Goal: Task Accomplishment & Management: Use online tool/utility

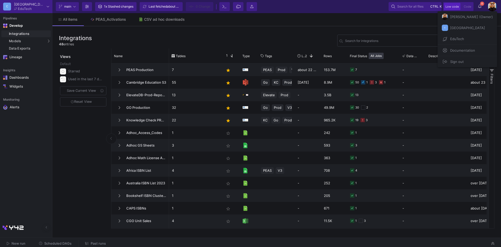
drag, startPoint x: 18, startPoint y: 187, endPoint x: 17, endPoint y: 202, distance: 15.5
click at [18, 187] on div at bounding box center [250, 123] width 501 height 247
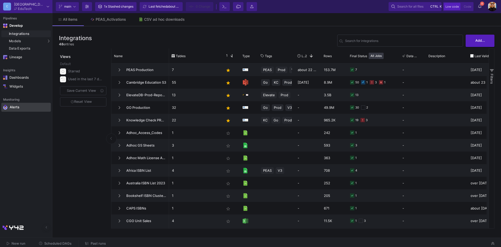
click at [14, 106] on div "Alerts" at bounding box center [27, 107] width 34 height 5
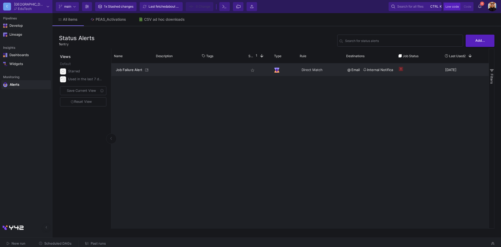
click at [136, 70] on span "Job Failure Alert" at bounding box center [130, 70] width 28 height 12
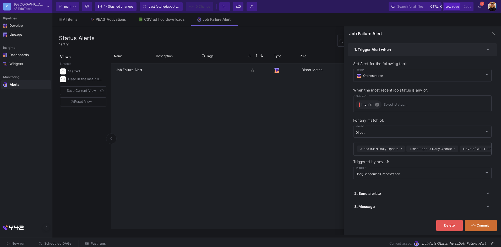
click at [235, 209] on div "Job Failure Alert star_border Direct Match @ Email Internal Notification less t…" at bounding box center [299, 145] width 377 height 165
click at [496, 34] on span at bounding box center [494, 34] width 6 height 6
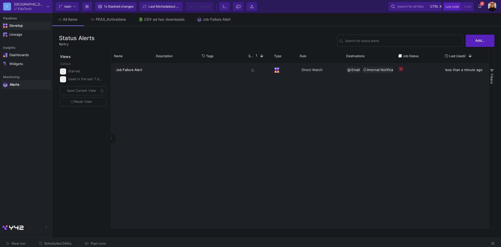
click at [17, 25] on div "Develop" at bounding box center [13, 26] width 8 height 4
click at [21, 33] on div "Integrations" at bounding box center [29, 34] width 41 height 4
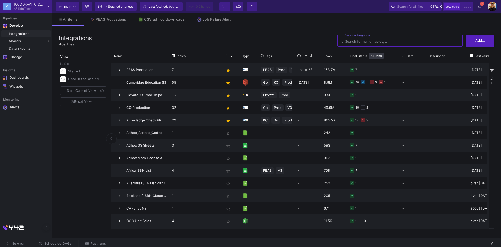
click at [491, 5] on img at bounding box center [492, 6] width 9 height 9
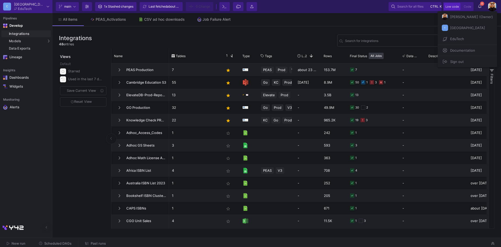
click at [64, 243] on div at bounding box center [250, 123] width 501 height 247
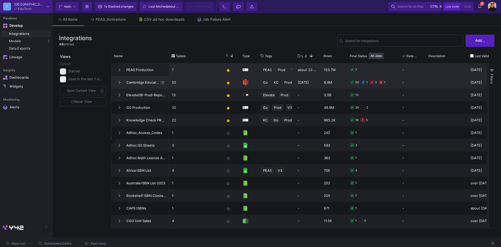
drag, startPoint x: 70, startPoint y: 143, endPoint x: 211, endPoint y: 68, distance: 159.3
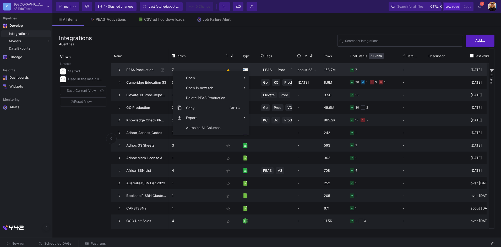
click at [140, 69] on span "PEAS Production" at bounding box center [141, 70] width 36 height 12
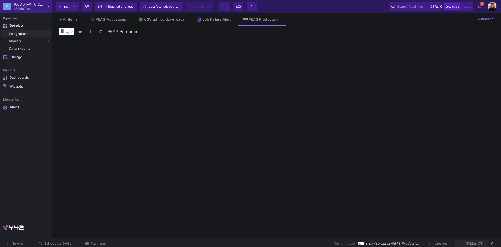
click at [471, 243] on span "Tables (7)" at bounding box center [474, 243] width 16 height 4
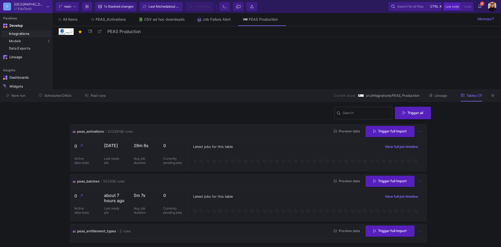
click at [92, 95] on span "Past runs" at bounding box center [98, 96] width 15 height 4
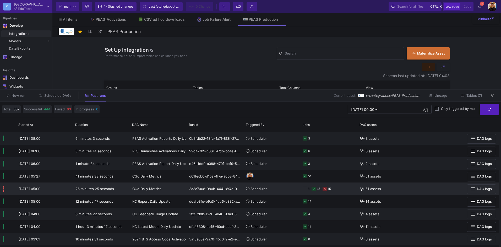
click at [339, 190] on div "1 35 15" at bounding box center [328, 189] width 51 height 12
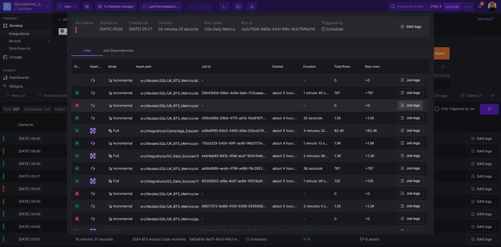
click at [410, 104] on span "Job logs" at bounding box center [413, 105] width 14 height 4
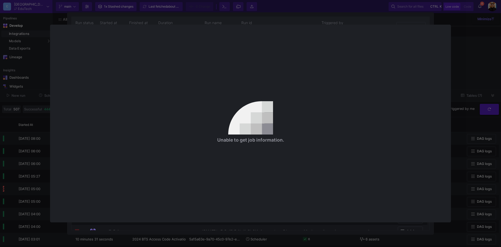
click at [476, 88] on div at bounding box center [250, 123] width 501 height 247
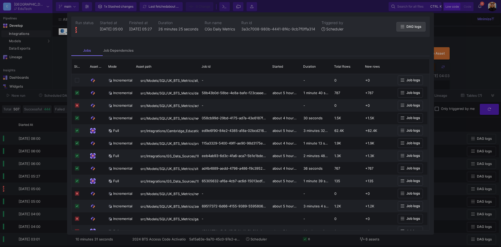
click at [406, 24] on button "DAG logs" at bounding box center [410, 27] width 29 height 10
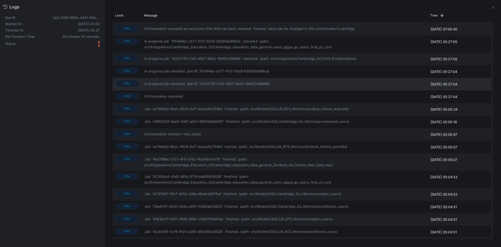
drag, startPoint x: 79, startPoint y: 35, endPoint x: 225, endPoint y: 83, distance: 153.7
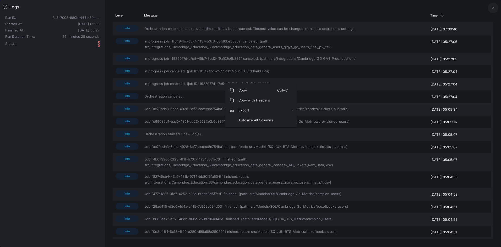
click at [491, 6] on button at bounding box center [493, 8] width 10 height 10
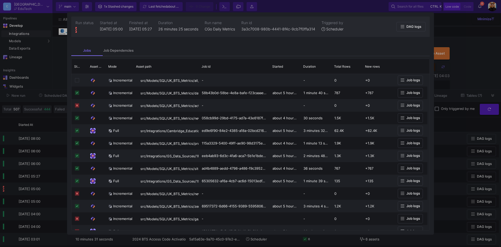
click at [460, 28] on div at bounding box center [250, 123] width 501 height 247
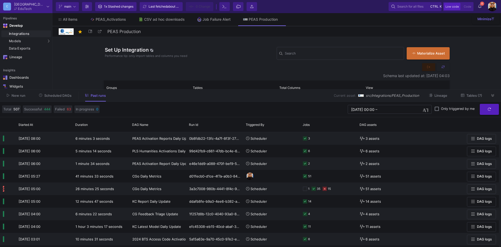
click at [495, 43] on div "Set Up Integration Performance tip: only import tables and columns you need Sea…" at bounding box center [276, 136] width 449 height 198
click at [492, 95] on icon at bounding box center [492, 95] width 3 height 3
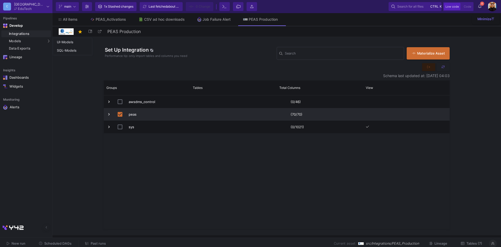
click at [22, 36] on div "Integrations" at bounding box center [29, 34] width 41 height 4
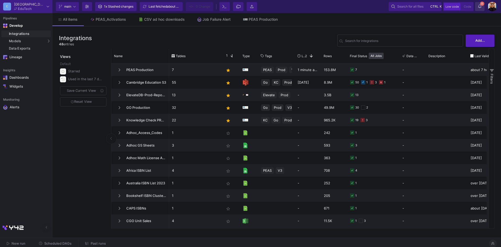
click at [479, 5] on icon at bounding box center [479, 6] width 3 height 4
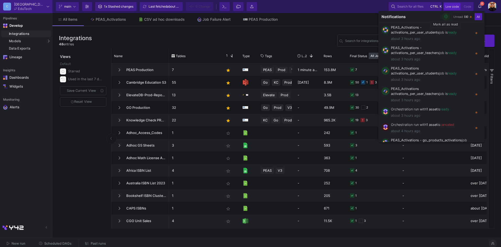
click at [446, 17] on icon "button" at bounding box center [445, 16] width 3 height 3
click at [269, 31] on div at bounding box center [250, 123] width 501 height 247
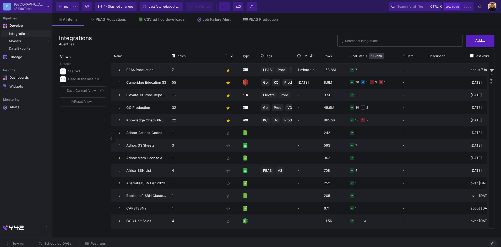
click at [362, 41] on input "Search for integrations" at bounding box center [403, 42] width 116 height 4
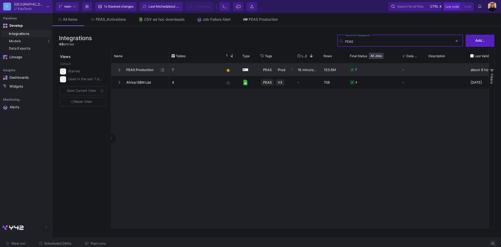
type input "PEAS"
click at [147, 64] on span "PEAS Production" at bounding box center [141, 70] width 36 height 12
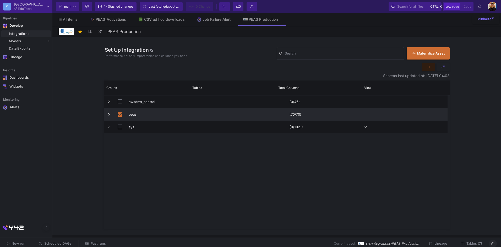
click at [474, 243] on span "Tables (7)" at bounding box center [474, 243] width 16 height 4
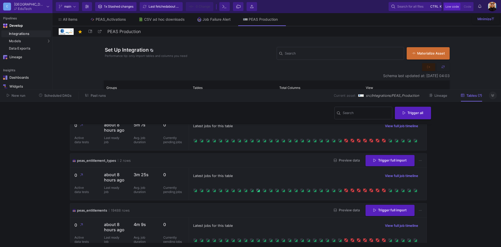
scroll to position [79, 0]
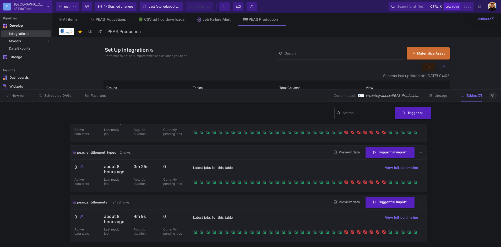
click at [23, 32] on div "Integrations" at bounding box center [29, 34] width 41 height 4
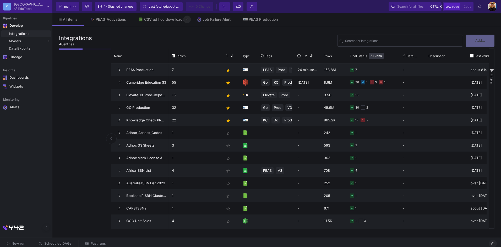
click at [186, 20] on icon at bounding box center [187, 20] width 2 height 4
click at [178, 19] on button at bounding box center [175, 19] width 8 height 8
click at [0, 0] on icon at bounding box center [0, 0] width 0 height 0
click at [28, 59] on div "Lineage" at bounding box center [26, 57] width 34 height 4
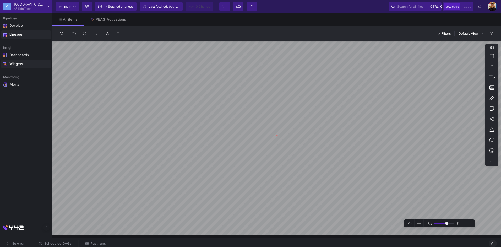
type input "0"
click at [128, 18] on icon at bounding box center [128, 20] width 2 height 4
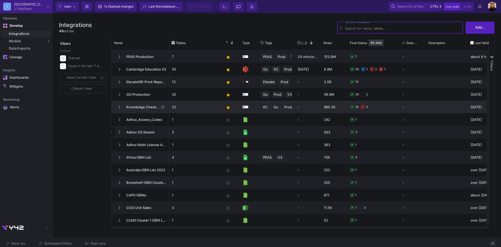
click at [374, 106] on div "19 3" at bounding box center [373, 107] width 47 height 12
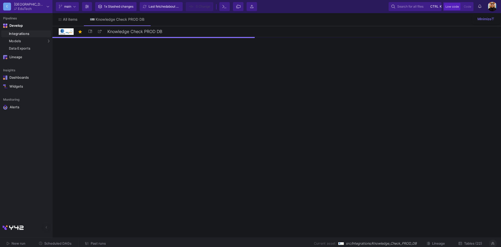
click at [479, 246] on button "Tables (22)" at bounding box center [470, 244] width 36 height 8
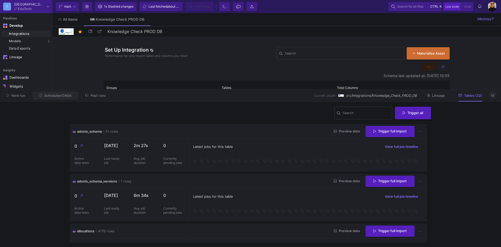
click at [61, 95] on span "Scheduled DAGs" at bounding box center [57, 96] width 27 height 4
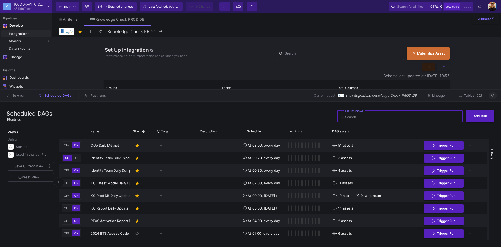
click at [95, 98] on button "Past runs" at bounding box center [95, 95] width 33 height 8
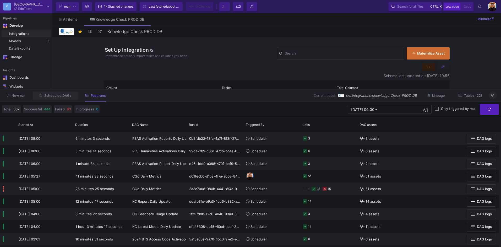
click at [60, 96] on span "Scheduled DAGs" at bounding box center [57, 96] width 27 height 4
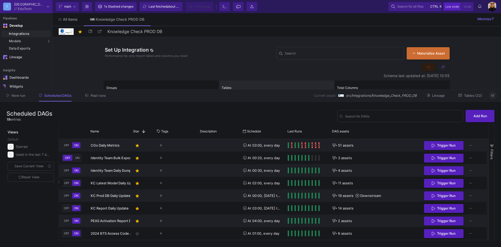
drag, startPoint x: 77, startPoint y: 51, endPoint x: 288, endPoint y: 86, distance: 213.6
click at [288, 86] on div "Tables" at bounding box center [274, 88] width 105 height 12
click at [497, 7] on div "Current branch main Branch Options 1x Stashed changes Last fetched about 23 hou…" at bounding box center [276, 6] width 449 height 13
click at [495, 6] on img at bounding box center [492, 6] width 9 height 9
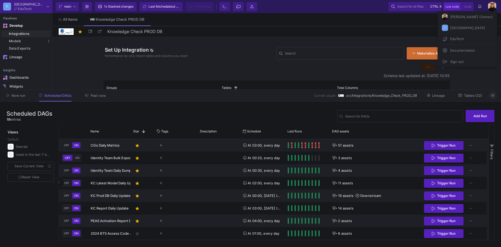
click at [448, 54] on span "Documentation" at bounding box center [461, 50] width 27 height 8
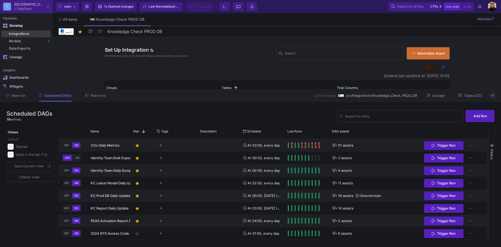
click at [24, 34] on div "Integrations" at bounding box center [29, 34] width 41 height 4
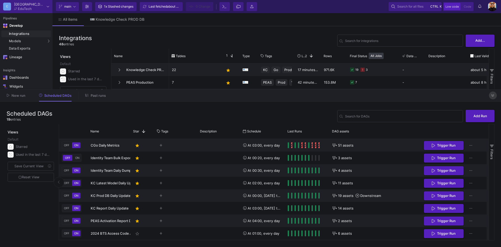
click at [492, 96] on icon at bounding box center [492, 95] width 3 height 3
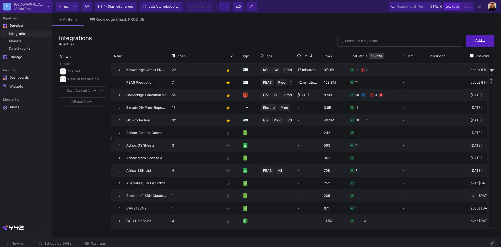
click at [495, 6] on img at bounding box center [492, 6] width 9 height 9
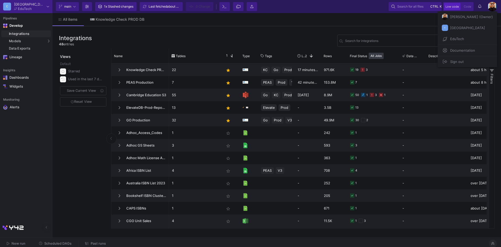
click at [458, 18] on span "[PERSON_NAME] (Owner)" at bounding box center [470, 17] width 45 height 8
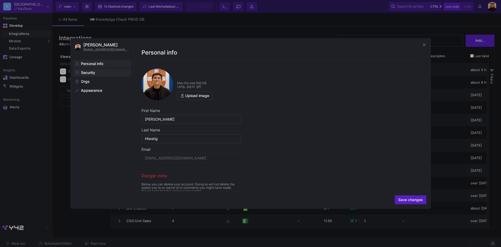
click at [89, 74] on span "Security" at bounding box center [88, 72] width 14 height 4
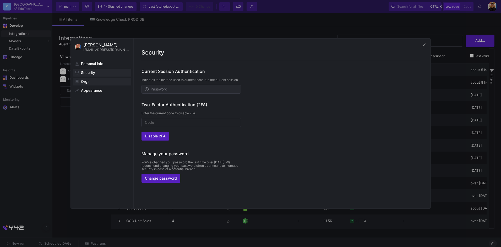
click at [86, 83] on span "Orgs" at bounding box center [85, 81] width 9 height 4
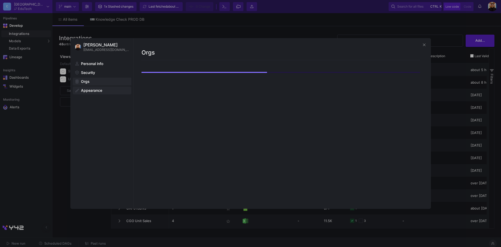
click at [97, 90] on span "Appearance" at bounding box center [91, 90] width 21 height 4
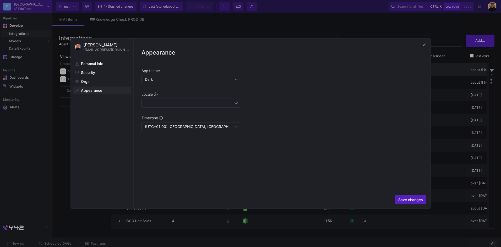
drag, startPoint x: 53, startPoint y: 128, endPoint x: 427, endPoint y: 65, distance: 380.0
click at [54, 127] on div at bounding box center [250, 123] width 501 height 247
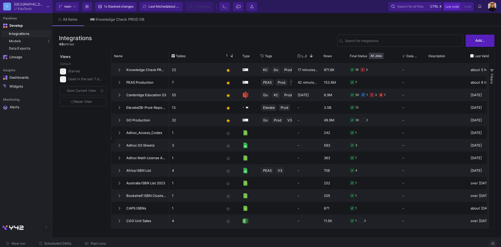
click at [495, 2] on div at bounding box center [492, 6] width 9 height 9
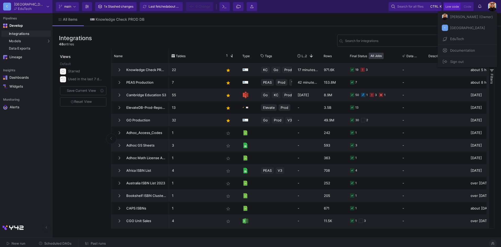
click at [459, 29] on span "[GEOGRAPHIC_DATA]" at bounding box center [466, 28] width 37 height 8
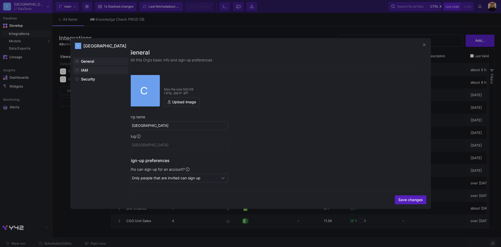
click at [81, 68] on span "IAM" at bounding box center [84, 70] width 7 height 4
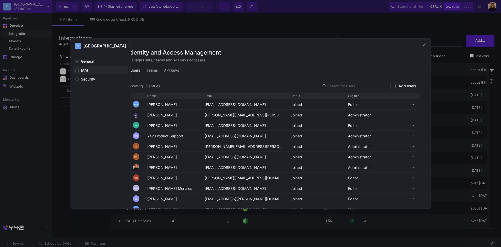
click at [45, 116] on div at bounding box center [250, 123] width 501 height 247
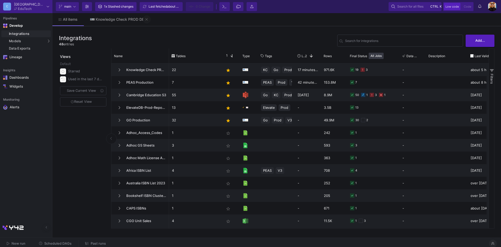
click at [145, 17] on button at bounding box center [147, 19] width 8 height 8
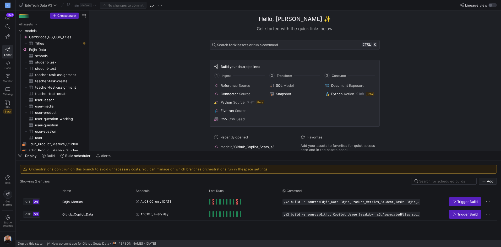
scroll to position [43, 0]
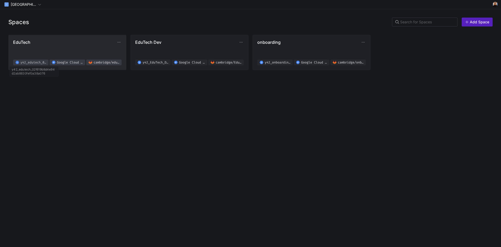
click at [26, 63] on span "y42_edutech_02f619b8d4e94d2ab8830fef0a38a076" at bounding box center [33, 62] width 27 height 3
click at [62, 62] on span "Google Cloud Storage" at bounding box center [70, 62] width 27 height 3
click at [97, 63] on span "cambridge/edutech" at bounding box center [107, 62] width 27 height 3
click at [106, 63] on span "cambridge/edutech" at bounding box center [107, 62] width 27 height 3
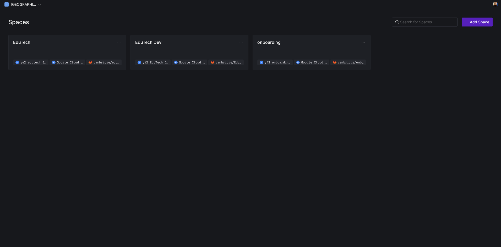
click at [46, 19] on div "Spaces Add Space" at bounding box center [250, 22] width 501 height 26
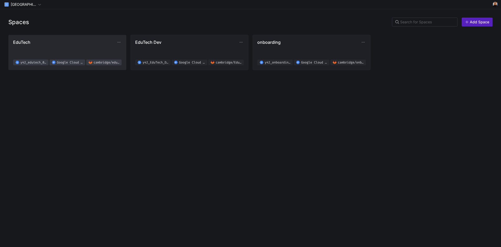
click at [63, 47] on span "EduTech y42_edutech_02f619b8d4e94d2ab8830fef0a38a076 Google Cloud Storage cambr…" at bounding box center [67, 53] width 108 height 26
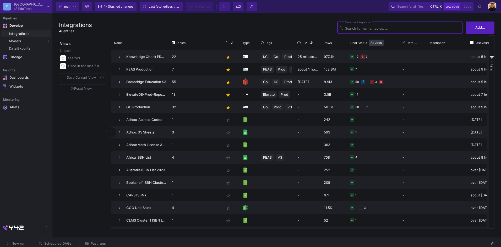
click at [48, 6] on icon at bounding box center [48, 6] width 3 height 3
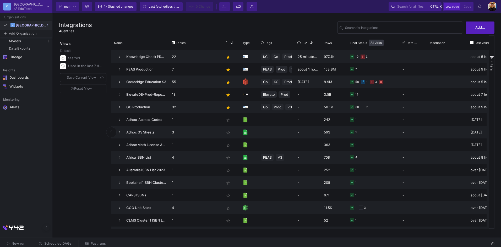
click at [122, 27] on div at bounding box center [250, 123] width 501 height 247
click at [16, 25] on div "Develop" at bounding box center [13, 26] width 8 height 4
click at [17, 26] on div "Develop" at bounding box center [13, 26] width 8 height 4
click at [71, 43] on div "UI-Models" at bounding box center [65, 42] width 17 height 4
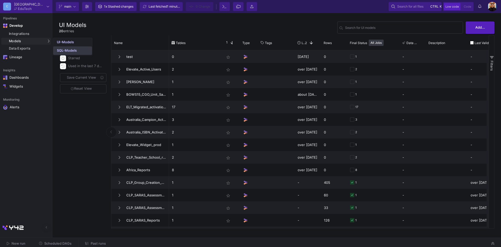
click at [77, 51] on link "SQL-Models" at bounding box center [72, 50] width 39 height 8
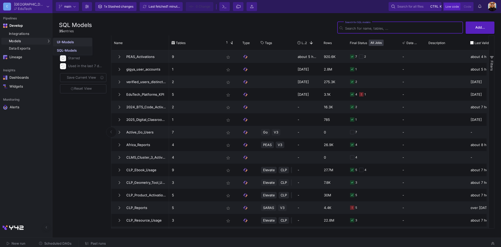
click at [67, 42] on div "UI-Models" at bounding box center [65, 42] width 17 height 4
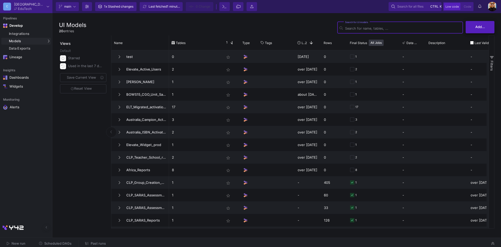
click at [480, 26] on span "Add..." at bounding box center [480, 27] width 10 height 4
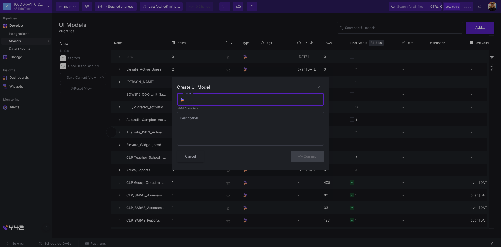
click at [212, 31] on div at bounding box center [250, 123] width 501 height 247
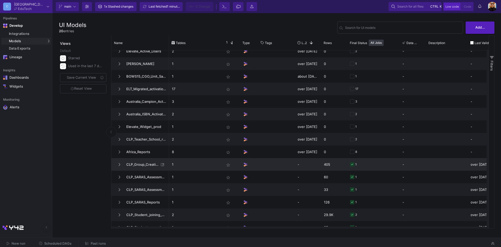
scroll to position [26, 0]
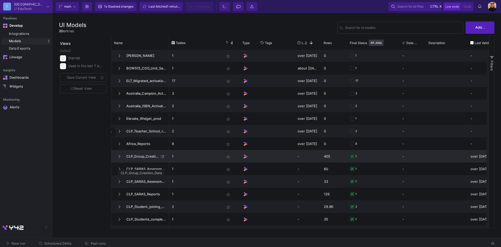
click at [140, 158] on span "CLP_Group_Creation_Data" at bounding box center [141, 156] width 36 height 12
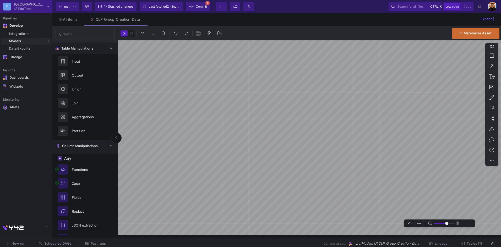
type input "-10"
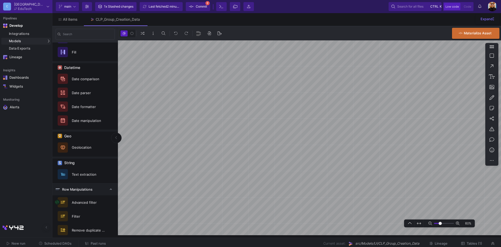
scroll to position [247, 0]
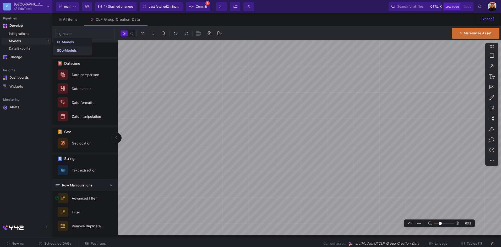
click at [78, 51] on link "SQL-Models" at bounding box center [72, 50] width 39 height 8
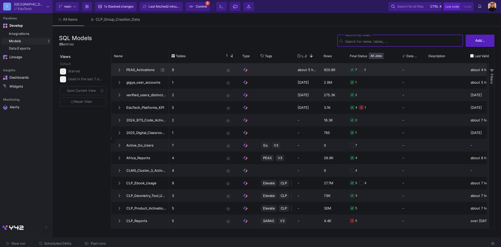
click at [199, 71] on p "9" at bounding box center [195, 70] width 47 height 12
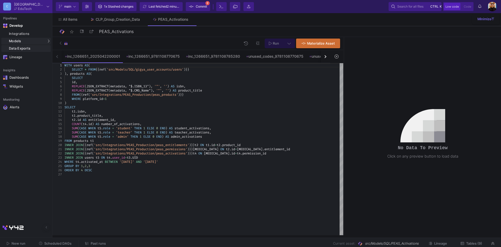
click at [35, 48] on div "Data Exports" at bounding box center [29, 48] width 41 height 4
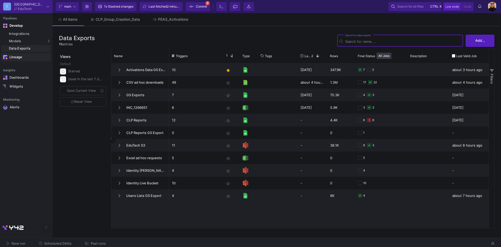
click at [21, 58] on div "Lineage" at bounding box center [26, 57] width 34 height 4
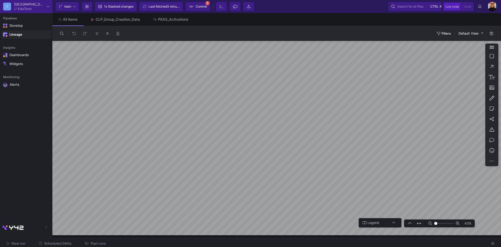
drag, startPoint x: 440, startPoint y: 223, endPoint x: 433, endPoint y: 224, distance: 7.2
click at [434, 224] on input "range" at bounding box center [444, 223] width 20 height 7
click at [438, 222] on input "range" at bounding box center [444, 223] width 20 height 7
click at [440, 223] on input "range" at bounding box center [444, 223] width 20 height 7
click at [458, 221] on icon at bounding box center [458, 223] width 4 height 4
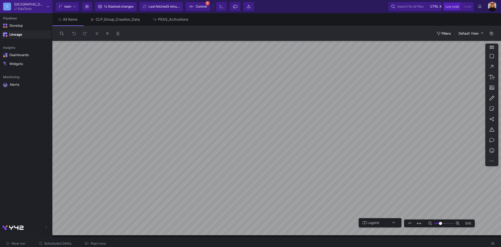
type input "-6"
click at [319, 247] on html "C Cambridge EduTech Current branch main Branch Options 1x Stashed changes Last …" at bounding box center [250, 123] width 501 height 247
drag, startPoint x: 9, startPoint y: 47, endPoint x: 18, endPoint y: 47, distance: 8.9
click at [18, 47] on div "Insights" at bounding box center [26, 48] width 52 height 4
drag, startPoint x: 18, startPoint y: 47, endPoint x: 22, endPoint y: 48, distance: 3.8
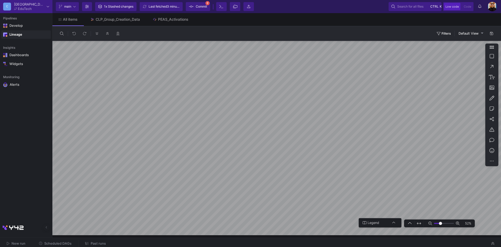
click at [22, 48] on div "Insights" at bounding box center [26, 48] width 52 height 4
click at [26, 56] on div "Dashboards" at bounding box center [26, 55] width 34 height 4
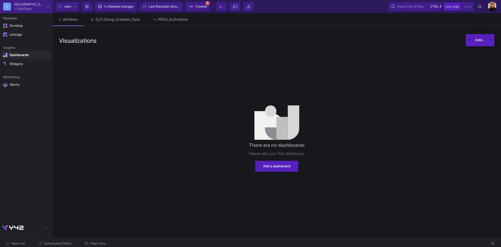
click at [477, 40] on span "Add..." at bounding box center [480, 40] width 10 height 4
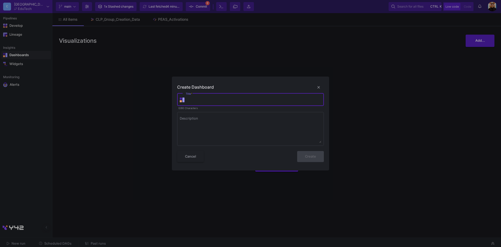
click at [424, 107] on div at bounding box center [250, 123] width 501 height 247
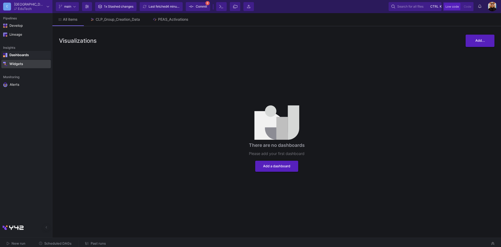
click at [25, 63] on div "Widgets" at bounding box center [26, 64] width 34 height 4
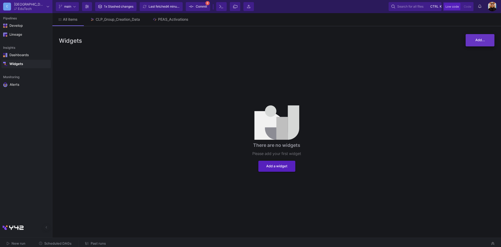
click at [483, 41] on span "Add..." at bounding box center [480, 40] width 10 height 4
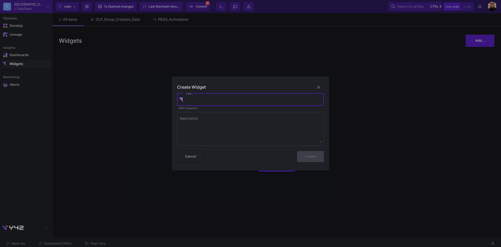
click at [246, 103] on div "Title *" at bounding box center [254, 99] width 136 height 14
click at [251, 99] on input "Title *" at bounding box center [254, 100] width 136 height 4
type input "Number of Activations"
click at [315, 160] on button "Create" at bounding box center [310, 155] width 27 height 11
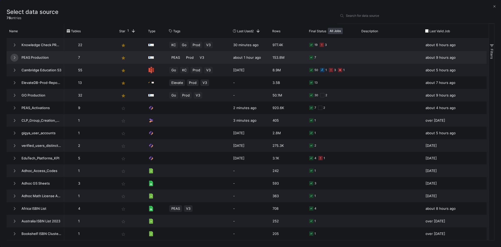
click at [16, 55] on button at bounding box center [14, 58] width 8 height 8
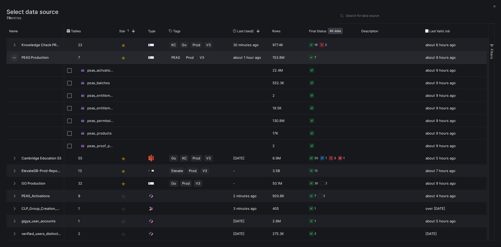
click at [16, 59] on fa-icon at bounding box center [14, 58] width 3 height 4
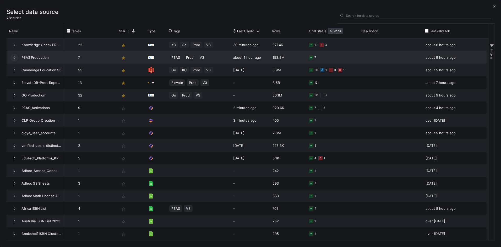
click at [370, 14] on input "Search for data source" at bounding box center [418, 16] width 145 height 4
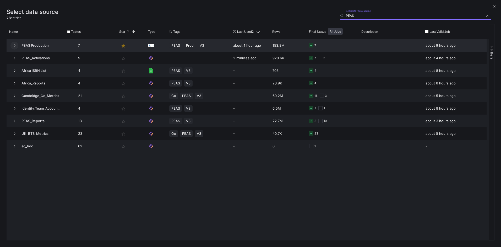
type input "PEAS"
click at [15, 45] on icon at bounding box center [14, 45] width 2 height 3
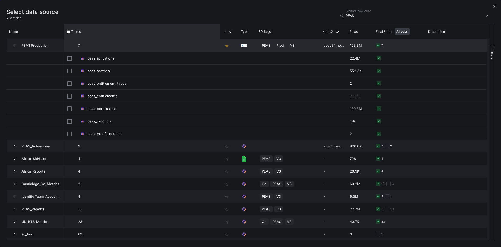
drag, startPoint x: 116, startPoint y: 30, endPoint x: 143, endPoint y: 40, distance: 28.4
click at [219, 41] on div "Name Tables Star 1 Type" at bounding box center [248, 132] width 482 height 216
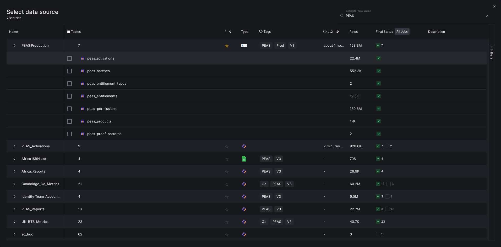
click at [69, 58] on input "Press Space to toggle row selection (unchecked)" at bounding box center [69, 58] width 5 height 5
checkbox input "true"
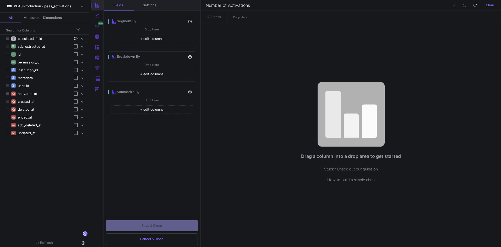
click at [96, 17] on img at bounding box center [97, 15] width 7 height 7
click at [95, 7] on img at bounding box center [97, 5] width 7 height 7
click at [98, 17] on img at bounding box center [97, 15] width 7 height 7
click at [96, 26] on img at bounding box center [97, 26] width 7 height 7
click at [96, 7] on img at bounding box center [97, 5] width 7 height 7
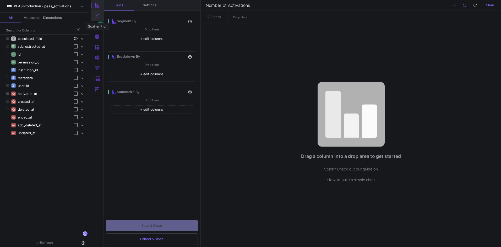
click at [96, 18] on img at bounding box center [97, 15] width 7 height 7
click at [97, 27] on img at bounding box center [97, 26] width 7 height 7
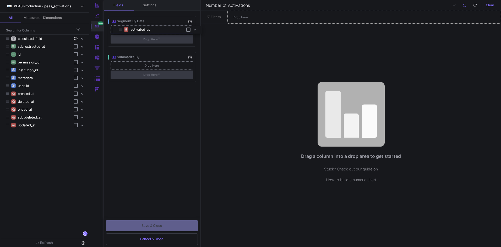
drag, startPoint x: 54, startPoint y: 81, endPoint x: 146, endPoint y: 31, distance: 104.6
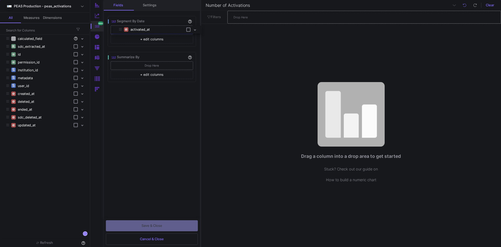
checkbox input "true"
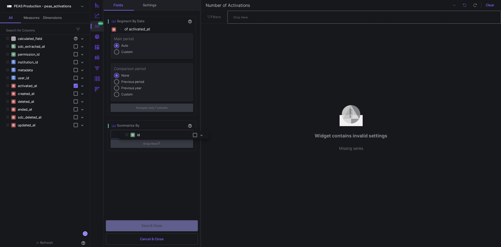
drag, startPoint x: 23, startPoint y: 54, endPoint x: 141, endPoint y: 136, distance: 143.4
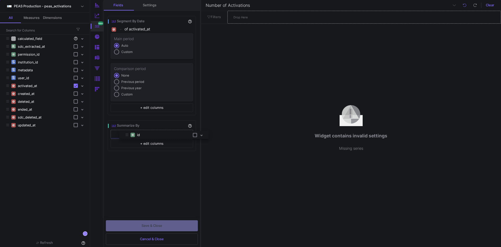
checkbox input "true"
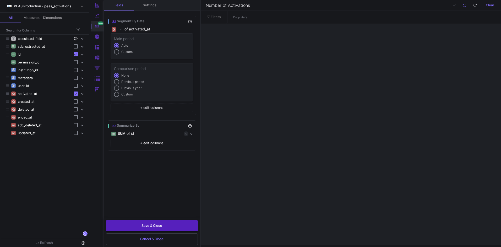
click at [112, 132] on div at bounding box center [113, 134] width 4 height 4
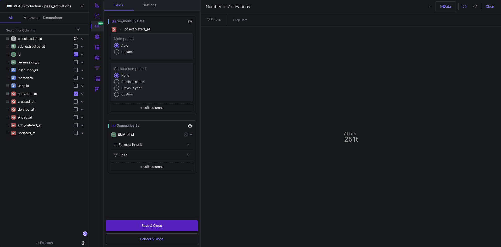
click at [136, 133] on div "of id" at bounding box center [158, 134] width 62 height 4
click at [192, 134] on mat-expansion-panel-header "SUM of id" at bounding box center [152, 134] width 83 height 8
click at [167, 147] on div "Format: inherit" at bounding box center [152, 145] width 66 height 8
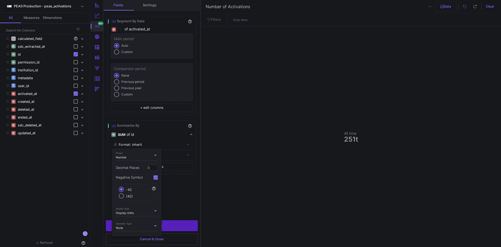
click at [172, 138] on div at bounding box center [250, 123] width 501 height 247
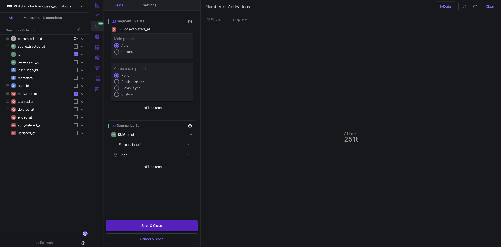
click at [113, 125] on img at bounding box center [114, 126] width 6 height 6
click at [113, 132] on div "SUM of id" at bounding box center [149, 135] width 77 height 8
click at [97, 35] on img at bounding box center [97, 36] width 7 height 7
checkbox input "true"
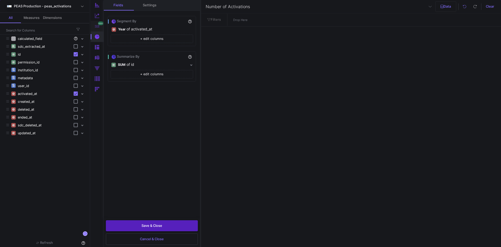
click at [94, 27] on img at bounding box center [97, 26] width 7 height 7
checkbox input "true"
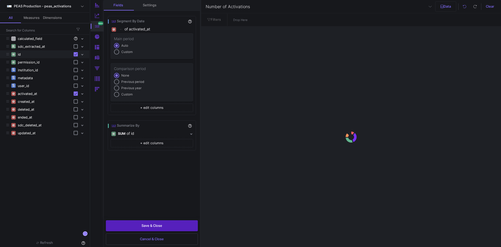
click at [80, 55] on label at bounding box center [77, 54] width 7 height 5
click at [76, 56] on input "checkbox" at bounding box center [75, 56] width 0 height 0
checkbox input "false"
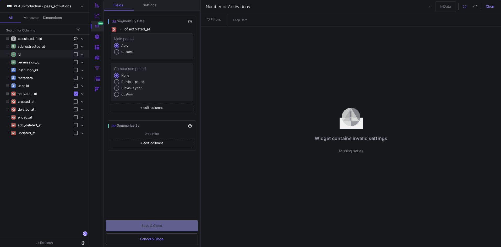
click at [83, 54] on mat-expansion-panel-header "id" at bounding box center [44, 54] width 89 height 8
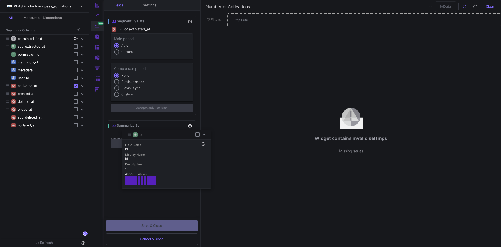
drag, startPoint x: 18, startPoint y: 56, endPoint x: 140, endPoint y: 135, distance: 145.4
checkbox input "true"
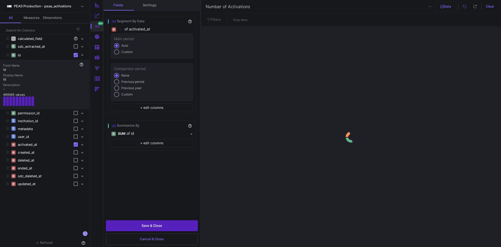
click at [191, 135] on span at bounding box center [192, 134] width 2 height 4
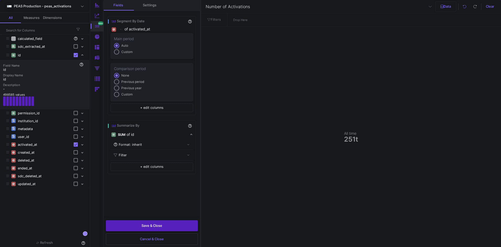
click at [187, 143] on icon at bounding box center [188, 144] width 3 height 3
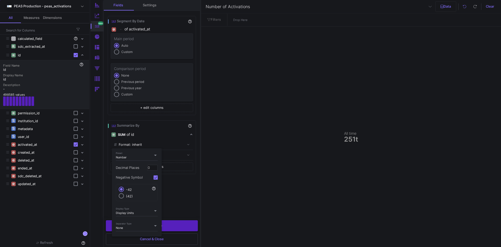
click at [175, 201] on div at bounding box center [250, 123] width 501 height 247
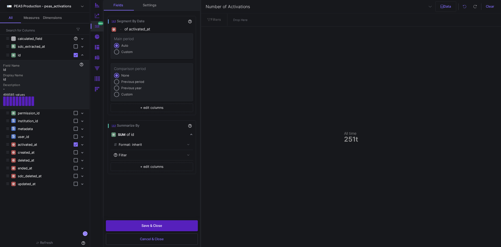
click at [188, 155] on icon at bounding box center [188, 154] width 3 height 3
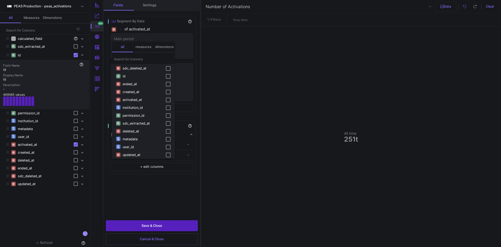
click at [189, 155] on div at bounding box center [250, 123] width 501 height 247
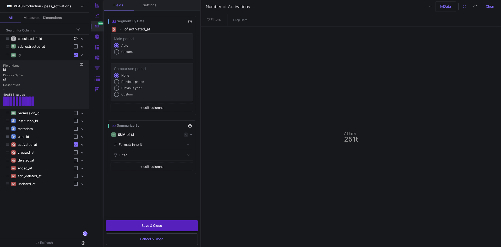
click at [114, 134] on img at bounding box center [113, 134] width 2 height 2
click at [114, 124] on img at bounding box center [114, 126] width 6 height 6
click at [117, 133] on div "SUM of id" at bounding box center [152, 135] width 73 height 8
click at [137, 143] on button "+ edit columns" at bounding box center [152, 143] width 83 height 8
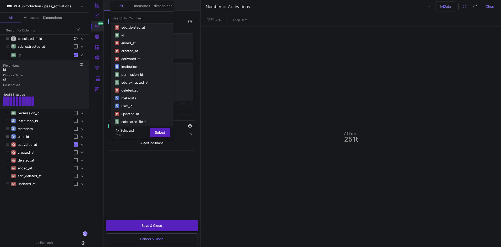
click at [139, 58] on span "activated_at" at bounding box center [131, 59] width 24 height 4
click at [134, 58] on span "activated_at" at bounding box center [131, 59] width 24 height 4
click at [160, 131] on span "Select" at bounding box center [160, 132] width 10 height 4
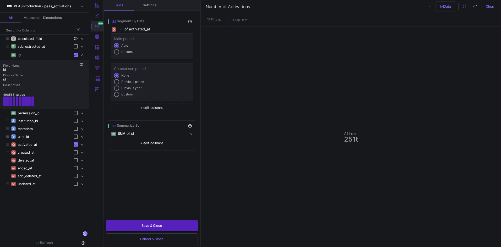
checkbox input "false"
click at [165, 224] on button "Save & Close" at bounding box center [152, 225] width 92 height 11
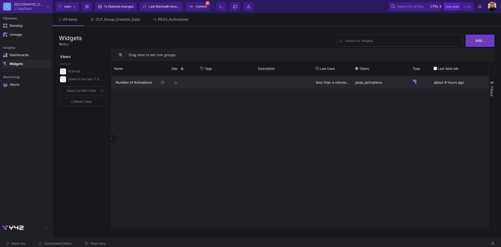
click at [135, 83] on span "Number of Activations" at bounding box center [137, 82] width 43 height 12
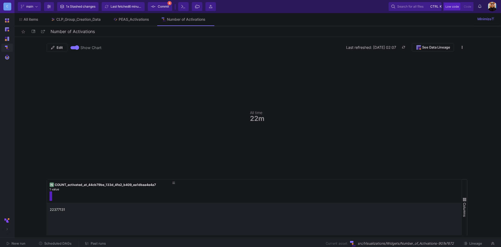
drag, startPoint x: 266, startPoint y: 119, endPoint x: 280, endPoint y: 123, distance: 14.1
click at [263, 120] on div "All time 22m" at bounding box center [257, 116] width 421 height 117
click at [280, 122] on div "All time 22m" at bounding box center [257, 116] width 421 height 117
click at [0, 0] on icon at bounding box center [0, 0] width 0 height 0
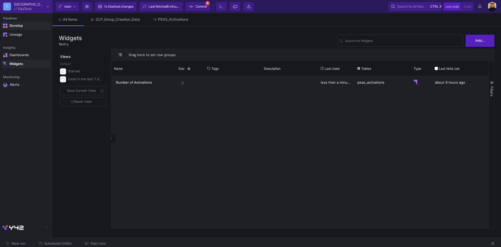
click at [23, 25] on div "Develop" at bounding box center [12, 25] width 23 height 8
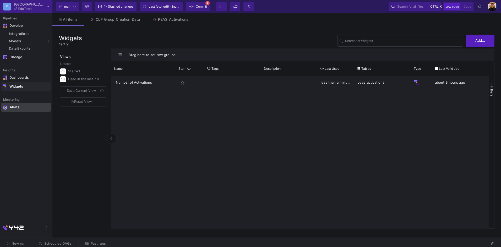
click at [20, 105] on div "Alerts" at bounding box center [27, 107] width 34 height 5
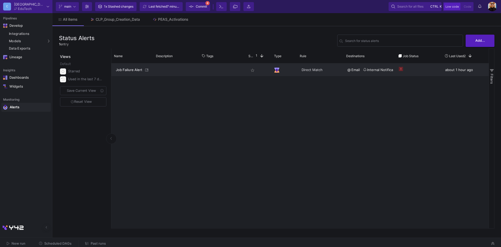
click at [131, 71] on span "Job Failure Alert" at bounding box center [130, 70] width 28 height 12
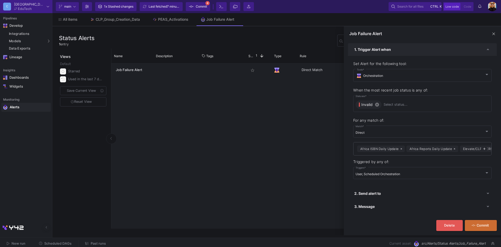
click at [396, 193] on mat-panel-title "2. Send alert to" at bounding box center [417, 193] width 127 height 5
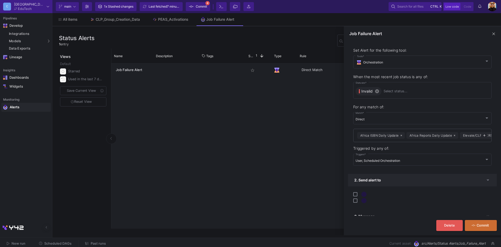
scroll to position [20, 0]
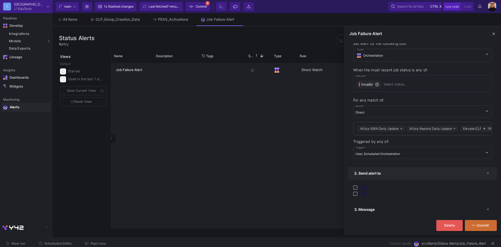
click at [369, 189] on label at bounding box center [361, 188] width 17 height 6
click at [355, 189] on input "checkbox" at bounding box center [355, 189] width 0 height 0
click at [355, 188] on span at bounding box center [355, 187] width 4 height 4
click at [355, 189] on input "checkbox" at bounding box center [355, 189] width 0 height 0
checkbox input "false"
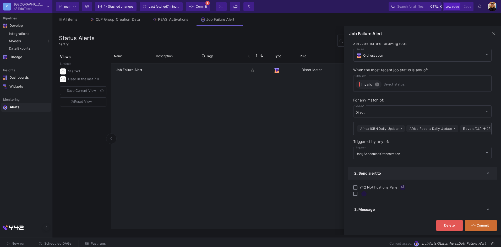
click at [355, 194] on span at bounding box center [355, 194] width 4 height 4
click at [355, 196] on input "checkbox" at bounding box center [355, 196] width 0 height 0
click at [358, 193] on y42-email at bounding box center [422, 194] width 138 height 6
click at [357, 193] on span at bounding box center [355, 194] width 4 height 4
click at [355, 196] on input "checkbox" at bounding box center [355, 196] width 0 height 0
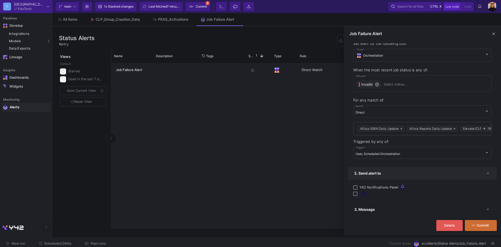
checkbox input "false"
click at [379, 208] on mat-panel-title "3. Message" at bounding box center [417, 209] width 127 height 5
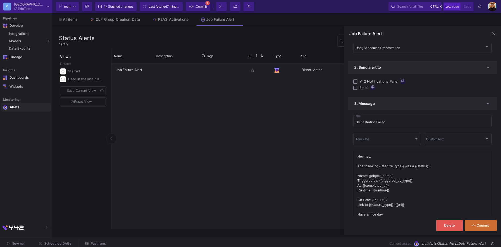
scroll to position [142, 0]
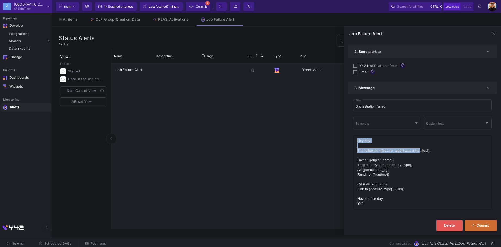
drag, startPoint x: 358, startPoint y: 141, endPoint x: 421, endPoint y: 151, distance: 64.2
click at [421, 151] on div "Hey hey, The following {{feature_type}} was a {{status}}: Name: {{object_name}}…" at bounding box center [422, 172] width 138 height 74
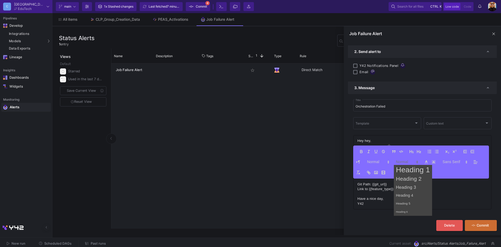
click at [419, 160] on icon at bounding box center [417, 162] width 5 height 5
click at [399, 140] on p "Hey hey," at bounding box center [422, 140] width 130 height 5
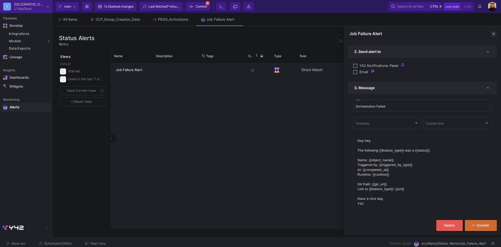
click at [496, 32] on span at bounding box center [494, 34] width 6 height 6
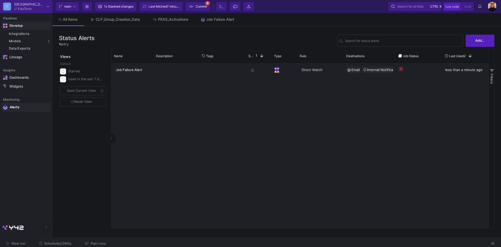
click at [22, 28] on div "Develop" at bounding box center [12, 25] width 23 height 8
click at [17, 25] on div "Develop" at bounding box center [13, 26] width 8 height 4
click at [31, 24] on span "Develop" at bounding box center [26, 25] width 50 height 9
click at [15, 22] on div "Develop" at bounding box center [12, 25] width 23 height 8
click at [29, 34] on div "Integrations" at bounding box center [29, 34] width 41 height 4
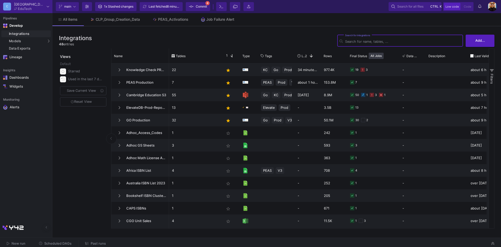
click at [75, 7] on icon at bounding box center [74, 6] width 2 height 3
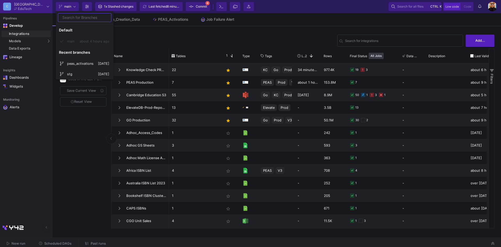
click at [73, 6] on div at bounding box center [250, 123] width 501 height 247
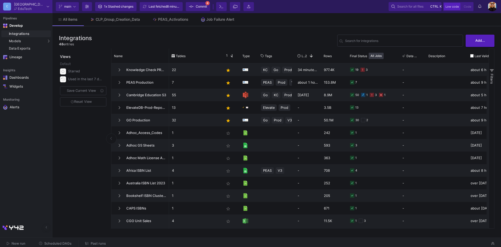
click at [73, 6] on icon at bounding box center [74, 6] width 2 height 3
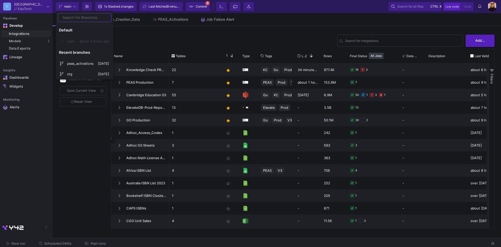
click at [85, 6] on div at bounding box center [250, 123] width 501 height 247
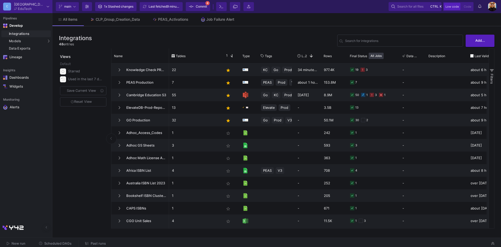
click at [88, 5] on icon at bounding box center [87, 7] width 4 height 4
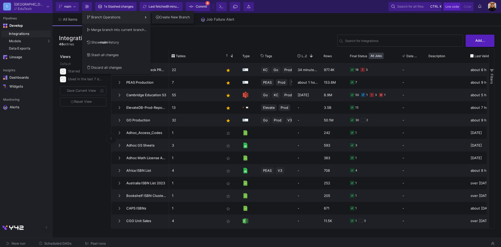
click at [90, 8] on div at bounding box center [250, 123] width 501 height 247
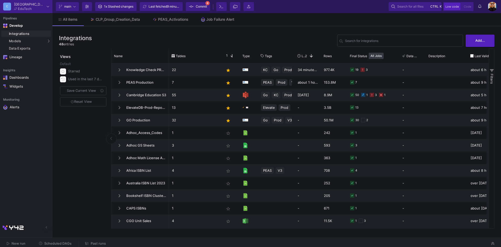
click at [84, 7] on button "Branch Options" at bounding box center [87, 6] width 10 height 9
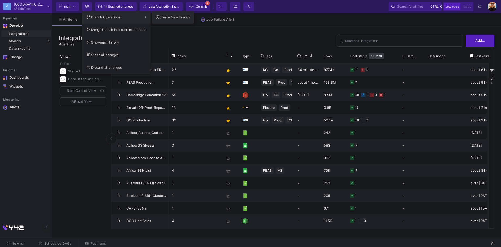
click at [178, 18] on button "Create New Branch" at bounding box center [173, 17] width 42 height 13
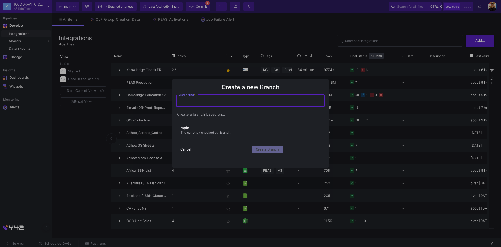
click at [200, 100] on input "Branch name *" at bounding box center [251, 101] width 144 height 4
type input "D"
type input "dev_airon"
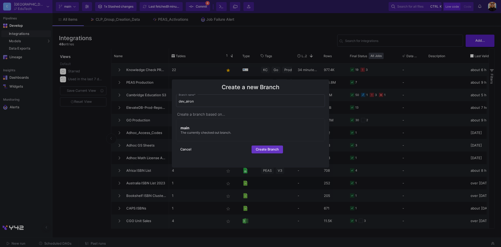
click at [277, 149] on span "Create Branch" at bounding box center [267, 149] width 23 height 4
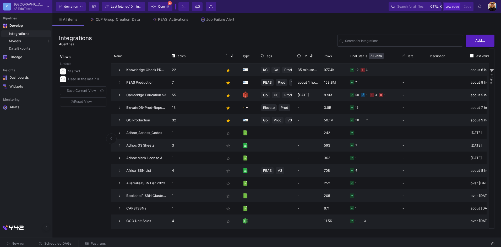
click at [81, 9] on fa-icon at bounding box center [81, 7] width 2 height 8
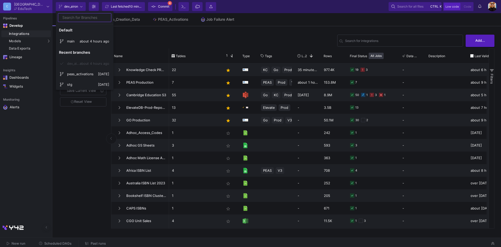
click at [170, 36] on div at bounding box center [250, 123] width 501 height 247
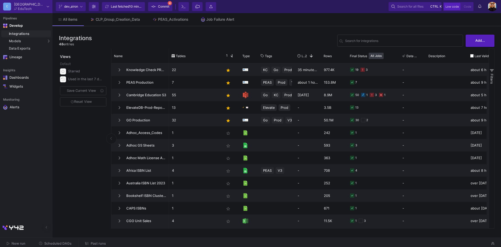
click at [82, 7] on icon at bounding box center [81, 6] width 2 height 1
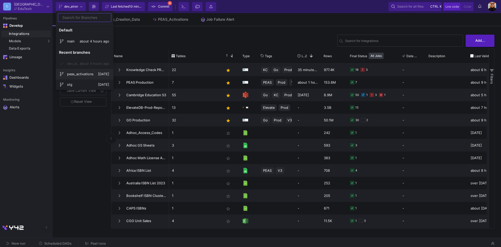
click at [85, 73] on span "peas_activations" at bounding box center [82, 74] width 31 height 13
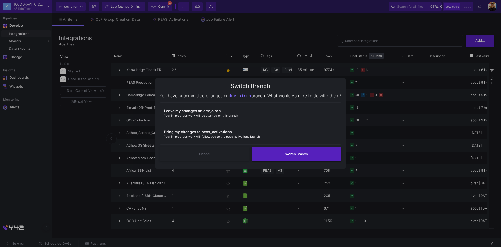
click at [220, 155] on button "Cancel" at bounding box center [205, 154] width 90 height 14
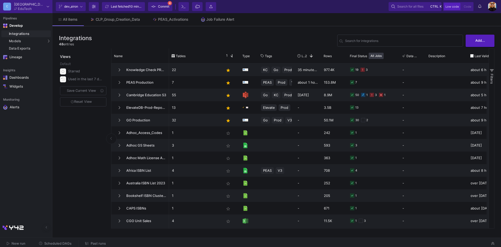
click at [138, 7] on span "10 minutes ago" at bounding box center [140, 6] width 22 height 4
click at [163, 7] on span "Commit" at bounding box center [163, 7] width 11 height 8
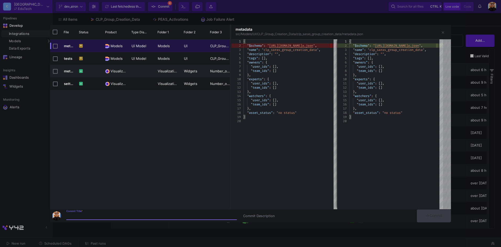
click at [161, 215] on input "Commit Title *" at bounding box center [151, 216] width 171 height 4
type input "Test Commit"
click at [438, 214] on span "Commit" at bounding box center [434, 216] width 17 height 4
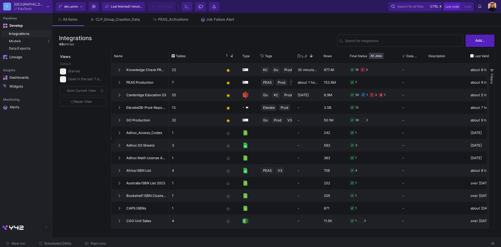
click at [167, 7] on y42-git-commit-button "0 Change" at bounding box center [161, 6] width 31 height 9
click at [169, 6] on y42-git-commit-button "0 Change" at bounding box center [161, 6] width 31 height 9
click at [80, 7] on span "dev_airon" at bounding box center [71, 7] width 24 height 8
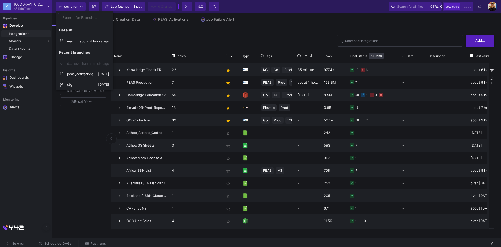
click at [78, 6] on div at bounding box center [250, 123] width 501 height 247
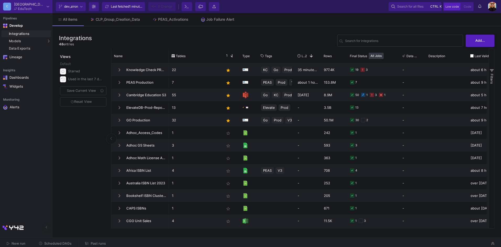
click at [83, 6] on button "dev_airon" at bounding box center [71, 6] width 30 height 9
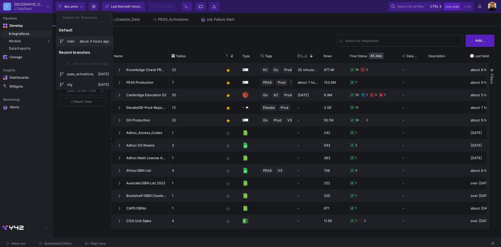
click at [79, 43] on span "main" at bounding box center [73, 41] width 13 height 13
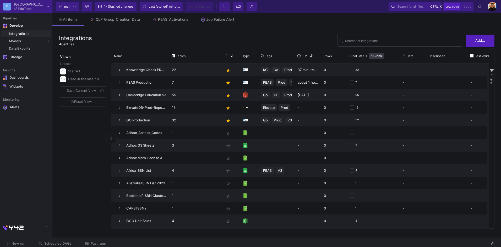
click at [91, 6] on button "Branch Options" at bounding box center [87, 6] width 10 height 9
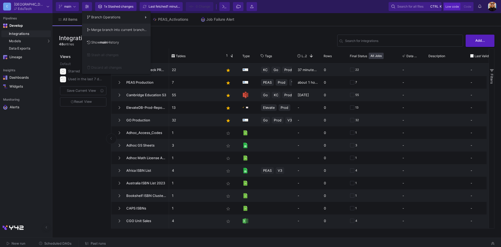
click at [124, 29] on button "Merge branch into current branch..." at bounding box center [116, 30] width 69 height 13
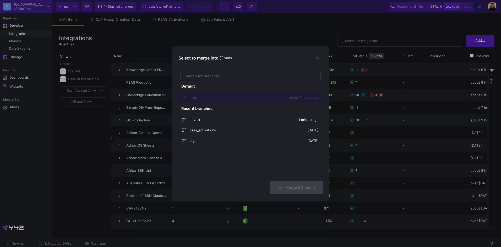
click at [115, 37] on div at bounding box center [250, 123] width 501 height 247
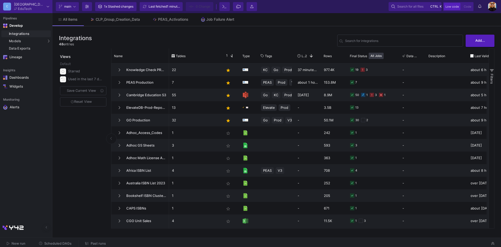
click at [91, 6] on button "Branch Options" at bounding box center [87, 6] width 10 height 9
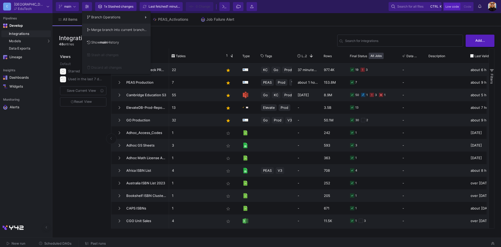
click at [123, 30] on button "Merge branch into current branch..." at bounding box center [116, 30] width 69 height 13
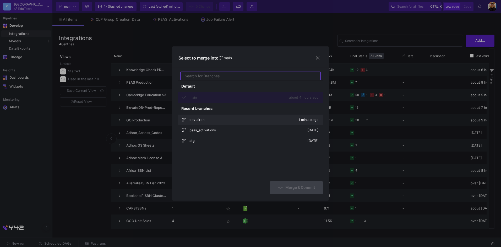
click at [205, 121] on span "dev_airon" at bounding box center [243, 119] width 109 height 13
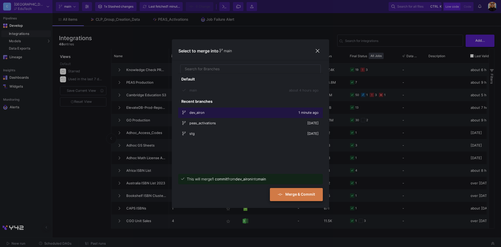
click at [305, 195] on span "Merge & Commit" at bounding box center [296, 194] width 37 height 4
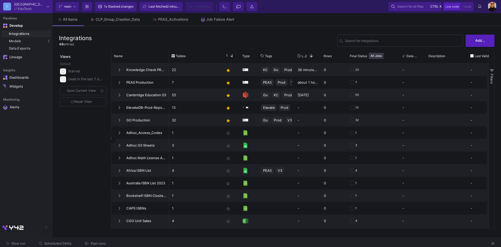
click at [215, 40] on div "Integrations 48 entries Search for integrations Add..." at bounding box center [277, 41] width 436 height 16
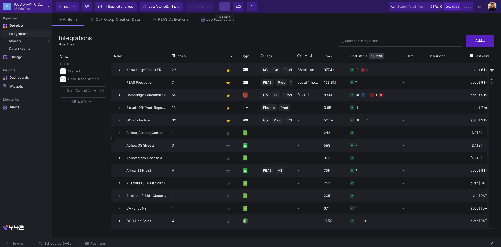
click at [226, 7] on icon at bounding box center [224, 7] width 4 height 4
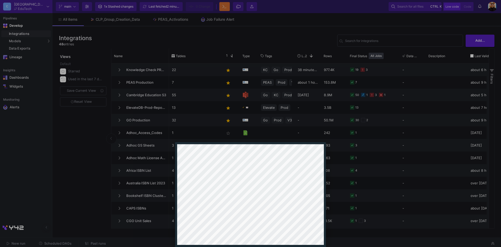
click at [270, 35] on div at bounding box center [250, 123] width 501 height 247
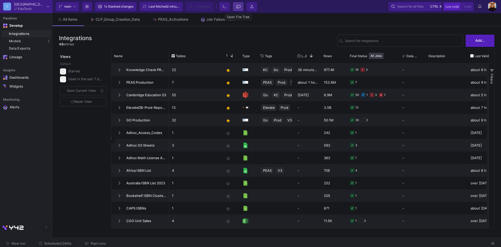
click at [239, 7] on icon at bounding box center [238, 7] width 5 height 4
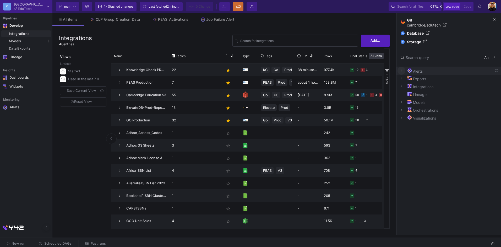
click at [401, 72] on fa-icon "Toggle Alerts" at bounding box center [402, 71] width 2 height 4
click at [401, 72] on icon "Toggle Alerts" at bounding box center [401, 70] width 3 height 3
click at [304, 19] on div "All items CLP_Group_Creation_Data PEAS_Activations Job Failure Alert" at bounding box center [224, 19] width 344 height 13
click at [284, 19] on div "All items CLP_Group_Creation_Data PEAS_Activations Job Failure Alert" at bounding box center [224, 19] width 344 height 13
click at [498, 17] on button at bounding box center [494, 19] width 10 height 10
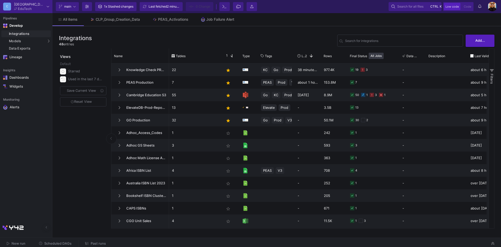
click at [406, 6] on span "Search for all files" at bounding box center [410, 7] width 26 height 8
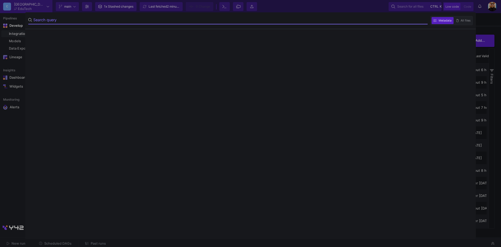
click at [488, 24] on div at bounding box center [250, 123] width 501 height 247
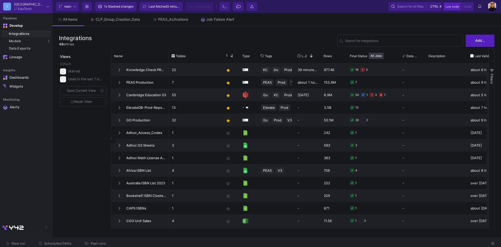
click at [455, 22] on div "All items CLP_Group_Creation_Data PEAS_Activations Job Failure Alert" at bounding box center [276, 19] width 449 height 13
click at [469, 7] on span "Code" at bounding box center [467, 7] width 7 height 4
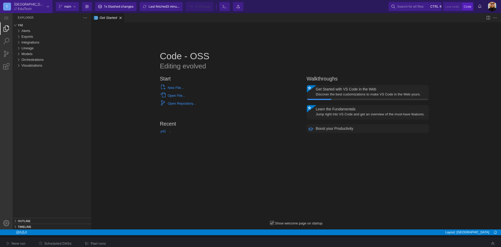
click at [452, 7] on span "Low code" at bounding box center [451, 7] width 13 height 4
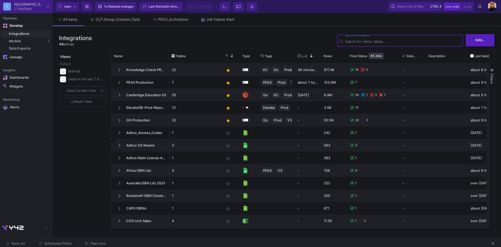
click at [488, 40] on button "Add..." at bounding box center [480, 40] width 29 height 12
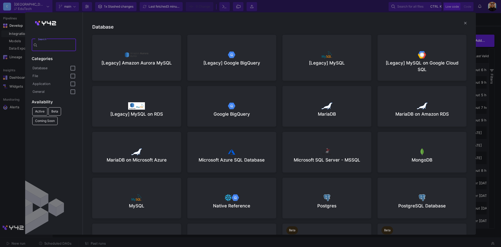
click at [492, 24] on div at bounding box center [250, 123] width 501 height 247
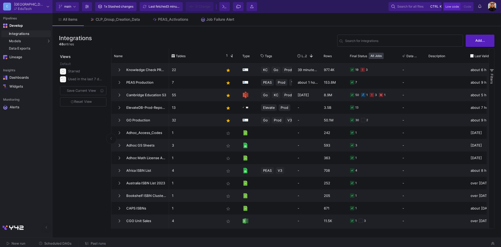
click at [481, 6] on icon at bounding box center [479, 6] width 3 height 4
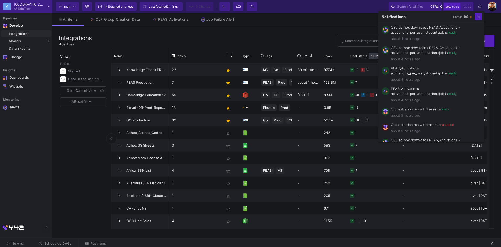
click at [497, 20] on div at bounding box center [250, 123] width 501 height 247
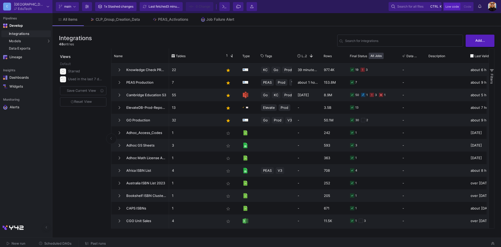
click at [493, 7] on img at bounding box center [492, 6] width 9 height 9
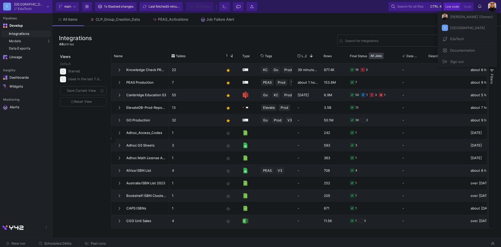
click at [492, 7] on div at bounding box center [250, 123] width 501 height 247
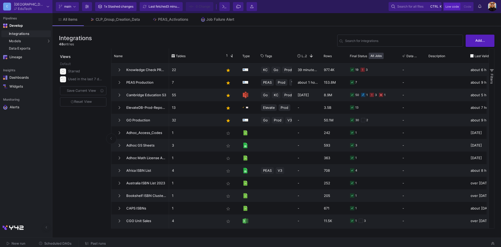
click at [492, 7] on img at bounding box center [492, 6] width 9 height 9
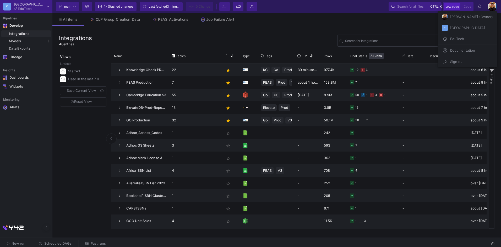
click at [460, 28] on span "[GEOGRAPHIC_DATA]" at bounding box center [466, 28] width 37 height 8
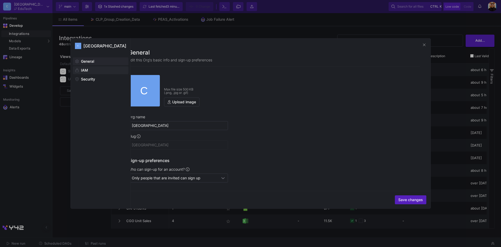
click at [88, 69] on span "IAM" at bounding box center [84, 70] width 7 height 4
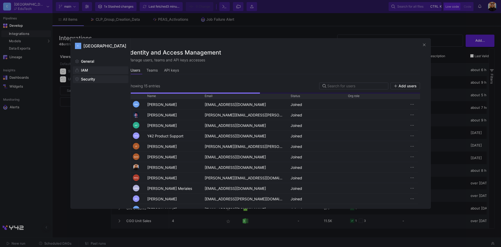
click at [93, 80] on span "Security" at bounding box center [88, 79] width 14 height 4
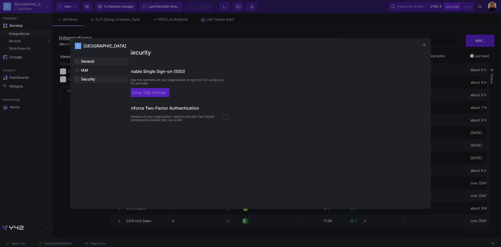
click at [92, 59] on span "General" at bounding box center [87, 61] width 13 height 4
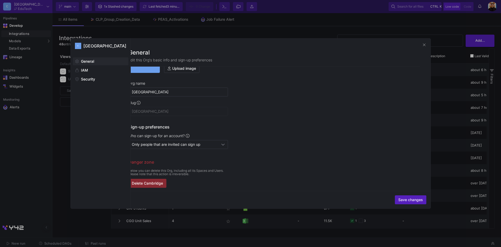
scroll to position [35, 0]
click at [97, 70] on span at bounding box center [100, 70] width 55 height 7
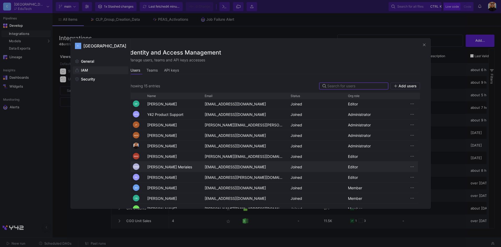
scroll to position [0, 0]
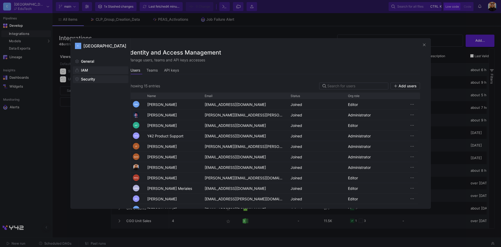
click at [90, 80] on span "Security" at bounding box center [88, 79] width 14 height 4
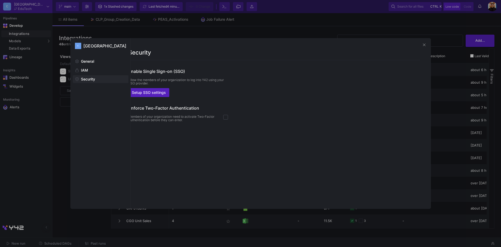
click at [461, 21] on div at bounding box center [250, 123] width 501 height 247
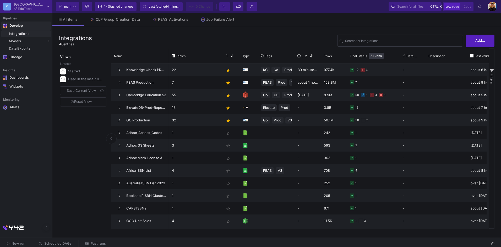
click at [17, 25] on div "Develop" at bounding box center [13, 26] width 8 height 4
click at [35, 34] on div "Integrations" at bounding box center [29, 34] width 41 height 4
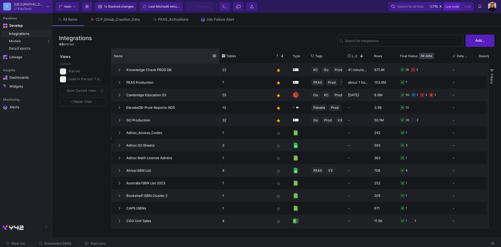
drag, startPoint x: 168, startPoint y: 52, endPoint x: 219, endPoint y: 55, distance: 50.4
click at [219, 55] on div at bounding box center [219, 55] width 2 height 15
click at [233, 37] on div "Integrations 48 entries Search for integrations Add..." at bounding box center [277, 41] width 436 height 16
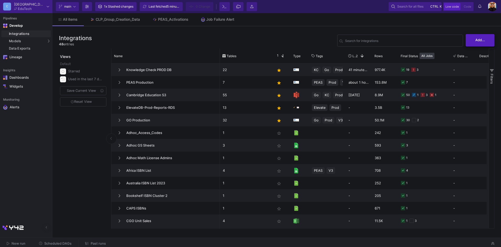
click at [480, 39] on span "Add..." at bounding box center [480, 40] width 10 height 4
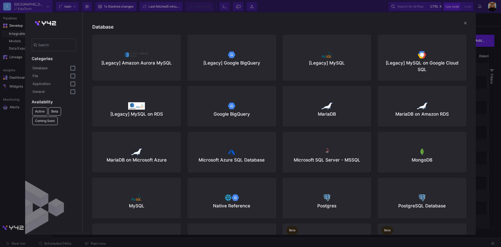
drag, startPoint x: 121, startPoint y: 27, endPoint x: 90, endPoint y: 27, distance: 30.9
click at [90, 27] on h4 "Database" at bounding box center [279, 28] width 381 height 7
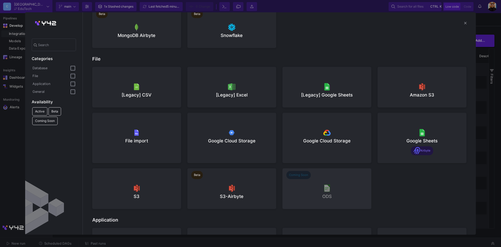
drag, startPoint x: 105, startPoint y: 59, endPoint x: 91, endPoint y: 59, distance: 13.9
click at [91, 59] on h4 "File" at bounding box center [279, 60] width 381 height 7
click at [116, 60] on h4 "File" at bounding box center [279, 60] width 381 height 7
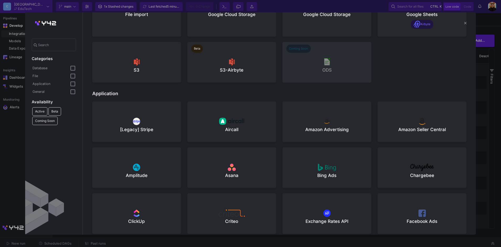
scroll to position [419, 0]
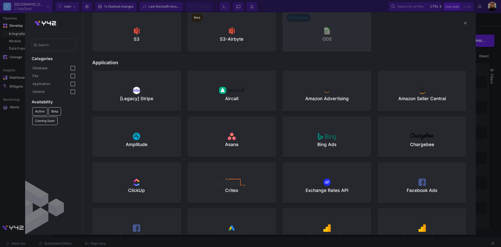
drag, startPoint x: 127, startPoint y: 63, endPoint x: 91, endPoint y: 64, distance: 36.2
click at [91, 64] on h4 "Application" at bounding box center [279, 64] width 381 height 7
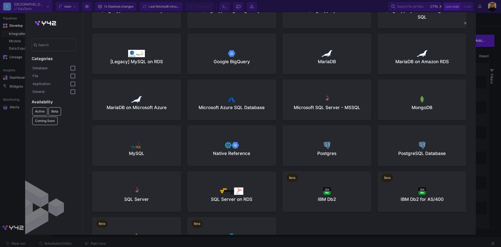
scroll to position [236, 0]
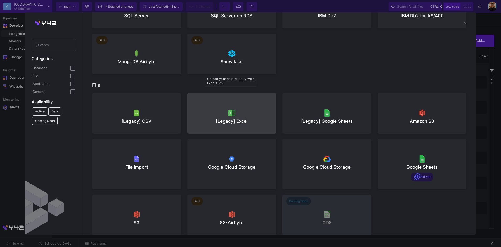
click at [238, 111] on div at bounding box center [232, 113] width 80 height 8
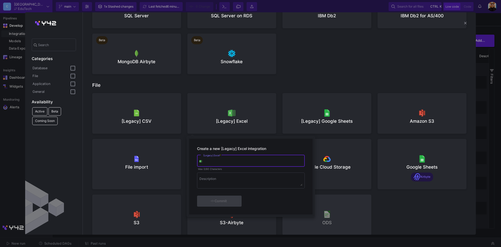
click at [217, 161] on input "[Legacy] Excel *" at bounding box center [252, 162] width 99 height 4
type input "S"
click at [415, 59] on div at bounding box center [250, 123] width 501 height 247
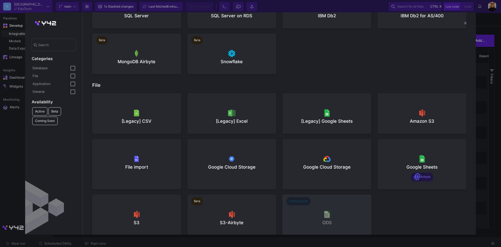
click at [483, 25] on div at bounding box center [250, 123] width 501 height 247
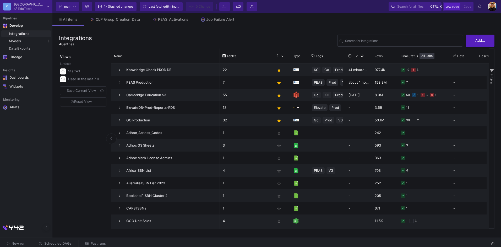
click at [73, 9] on fa-icon at bounding box center [74, 7] width 2 height 8
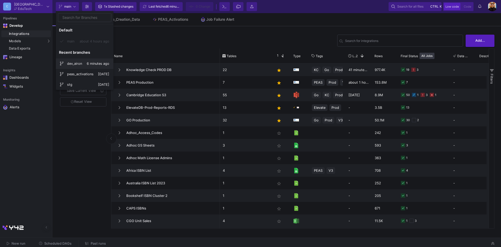
click at [85, 64] on span "dev_airon" at bounding box center [77, 63] width 20 height 13
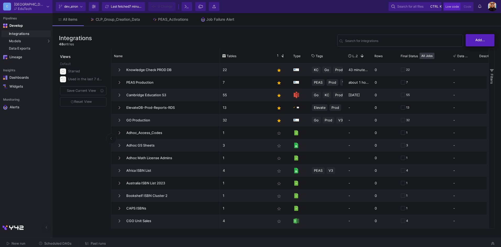
click at [485, 37] on button "Add..." at bounding box center [480, 40] width 29 height 12
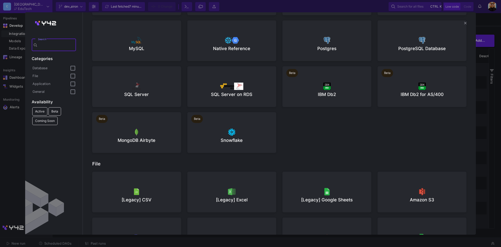
scroll to position [236, 0]
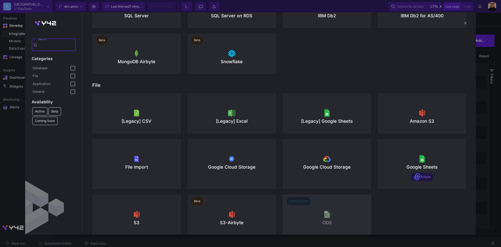
click at [163, 115] on div at bounding box center [136, 113] width 80 height 8
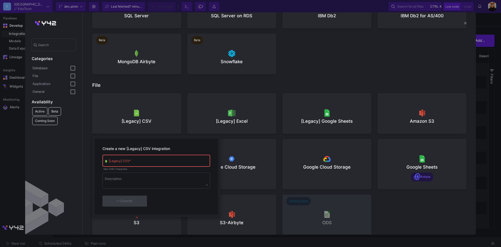
click at [241, 122] on div at bounding box center [250, 123] width 501 height 247
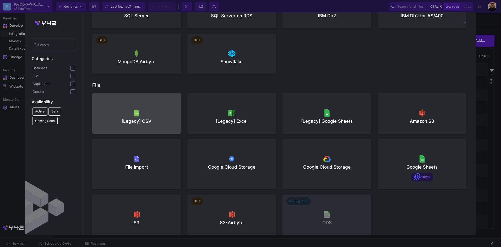
click at [240, 112] on div at bounding box center [232, 113] width 80 height 8
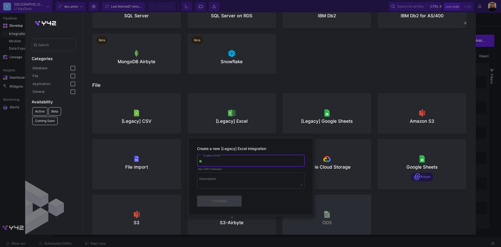
click at [226, 161] on input "[Legacy] Excel *" at bounding box center [252, 162] width 99 height 4
type input "Test Excel Integration"
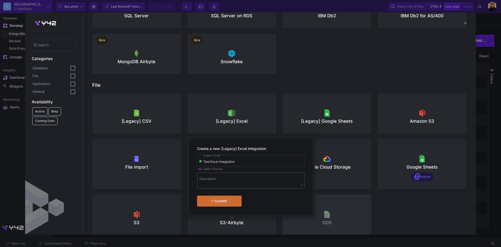
click at [221, 176] on div "Description" at bounding box center [250, 180] width 103 height 17
click at [233, 199] on div "Commit" at bounding box center [219, 200] width 30 height 9
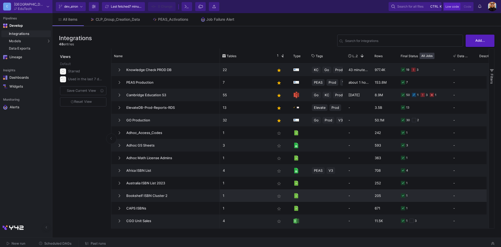
scroll to position [0, 0]
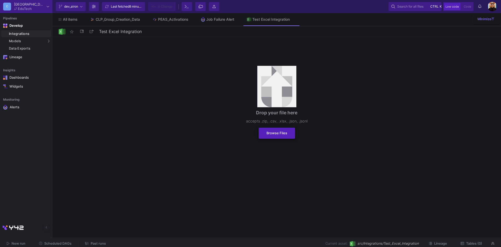
click at [278, 135] on button "Browse Files" at bounding box center [277, 133] width 36 height 11
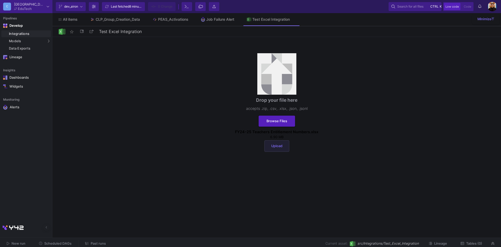
click at [282, 146] on span "Upload" at bounding box center [276, 146] width 11 height 4
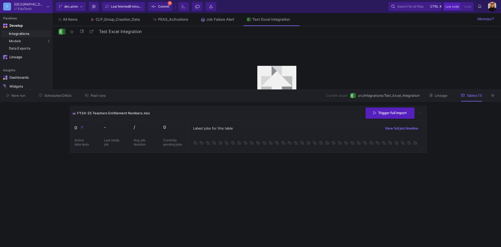
click at [167, 6] on span "Commit" at bounding box center [163, 7] width 11 height 8
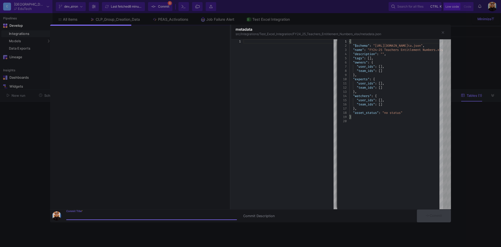
click at [105, 217] on input "Commit Title *" at bounding box center [151, 216] width 171 height 4
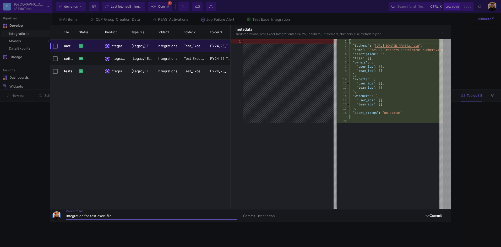
type input "Integration for test excel file"
click at [440, 215] on span "Commit" at bounding box center [434, 216] width 17 height 4
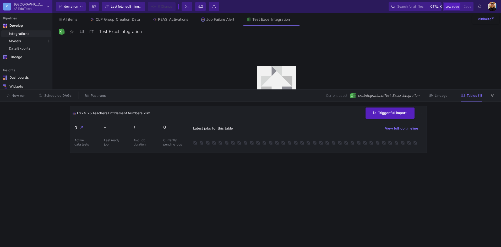
click at [257, 132] on div "Latest jobs for this table View full job timeline" at bounding box center [308, 136] width 238 height 32
click at [390, 115] on button "Trigger full import" at bounding box center [390, 112] width 49 height 11
click at [221, 181] on cdk-virtual-scroll-viewport "FY24-25 Teachers Entitlement Numbers.xlsx Preview data Trigger full import 0 Ac…" at bounding box center [250, 174] width 361 height 137
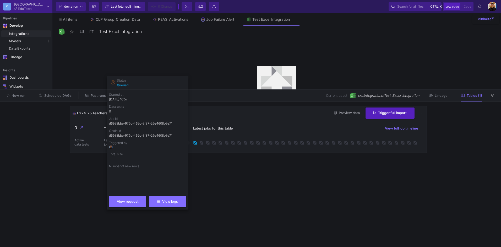
drag, startPoint x: 135, startPoint y: 100, endPoint x: 109, endPoint y: 99, distance: 26.0
click at [109, 99] on p "25/09/25, 10:57" at bounding box center [147, 99] width 77 height 5
drag, startPoint x: 109, startPoint y: 99, endPoint x: 109, endPoint y: 112, distance: 13.1
click at [109, 112] on p "0" at bounding box center [147, 111] width 77 height 5
drag, startPoint x: 109, startPoint y: 112, endPoint x: 162, endPoint y: 125, distance: 55.0
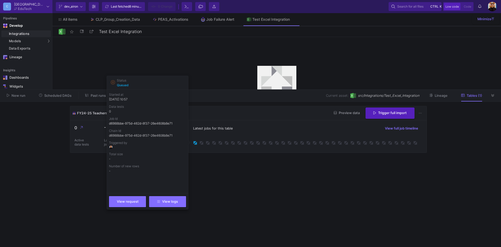
click at [162, 125] on p "d6988bbe-975d-462d-8f37-26e4608b8e71" at bounding box center [147, 123] width 77 height 5
drag, startPoint x: 162, startPoint y: 125, endPoint x: 158, endPoint y: 124, distance: 4.7
click at [158, 124] on p "d6988bbe-975d-462d-8f37-26e4608b8e71" at bounding box center [147, 123] width 77 height 5
drag, startPoint x: 158, startPoint y: 124, endPoint x: 123, endPoint y: 133, distance: 36.0
click at [123, 133] on p "d6988bbe-975d-462d-8f37-26e4608b8e71" at bounding box center [147, 135] width 77 height 5
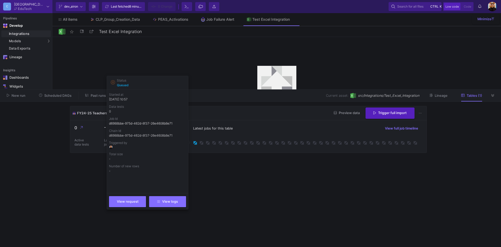
drag, startPoint x: 123, startPoint y: 133, endPoint x: 138, endPoint y: 150, distance: 21.9
click at [138, 150] on y42-job-info-content "Status queued Started at 25/09/25, 10:57 Data tests 0 Job Id d6988bbe-975d-462d…" at bounding box center [147, 142] width 77 height 129
drag, startPoint x: 117, startPoint y: 159, endPoint x: 109, endPoint y: 159, distance: 8.4
click at [109, 159] on p "-" at bounding box center [147, 158] width 77 height 5
drag, startPoint x: 109, startPoint y: 159, endPoint x: 117, endPoint y: 170, distance: 13.1
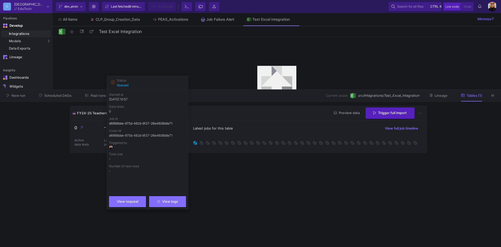
click at [117, 170] on p "-" at bounding box center [147, 170] width 77 height 5
click at [128, 203] on button "View request" at bounding box center [127, 200] width 37 height 11
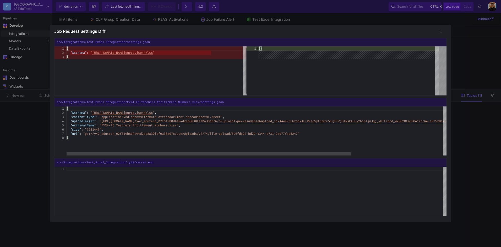
scroll to position [0, 7]
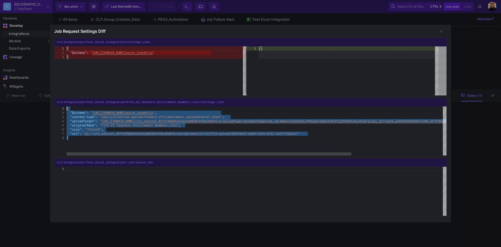
drag, startPoint x: 84, startPoint y: 139, endPoint x: 64, endPoint y: 108, distance: 36.6
click at [94, 142] on div "{ ·· "$schema" : · " https://s.y42.com/integrations/file-upload/0.0.0/s ource.j…" at bounding box center [318, 130] width 502 height 49
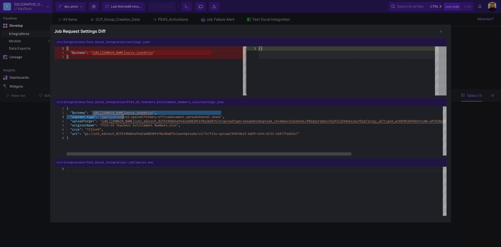
drag, startPoint x: 93, startPoint y: 112, endPoint x: 122, endPoint y: 117, distance: 29.3
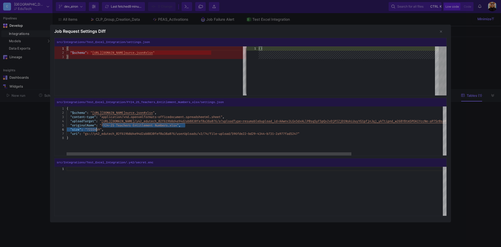
drag, startPoint x: 102, startPoint y: 125, endPoint x: 97, endPoint y: 128, distance: 5.5
type textarea "42.com/integrations/file-upload/0.0.0/source.json#xlsx", "content-type": "appli…"
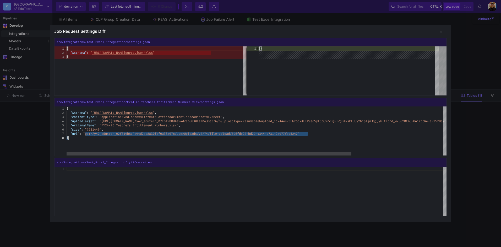
drag, startPoint x: 85, startPoint y: 135, endPoint x: 168, endPoint y: 160, distance: 87.0
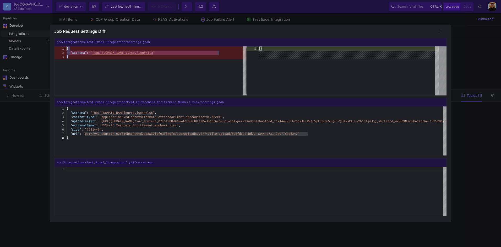
drag, startPoint x: 169, startPoint y: 60, endPoint x: 76, endPoint y: 40, distance: 95.3
click at [76, 40] on section "src/Integrations/Test_Excel_Integration/settings.json 1 2 3 { ·· "$schema" : · …" at bounding box center [250, 67] width 393 height 58
click at [471, 59] on div at bounding box center [250, 123] width 501 height 247
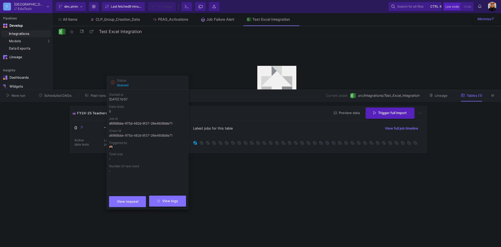
click at [171, 201] on span "View logs" at bounding box center [167, 201] width 21 height 4
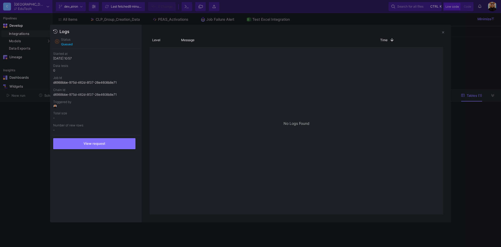
drag, startPoint x: 81, startPoint y: 58, endPoint x: 57, endPoint y: 56, distance: 23.6
click at [57, 56] on p "25/09/25, 10:57" at bounding box center [95, 58] width 85 height 5
drag, startPoint x: 70, startPoint y: 130, endPoint x: 60, endPoint y: 71, distance: 59.8
click at [59, 71] on y42-job-info-content "Status queued Started at 25/09/25, 10:57 Data tests 0 Job Id d6988bbe-975d-462d…" at bounding box center [95, 93] width 85 height 112
drag, startPoint x: 60, startPoint y: 71, endPoint x: 92, endPoint y: 112, distance: 52.6
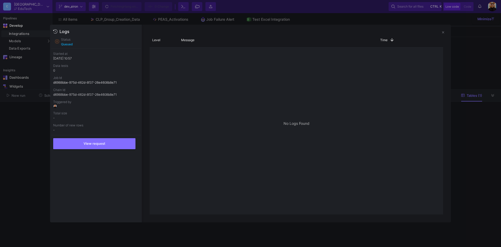
click at [92, 112] on p "Total size" at bounding box center [95, 113] width 85 height 5
click at [468, 76] on div at bounding box center [250, 123] width 501 height 247
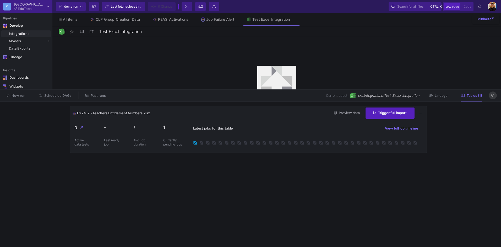
click at [493, 94] on icon at bounding box center [492, 95] width 3 height 3
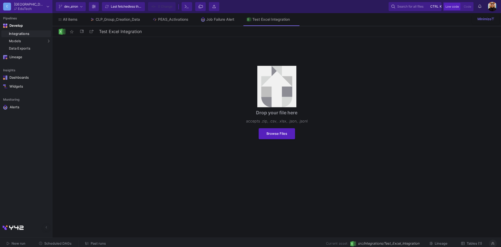
click at [24, 35] on div "Integrations" at bounding box center [29, 34] width 41 height 4
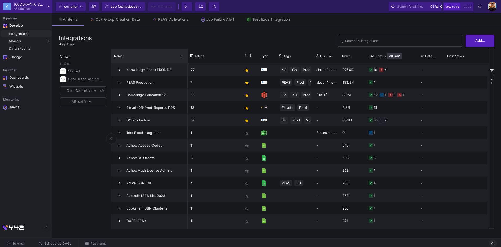
drag, startPoint x: 168, startPoint y: 56, endPoint x: 187, endPoint y: 58, distance: 18.8
click at [187, 58] on div at bounding box center [188, 55] width 2 height 15
drag, startPoint x: 258, startPoint y: 56, endPoint x: 270, endPoint y: 60, distance: 13.0
click at [293, 58] on div "Tables Star 1 Type Tags" at bounding box center [353, 55] width 330 height 15
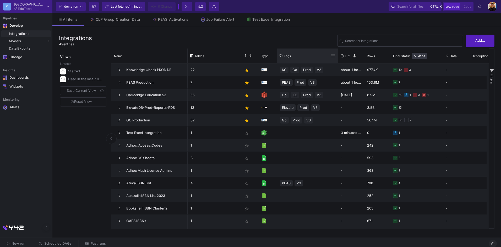
drag, startPoint x: 313, startPoint y: 56, endPoint x: 337, endPoint y: 58, distance: 24.5
click at [337, 58] on div at bounding box center [338, 55] width 2 height 15
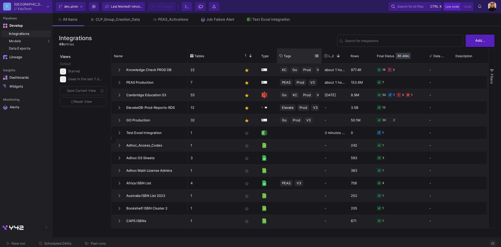
drag, startPoint x: 337, startPoint y: 55, endPoint x: 321, endPoint y: 56, distance: 16.3
click at [321, 56] on div at bounding box center [322, 55] width 2 height 15
drag, startPoint x: 347, startPoint y: 57, endPoint x: 335, endPoint y: 40, distance: 20.9
click at [336, 38] on div "Integrations 49 entries Search for integrations Add... Views Default Starred Us…" at bounding box center [276, 130] width 449 height 209
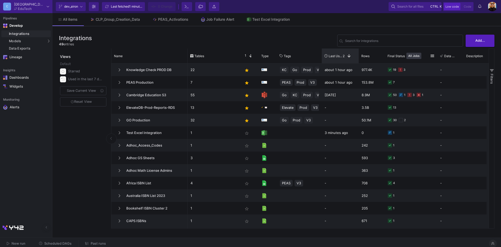
drag, startPoint x: 357, startPoint y: 55, endPoint x: 332, endPoint y: 56, distance: 25.2
click at [387, 55] on div "Tables Star 1 Type Tags" at bounding box center [362, 55] width 349 height 15
click at [231, 68] on p "22" at bounding box center [214, 70] width 47 height 12
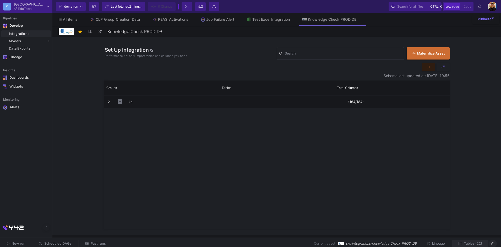
click at [471, 243] on span "Tables (22)" at bounding box center [473, 243] width 18 height 4
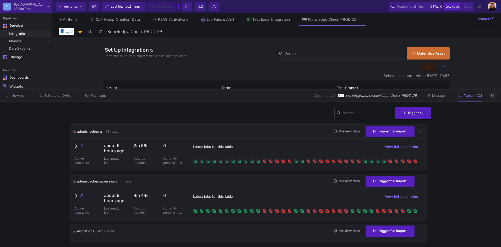
click at [269, 149] on div "Latest jobs for this table View full job timeline" at bounding box center [307, 147] width 229 height 8
click at [291, 184] on div "adonis_schema_versions 1 rows Preview data Trigger full import" at bounding box center [248, 181] width 356 height 14
click at [268, 134] on div "adonis_schema 51 rows Preview data Trigger full import" at bounding box center [248, 131] width 356 height 14
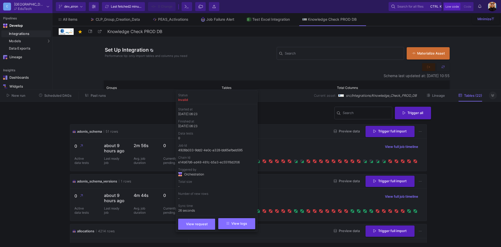
click at [242, 226] on button "View logs" at bounding box center [236, 223] width 37 height 11
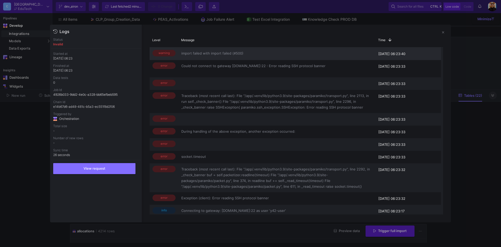
drag, startPoint x: 243, startPoint y: 51, endPoint x: 187, endPoint y: 54, distance: 55.6
click at [187, 54] on span "import failed with import failed (#500)" at bounding box center [276, 53] width 191 height 6
click at [472, 55] on div at bounding box center [250, 123] width 501 height 247
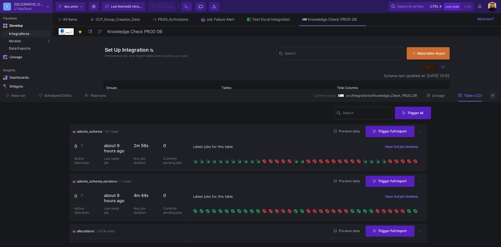
click at [280, 142] on div "Latest jobs for this table View full job timeline" at bounding box center [308, 155] width 238 height 32
click at [494, 97] on button at bounding box center [493, 95] width 8 height 8
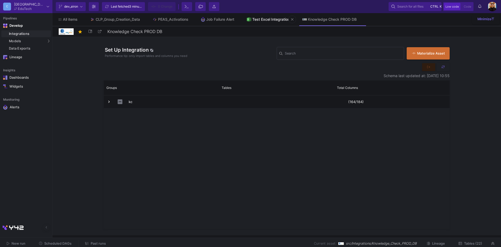
click at [273, 20] on div "Test Excel Integration" at bounding box center [270, 19] width 37 height 4
type input "Test Excel Integration"
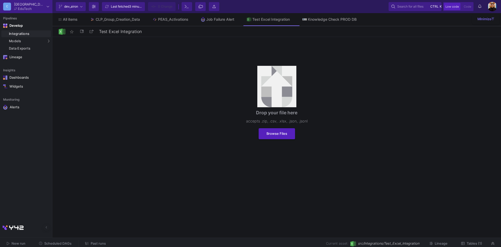
click at [474, 242] on span "Tables (1)" at bounding box center [474, 243] width 15 height 4
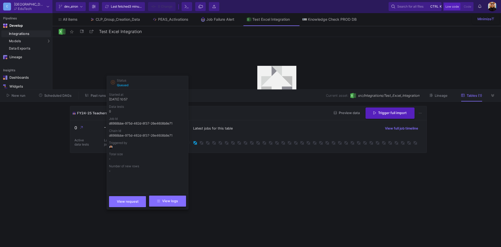
click at [177, 203] on span "View logs" at bounding box center [167, 201] width 21 height 4
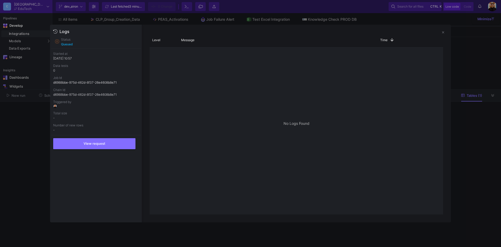
click at [481, 71] on div at bounding box center [250, 123] width 501 height 247
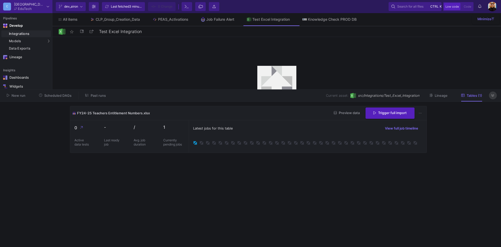
click at [494, 96] on button at bounding box center [493, 95] width 8 height 8
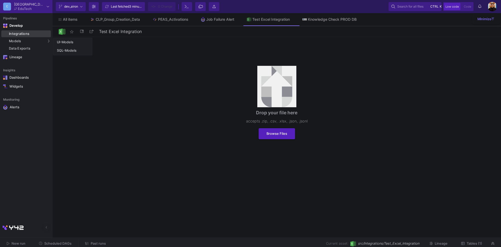
click at [33, 33] on div "Integrations" at bounding box center [29, 34] width 41 height 4
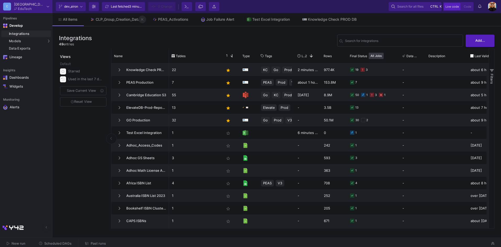
click at [145, 20] on button at bounding box center [142, 19] width 8 height 8
click at [0, 0] on button at bounding box center [0, 0] width 0 height 0
click at [0, 0] on icon at bounding box center [0, 0] width 0 height 0
drag, startPoint x: 136, startPoint y: 18, endPoint x: 181, endPoint y: 24, distance: 45.5
click at [0, 0] on icon at bounding box center [0, 0] width 0 height 0
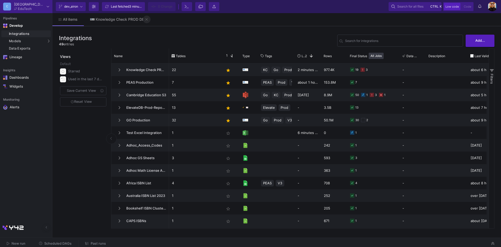
click at [145, 19] on button at bounding box center [147, 19] width 8 height 8
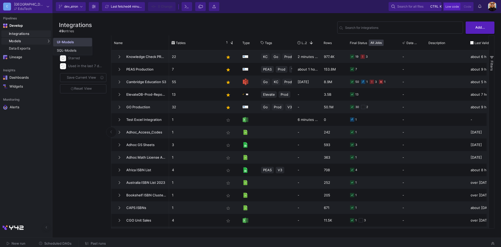
click at [74, 43] on link "UI-Models" at bounding box center [72, 42] width 39 height 8
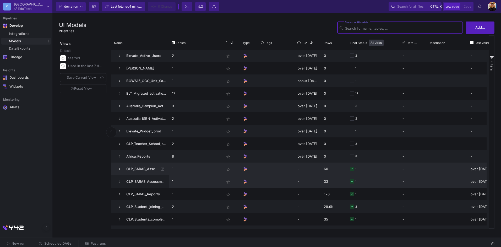
scroll to position [26, 0]
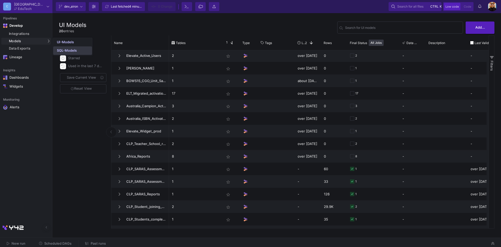
click at [72, 50] on div "SQL-Models" at bounding box center [67, 50] width 20 height 4
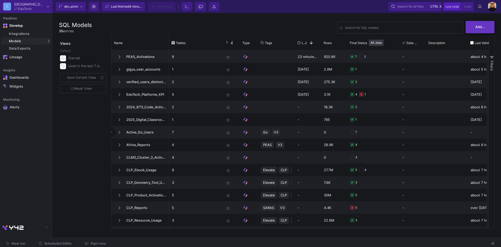
click at [482, 28] on span "Add..." at bounding box center [480, 27] width 10 height 4
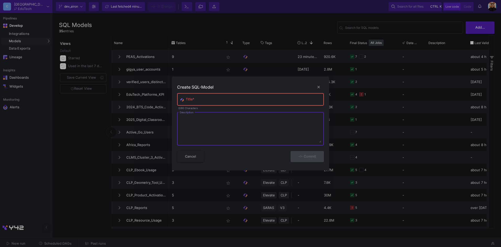
click at [215, 131] on textarea "Description" at bounding box center [251, 130] width 142 height 26
click at [203, 98] on div "Title *" at bounding box center [254, 99] width 136 height 14
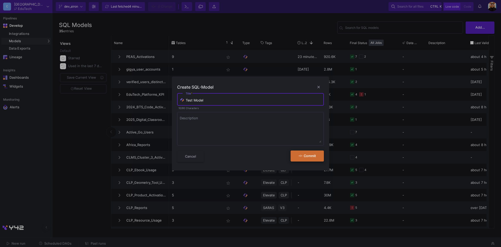
type input "Test Model"
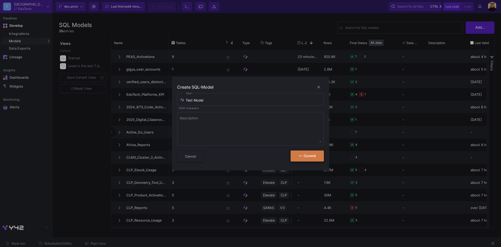
click at [312, 159] on button "Commit" at bounding box center [307, 155] width 33 height 11
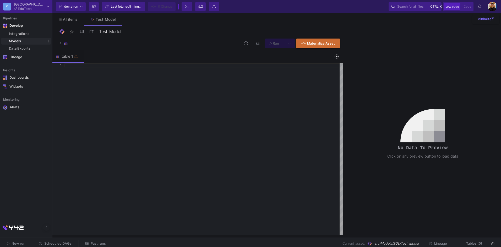
click at [94, 79] on div at bounding box center [203, 149] width 279 height 172
click at [131, 86] on div at bounding box center [203, 149] width 279 height 172
click at [338, 57] on icon at bounding box center [337, 57] width 4 height 4
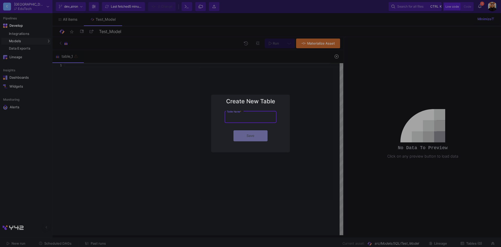
click at [323, 83] on div at bounding box center [250, 123] width 501 height 247
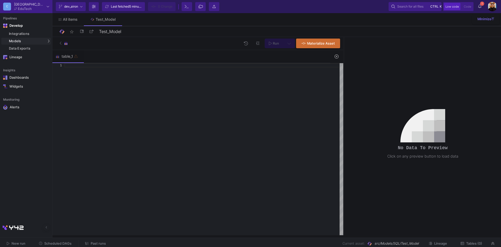
drag, startPoint x: 132, startPoint y: 58, endPoint x: 106, endPoint y: 57, distance: 25.4
click at [132, 58] on div "table_1" at bounding box center [191, 56] width 278 height 13
click at [85, 58] on div "table_1" at bounding box center [191, 56] width 278 height 13
click at [79, 57] on icon at bounding box center [80, 56] width 4 height 4
click at [92, 65] on div "Rename" at bounding box center [90, 66] width 21 height 13
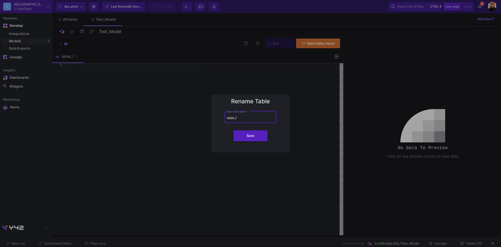
drag, startPoint x: 254, startPoint y: 117, endPoint x: 202, endPoint y: 118, distance: 51.6
click at [202, 118] on div "Rename Table table_1 New Table Name * Save" at bounding box center [250, 123] width 501 height 247
type input "test_table"
click at [255, 138] on button "Save" at bounding box center [250, 135] width 34 height 11
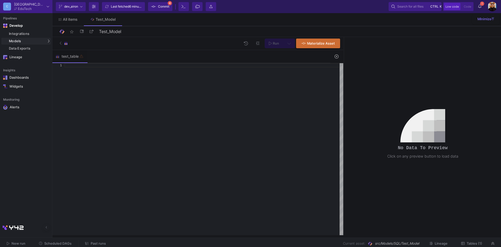
click at [227, 91] on div at bounding box center [203, 149] width 279 height 172
click at [163, 77] on div at bounding box center [203, 149] width 279 height 172
click at [107, 70] on div at bounding box center [203, 149] width 279 height 172
click at [481, 5] on button "1 1 Notifications" at bounding box center [479, 6] width 9 height 9
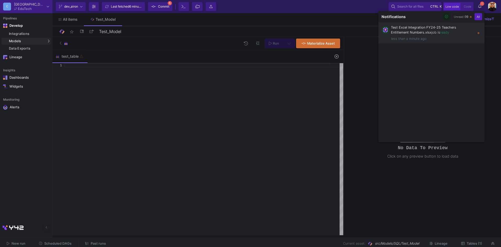
click at [448, 32] on p "Test Excel Integration FY24-25 Teachers Entitlement Numbers.xlsx job is ready" at bounding box center [433, 30] width 84 height 10
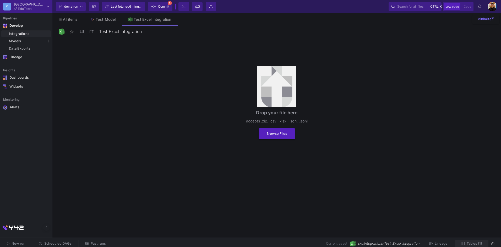
click at [474, 242] on span "Tables (1)" at bounding box center [474, 243] width 15 height 4
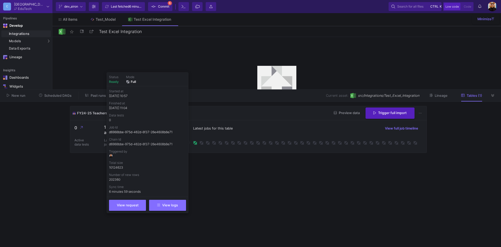
drag, startPoint x: 128, startPoint y: 168, endPoint x: 110, endPoint y: 168, distance: 18.9
click at [110, 168] on p "10124623" at bounding box center [147, 167] width 77 height 5
drag, startPoint x: 110, startPoint y: 168, endPoint x: 109, endPoint y: 181, distance: 12.9
click at [109, 181] on p "202360" at bounding box center [147, 179] width 77 height 5
drag, startPoint x: 109, startPoint y: 181, endPoint x: 140, endPoint y: 181, distance: 31.4
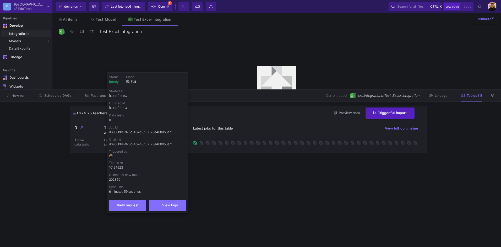
click at [140, 181] on p "202360" at bounding box center [147, 179] width 77 height 5
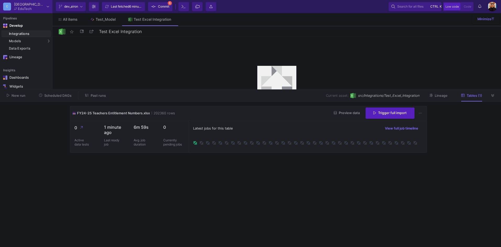
click at [313, 191] on cdk-virtual-scroll-viewport "FY24-25 Teachers Entitlement Numbers.xlsx 202360 rows Preview data Trigger full…" at bounding box center [250, 174] width 361 height 137
click at [341, 125] on div "Latest jobs for this table View full job timeline" at bounding box center [307, 128] width 229 height 8
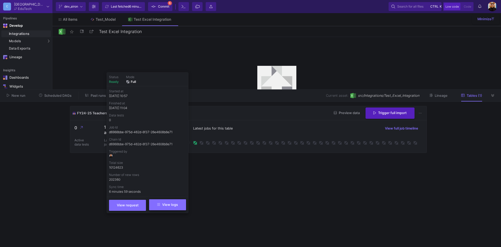
click at [174, 203] on span "View logs" at bounding box center [167, 205] width 21 height 4
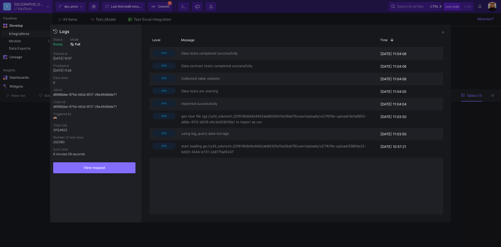
click at [474, 144] on div at bounding box center [250, 123] width 501 height 247
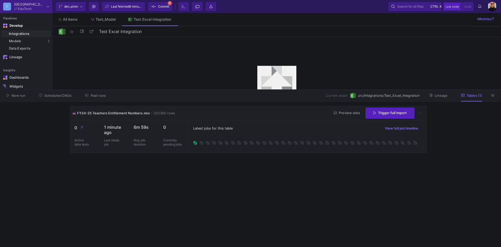
click at [354, 112] on span "Preview data" at bounding box center [347, 113] width 26 height 4
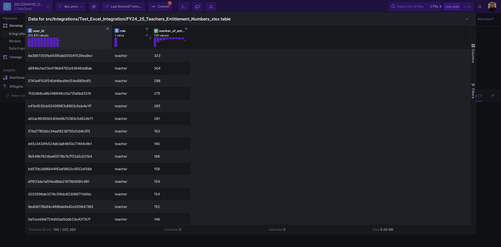
drag, startPoint x: 64, startPoint y: 38, endPoint x: 112, endPoint y: 43, distance: 48.2
click at [112, 40] on div at bounding box center [112, 37] width 2 height 24
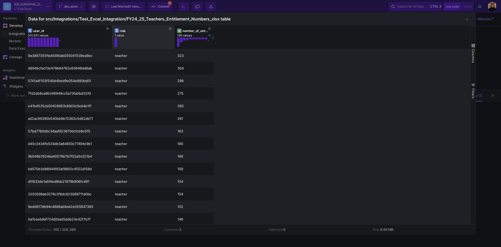
drag, startPoint x: 150, startPoint y: 38, endPoint x: 173, endPoint y: 40, distance: 23.4
click at [173, 40] on div at bounding box center [174, 37] width 2 height 24
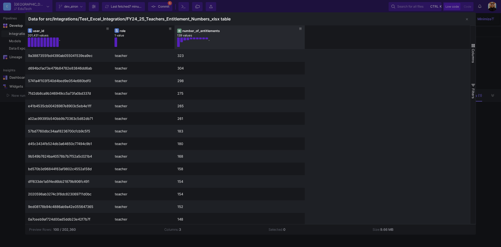
drag, startPoint x: 213, startPoint y: 37, endPoint x: 314, endPoint y: 50, distance: 101.7
click at [314, 50] on div "user_id 201,431 values . role 1 value number_of_entitlements 139 values . 9a388…" at bounding box center [247, 124] width 445 height 199
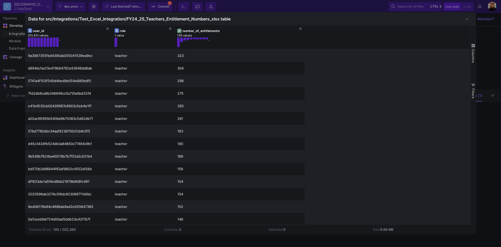
drag, startPoint x: 61, startPoint y: 229, endPoint x: 81, endPoint y: 230, distance: 19.7
click at [81, 230] on div "Preview Rows: 100 / 202,360" at bounding box center [93, 229] width 128 height 5
click at [83, 230] on div "Preview Rows: 100 / 202,360" at bounding box center [93, 229] width 128 height 5
click at [81, 230] on div "Preview Rows: 100 / 202,360" at bounding box center [93, 229] width 128 height 5
drag, startPoint x: 58, startPoint y: 230, endPoint x: 52, endPoint y: 230, distance: 6.3
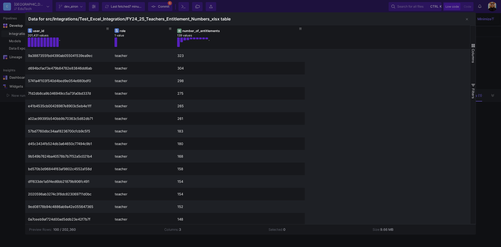
click at [52, 230] on div "Preview Rows: 100 / 202,360" at bounding box center [93, 229] width 128 height 5
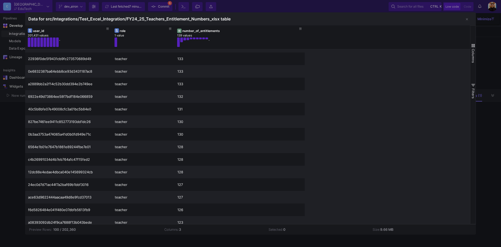
scroll to position [446, 0]
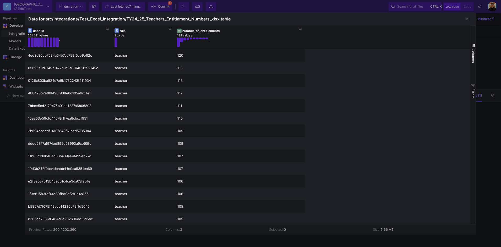
drag, startPoint x: 186, startPoint y: 230, endPoint x: 165, endPoint y: 230, distance: 21.5
click at [165, 230] on td "Columns: 3" at bounding box center [213, 229] width 104 height 10
drag, startPoint x: 307, startPoint y: 229, endPoint x: 275, endPoint y: 230, distance: 31.7
click at [275, 230] on td "Selected: 0" at bounding box center [317, 229] width 104 height 10
drag, startPoint x: 275, startPoint y: 230, endPoint x: 381, endPoint y: 230, distance: 105.9
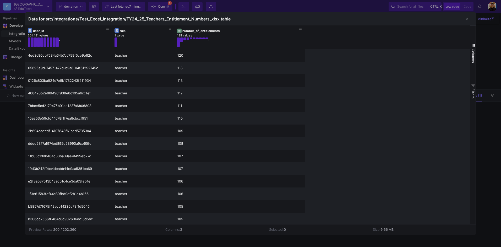
click at [375, 229] on td "Size: 9.66 MB" at bounding box center [421, 229] width 104 height 10
drag, startPoint x: 395, startPoint y: 230, endPoint x: 382, endPoint y: 232, distance: 13.0
click at [382, 232] on td "Size: 9.66 MB" at bounding box center [421, 229] width 104 height 10
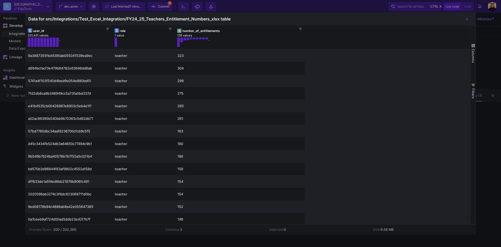
click at [397, 228] on td "Size: 9.66 MB" at bounding box center [421, 229] width 104 height 10
click at [489, 39] on div at bounding box center [250, 123] width 501 height 247
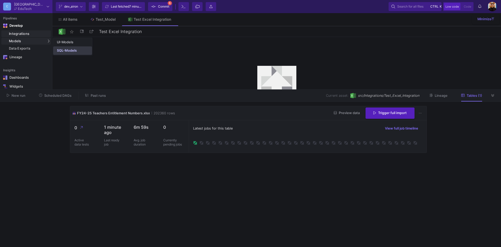
click at [70, 51] on div "SQL-Models" at bounding box center [67, 50] width 20 height 4
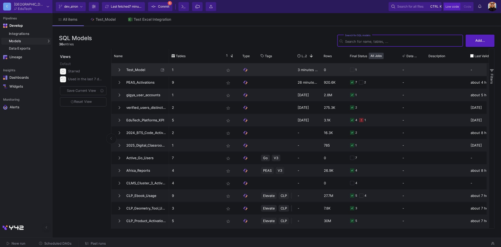
click at [139, 72] on span "Test_Model" at bounding box center [141, 70] width 36 height 12
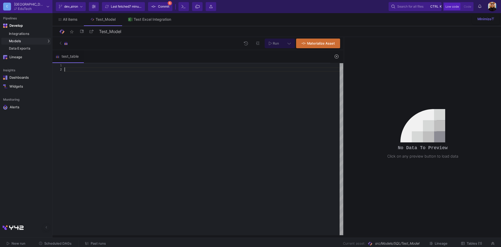
click at [109, 75] on div at bounding box center [203, 149] width 279 height 172
type textarea "S"
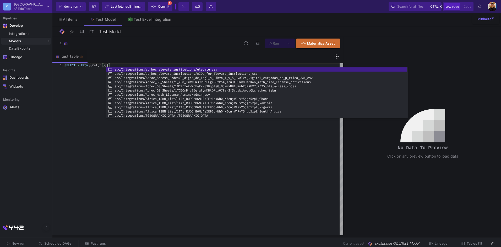
drag, startPoint x: 219, startPoint y: 84, endPoint x: 418, endPoint y: 96, distance: 199.7
click at [408, 96] on div at bounding box center [407, 92] width 1 height 51
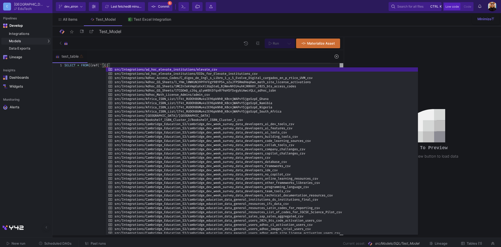
drag, startPoint x: 285, startPoint y: 118, endPoint x: 258, endPoint y: 233, distance: 118.8
click at [258, 233] on div at bounding box center [262, 233] width 312 height 1
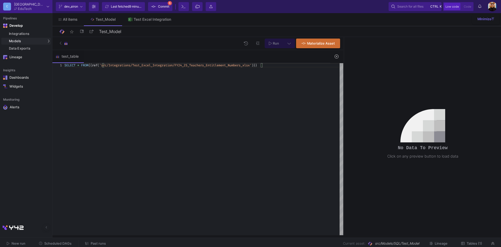
click at [276, 69] on div "SELECT * FROM {{ ref ( 'src/Integrations/Test_Excel_Integration/FY24_25_T eache…" at bounding box center [203, 149] width 279 height 172
type textarea "SELECT * FROM {{ ref('src/Integrations/Test_Excel_Integration/FY24_25_Teachers_…"
click at [288, 43] on icon at bounding box center [288, 43] width 3 height 4
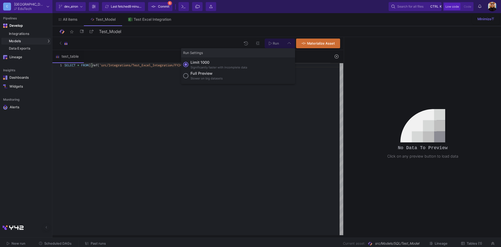
click at [203, 77] on div "Slower on big datasets" at bounding box center [207, 78] width 32 height 4
click at [188, 77] on input "Full preview Slower on big datasets" at bounding box center [185, 75] width 5 height 5
radio input "true"
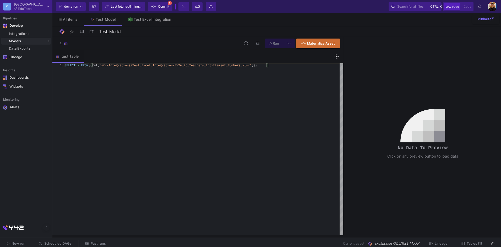
click at [287, 44] on icon at bounding box center [288, 43] width 3 height 4
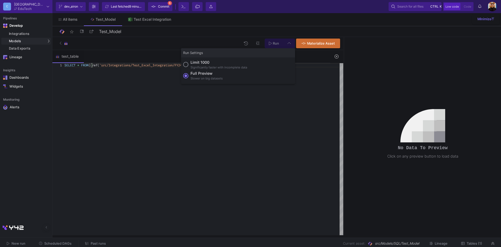
click at [275, 43] on div at bounding box center [250, 123] width 501 height 247
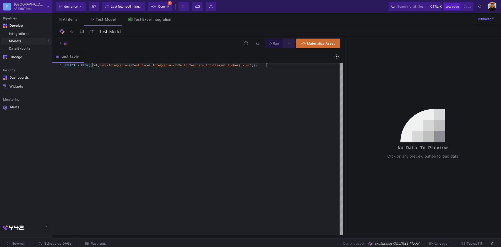
click at [292, 44] on button at bounding box center [289, 44] width 12 height 10
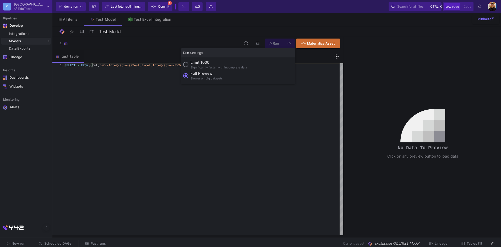
click at [202, 65] on div "Limit 1000" at bounding box center [219, 62] width 57 height 6
click at [188, 65] on input "Limit 1000 Significantly faster with incomplete data" at bounding box center [185, 64] width 5 height 5
radio input "true"
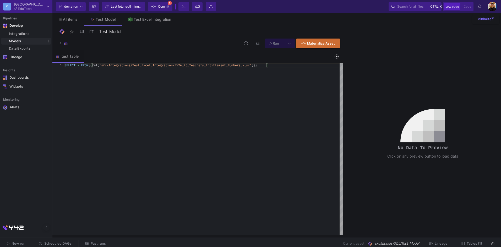
click at [273, 45] on span "Run" at bounding box center [276, 43] width 6 height 4
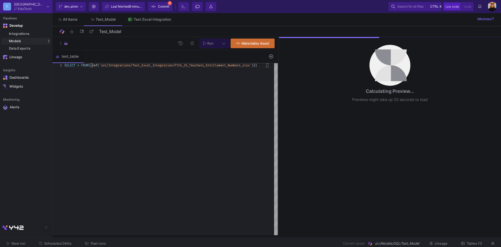
drag, startPoint x: 344, startPoint y: 98, endPoint x: 281, endPoint y: 102, distance: 62.5
click at [278, 102] on div at bounding box center [278, 136] width 1 height 198
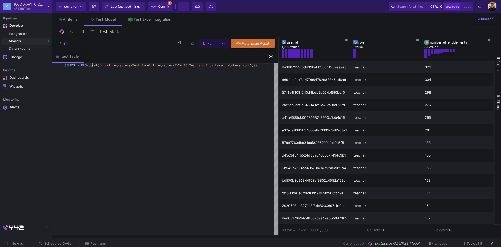
click at [227, 43] on button at bounding box center [224, 44] width 12 height 10
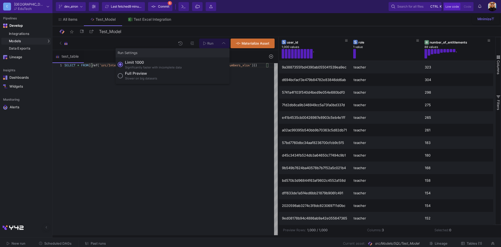
click at [222, 42] on div at bounding box center [250, 123] width 501 height 247
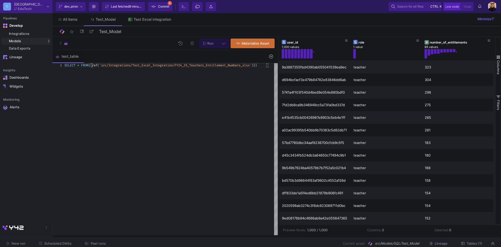
drag, startPoint x: 331, startPoint y: 230, endPoint x: 307, endPoint y: 233, distance: 24.1
click at [307, 233] on td "Preview Rows: 1,000 / 1,000" at bounding box center [321, 230] width 84 height 10
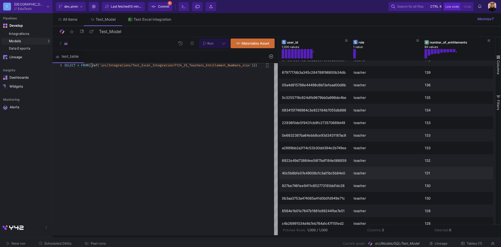
scroll to position [81, 0]
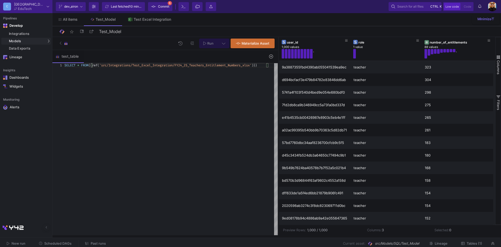
click at [350, 232] on div "Preview Rows: 1,000 / 1,000" at bounding box center [321, 229] width 76 height 5
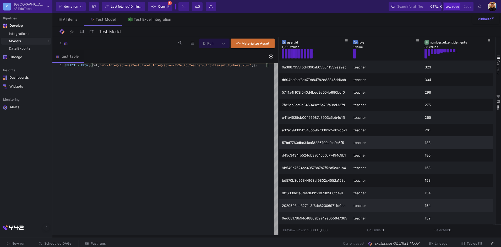
scroll to position [157, 0]
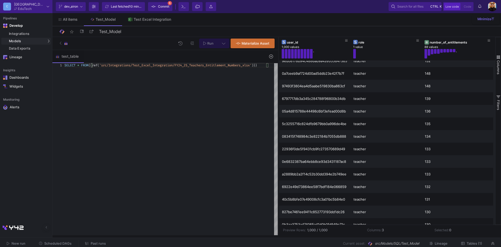
drag, startPoint x: 307, startPoint y: 231, endPoint x: 330, endPoint y: 232, distance: 23.6
click at [330, 232] on div "Preview Rows: 1,000 / 1,000" at bounding box center [321, 229] width 76 height 5
drag, startPoint x: 330, startPoint y: 232, endPoint x: 376, endPoint y: 231, distance: 45.9
click at [376, 231] on td "Columns: 3" at bounding box center [396, 230] width 67 height 10
drag, startPoint x: 459, startPoint y: 231, endPoint x: 434, endPoint y: 230, distance: 24.4
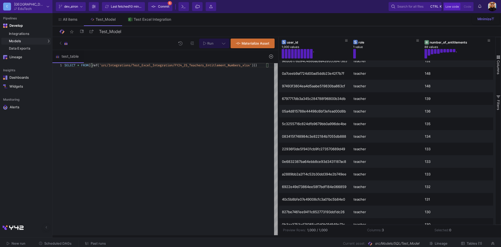
click at [435, 231] on td "Selected: 0" at bounding box center [464, 230] width 67 height 10
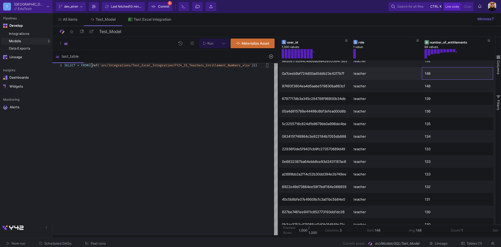
drag, startPoint x: 439, startPoint y: 69, endPoint x: 443, endPoint y: 76, distance: 8.2
click at [443, 76] on div "148" at bounding box center [458, 73] width 66 height 12
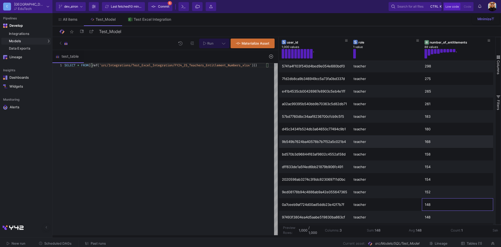
scroll to position [0, 0]
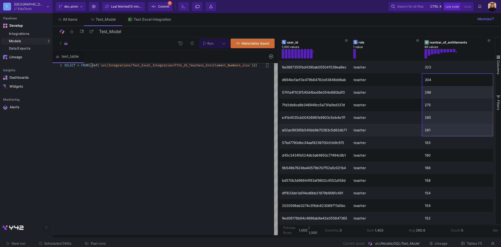
drag, startPoint x: 440, startPoint y: 79, endPoint x: 440, endPoint y: 135, distance: 56.1
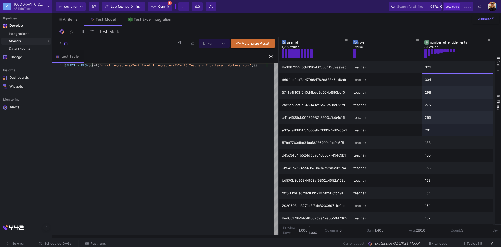
scroll to position [0, 0]
drag, startPoint x: 367, startPoint y: 230, endPoint x: 385, endPoint y: 231, distance: 17.8
click at [385, 231] on td "Sum: 1,403" at bounding box center [384, 230] width 42 height 10
drag, startPoint x: 385, startPoint y: 231, endPoint x: 428, endPoint y: 232, distance: 43.2
click at [428, 232] on td "Avg: 280.6" at bounding box center [426, 230] width 42 height 10
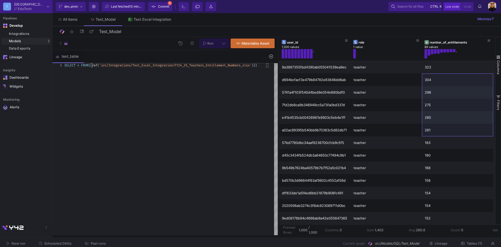
drag, startPoint x: 468, startPoint y: 233, endPoint x: 460, endPoint y: 232, distance: 7.9
click at [460, 232] on td "Count: 5" at bounding box center [468, 230] width 42 height 10
drag, startPoint x: 460, startPoint y: 232, endPoint x: 436, endPoint y: 233, distance: 23.9
click at [436, 233] on td "Avg: 280.6" at bounding box center [426, 230] width 42 height 10
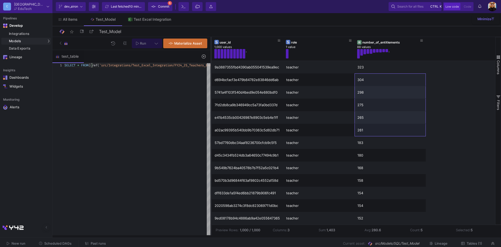
scroll to position [0, 0]
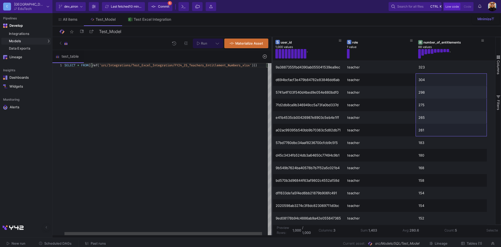
drag, startPoint x: 278, startPoint y: 98, endPoint x: 272, endPoint y: 127, distance: 28.8
click at [271, 126] on div at bounding box center [271, 136] width 1 height 198
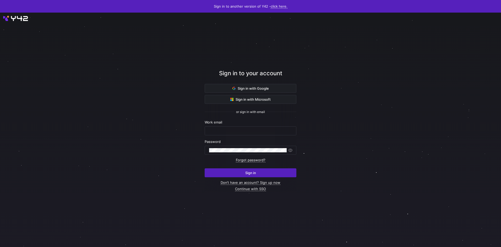
type input "[EMAIL_ADDRESS][DOMAIN_NAME]"
click at [258, 172] on span "submit" at bounding box center [250, 172] width 91 height 8
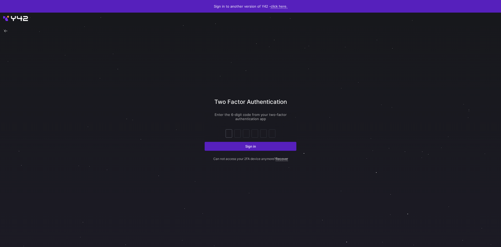
type input "7"
type input "8"
type input "6"
type input "4"
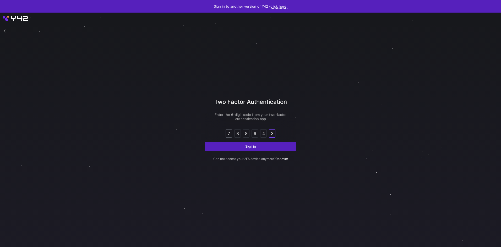
type input "3"
click at [205, 142] on button "Sign in" at bounding box center [251, 146] width 92 height 9
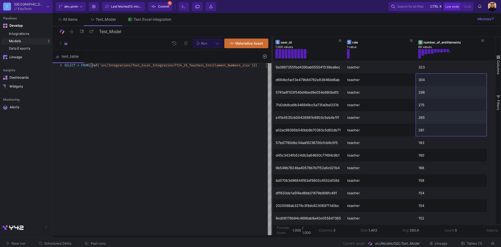
scroll to position [4, 26]
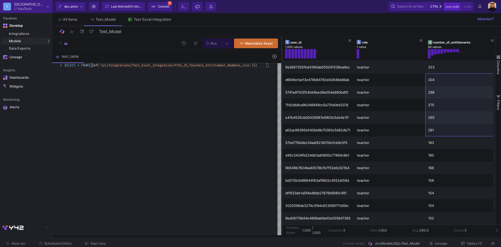
drag, startPoint x: 271, startPoint y: 115, endPoint x: 281, endPoint y: 157, distance: 43.0
click at [281, 157] on div at bounding box center [281, 136] width 1 height 198
click at [226, 42] on icon at bounding box center [226, 43] width 3 height 4
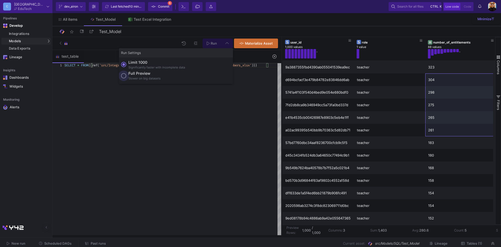
click at [132, 76] on div "Slower on big datasets" at bounding box center [144, 78] width 32 height 4
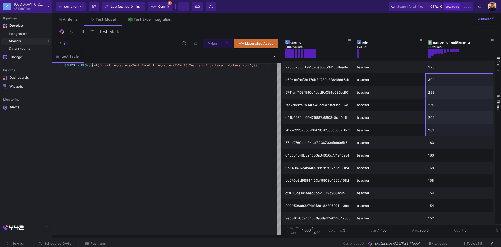
click at [126, 76] on input "Full preview Slower on big datasets" at bounding box center [123, 75] width 5 height 5
radio input "true"
click at [217, 45] on span "Run" at bounding box center [214, 43] width 6 height 4
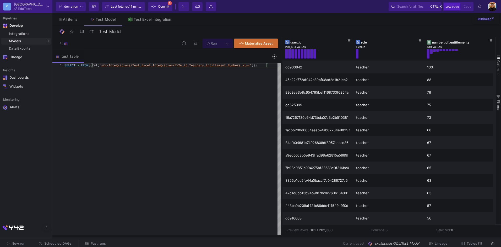
drag, startPoint x: 331, startPoint y: 230, endPoint x: 319, endPoint y: 234, distance: 12.5
click at [319, 234] on td "Preview Rows: 101 / 202,360" at bounding box center [324, 230] width 84 height 10
click at [317, 233] on td "Preview Rows: 101 / 202,360" at bounding box center [324, 230] width 84 height 10
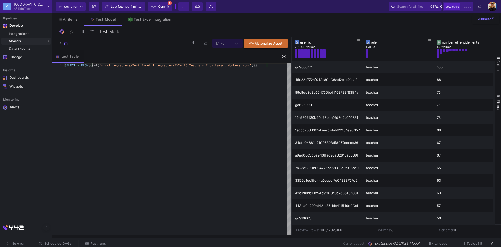
drag, startPoint x: 282, startPoint y: 134, endPoint x: 291, endPoint y: 152, distance: 20.1
click at [291, 152] on div at bounding box center [291, 136] width 1 height 198
click at [284, 56] on icon at bounding box center [284, 57] width 4 height 4
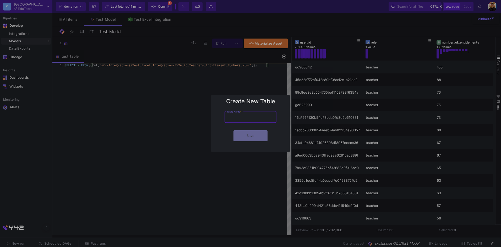
click at [236, 117] on input "Table Name *" at bounding box center [250, 118] width 47 height 4
click at [162, 68] on div at bounding box center [250, 123] width 501 height 247
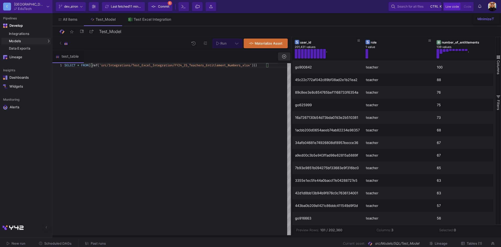
click at [285, 58] on icon at bounding box center [284, 57] width 4 height 4
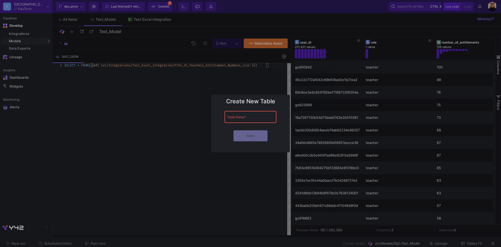
click at [251, 120] on div "Table Name *" at bounding box center [250, 116] width 47 height 13
click at [251, 118] on input "Table Name *" at bounding box center [250, 118] width 47 height 4
type input "T"
click at [257, 121] on div "T Table Name *" at bounding box center [250, 116] width 47 height 13
click at [164, 127] on div at bounding box center [250, 123] width 501 height 247
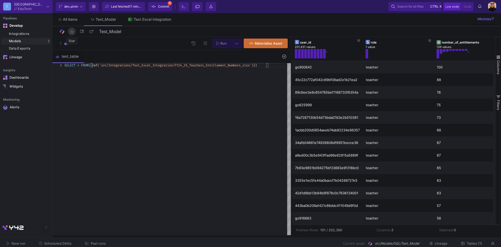
click at [73, 32] on mat-icon "star_border" at bounding box center [72, 32] width 6 height 6
click at [83, 34] on button at bounding box center [81, 31] width 7 height 7
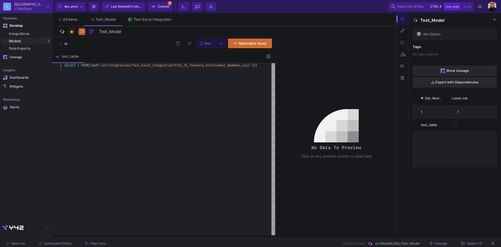
click at [448, 21] on div "Test_Model" at bounding box center [458, 20] width 77 height 6
drag, startPoint x: 448, startPoint y: 21, endPoint x: 436, endPoint y: 37, distance: 20.1
click at [436, 37] on div "No Status" at bounding box center [455, 34] width 84 height 12
drag, startPoint x: 436, startPoint y: 37, endPoint x: 421, endPoint y: 49, distance: 18.6
click at [421, 49] on div "Tags: No tags assigned." at bounding box center [455, 52] width 84 height 15
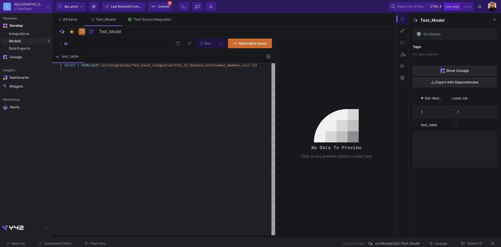
drag, startPoint x: 421, startPoint y: 49, endPoint x: 429, endPoint y: 52, distance: 8.3
click at [429, 52] on div "No tags assigned." at bounding box center [426, 55] width 26 height 10
drag, startPoint x: 443, startPoint y: 55, endPoint x: 437, endPoint y: 55, distance: 6.0
click at [437, 55] on div "No tags assigned." at bounding box center [455, 55] width 84 height 10
drag, startPoint x: 437, startPoint y: 55, endPoint x: 452, endPoint y: 93, distance: 41.0
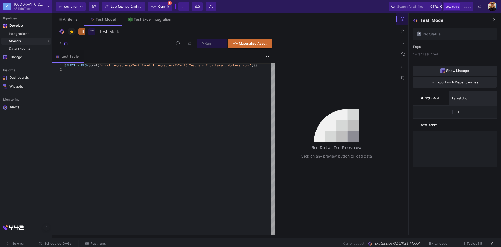
click at [452, 93] on div "Latest Job" at bounding box center [473, 98] width 42 height 12
click at [403, 30] on icon at bounding box center [403, 31] width 4 height 4
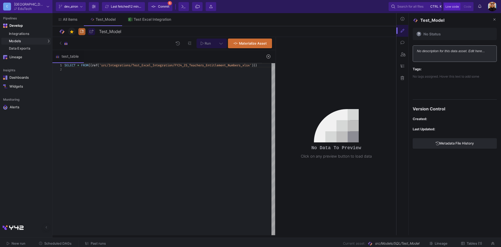
click at [446, 52] on p at bounding box center [455, 51] width 76 height 5
click at [433, 69] on div "Tags:" at bounding box center [455, 69] width 84 height 3
click at [417, 78] on icon at bounding box center [416, 78] width 3 height 3
click at [423, 75] on div at bounding box center [250, 123] width 501 height 247
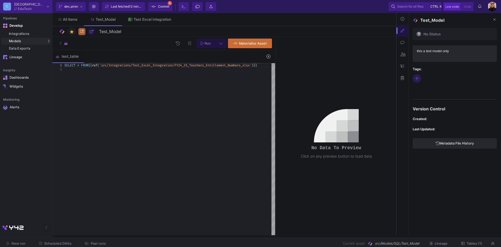
click at [415, 78] on icon at bounding box center [417, 78] width 4 height 4
click at [422, 77] on div at bounding box center [250, 123] width 501 height 247
click at [416, 78] on icon at bounding box center [417, 78] width 4 height 4
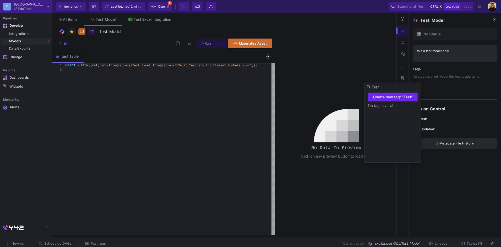
type input "Test"
click at [401, 96] on span "Create new tag: "Test"" at bounding box center [393, 97] width 40 height 4
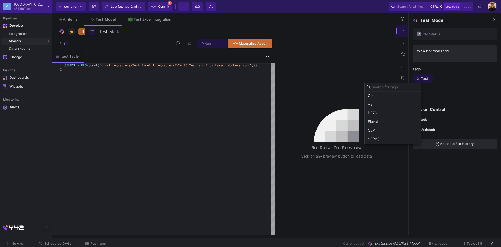
click at [446, 65] on div at bounding box center [250, 123] width 501 height 247
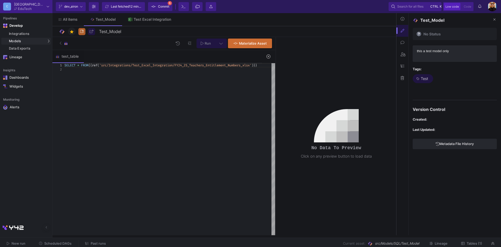
drag, startPoint x: 411, startPoint y: 110, endPoint x: 430, endPoint y: 129, distance: 26.7
click at [429, 128] on div "No Status this a test model only Tags: Test close Version Control Created: Last…" at bounding box center [455, 131] width 92 height 208
drag, startPoint x: 430, startPoint y: 129, endPoint x: 450, endPoint y: 166, distance: 42.2
click at [450, 166] on div "No Status this a test model only Tags: Test close Version Control Created: Last…" at bounding box center [455, 131] width 92 height 208
click at [404, 44] on icon at bounding box center [403, 43] width 4 height 4
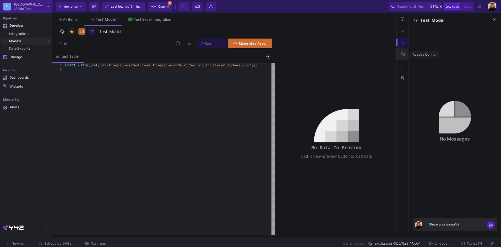
click at [403, 55] on icon at bounding box center [403, 54] width 5 height 4
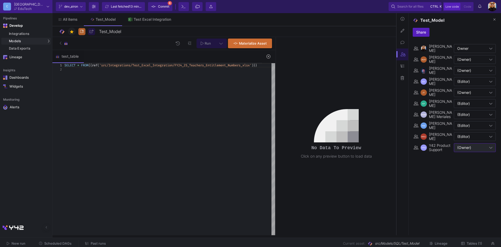
click at [478, 150] on div "(Owner)" at bounding box center [473, 147] width 32 height 4
click at [478, 150] on div at bounding box center [250, 123] width 501 height 247
click at [403, 65] on icon at bounding box center [403, 66] width 4 height 4
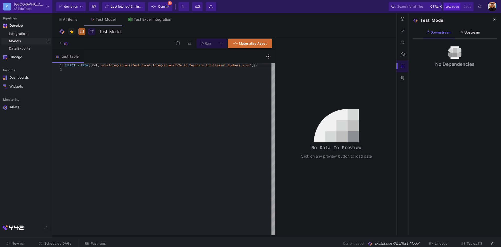
click at [475, 33] on p "Upstream" at bounding box center [470, 32] width 19 height 4
click at [442, 32] on p "Downstream" at bounding box center [439, 32] width 24 height 4
click at [477, 31] on p "Upstream" at bounding box center [470, 32] width 19 height 4
click at [401, 78] on icon at bounding box center [402, 78] width 3 height 4
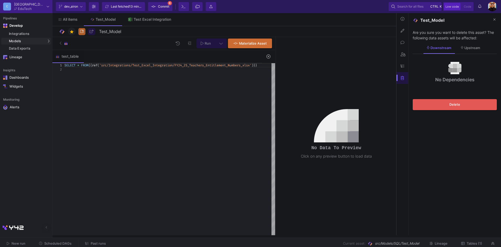
click at [314, 115] on img at bounding box center [336, 125] width 45 height 33
click at [494, 19] on icon at bounding box center [494, 19] width 2 height 2
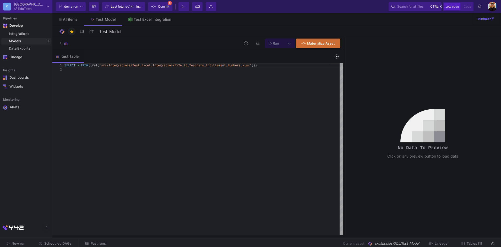
click at [285, 95] on div "SELECT * FROM {{ ref ( 'src/Integrations/Test_Excel_Integration/FY24_25_T eache…" at bounding box center [203, 149] width 279 height 172
click at [279, 65] on div "SELECT * FROM {{ ref ( 'src/Integrations/Test_Excel_Integration/FY24_25_T eache…" at bounding box center [203, 65] width 279 height 4
click at [168, 5] on span "Commit" at bounding box center [163, 7] width 11 height 8
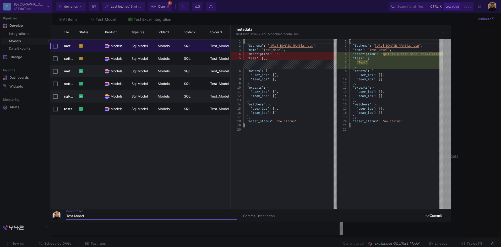
type input "Test Model"
click at [438, 214] on span "Commit" at bounding box center [434, 216] width 17 height 4
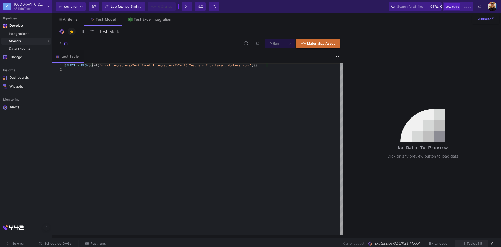
click at [474, 242] on span "Tables (1)" at bounding box center [474, 243] width 15 height 4
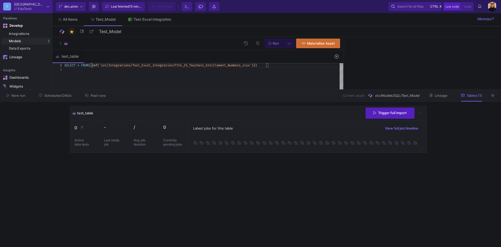
drag, startPoint x: 77, startPoint y: 113, endPoint x: 99, endPoint y: 114, distance: 22.5
click at [99, 114] on div "test_table Trigger full import" at bounding box center [248, 113] width 356 height 14
drag, startPoint x: 99, startPoint y: 114, endPoint x: 155, endPoint y: 180, distance: 87.0
click at [159, 192] on cdk-virtual-scroll-viewport "test_table Trigger full import 0 Active data tests - Last ready job / Avg. job …" at bounding box center [250, 174] width 361 height 137
click at [399, 111] on span "Trigger full import" at bounding box center [389, 112] width 33 height 4
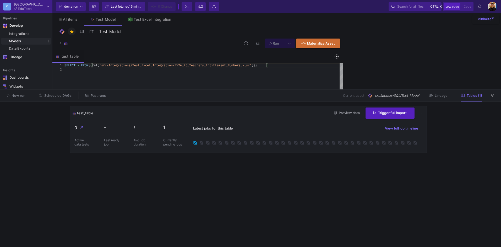
drag, startPoint x: 238, startPoint y: 179, endPoint x: 222, endPoint y: 167, distance: 19.9
click at [238, 179] on cdk-virtual-scroll-viewport "test_table Preview data Trigger full import 0 Active data tests - Last ready jo…" at bounding box center [250, 174] width 361 height 137
click at [493, 97] on button at bounding box center [493, 95] width 8 height 8
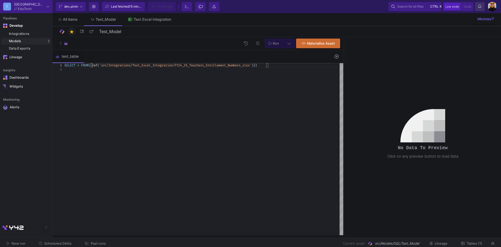
click at [481, 7] on icon at bounding box center [479, 6] width 3 height 4
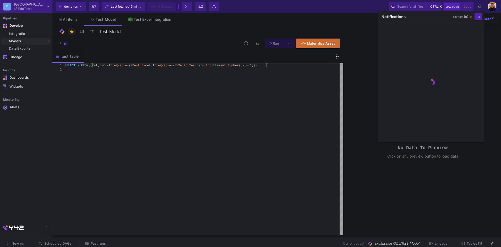
click at [481, 7] on div at bounding box center [250, 123] width 501 height 247
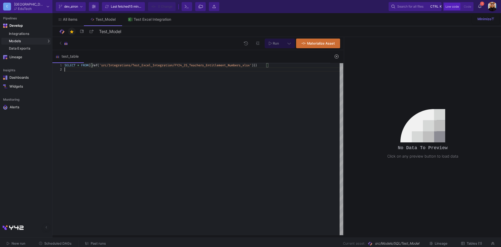
scroll to position [0, 203]
click at [215, 104] on div "SELECT * FROM {{ ref ( 'src/Integrations/Test_Excel_Integration/FY24_25_T eache…" at bounding box center [203, 149] width 279 height 172
click at [72, 51] on div "SQL-Models" at bounding box center [67, 50] width 20 height 4
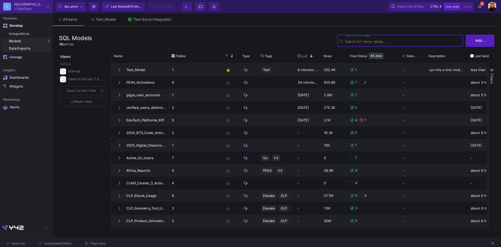
click at [37, 50] on div "Data Exports" at bounding box center [29, 48] width 41 height 4
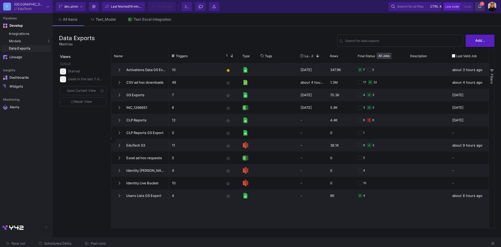
click at [480, 6] on icon at bounding box center [479, 6] width 3 height 4
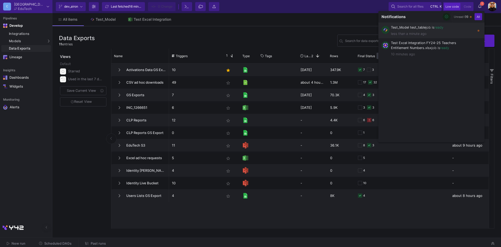
click at [442, 35] on span "less than a minute ago" at bounding box center [433, 33] width 84 height 5
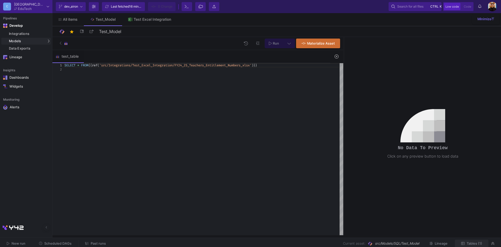
click at [475, 244] on span "Tables (1)" at bounding box center [474, 243] width 15 height 4
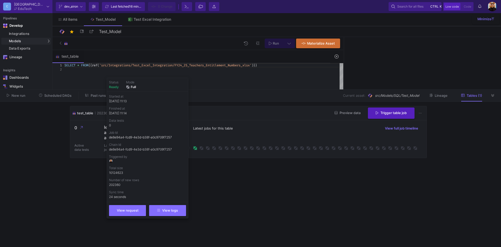
drag, startPoint x: 118, startPoint y: 88, endPoint x: 107, endPoint y: 88, distance: 10.7
click at [107, 88] on div "Status ready Mode full Started at 25/09/25, 11:13 Finished at 25/09/25, 11:14 D…" at bounding box center [148, 148] width 82 height 141
click at [268, 132] on div "Latest jobs for this table View full job timeline" at bounding box center [308, 138] width 238 height 37
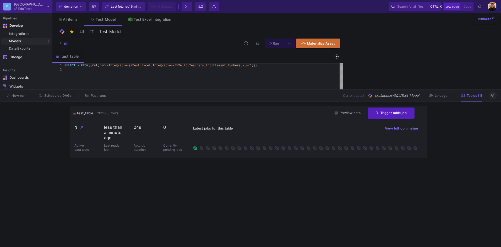
click at [496, 95] on button at bounding box center [493, 95] width 8 height 8
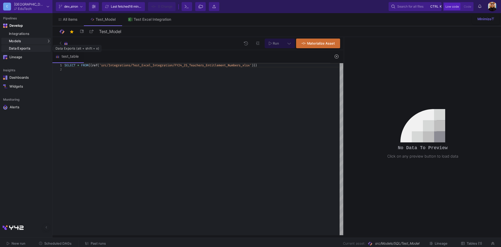
click at [29, 49] on div "Data Exports" at bounding box center [29, 48] width 41 height 4
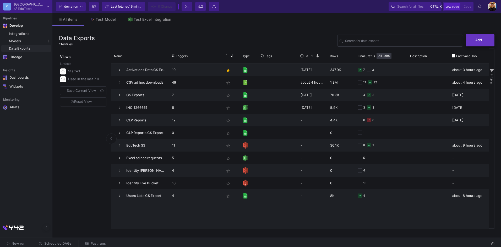
click at [478, 39] on span "Add..." at bounding box center [480, 40] width 10 height 4
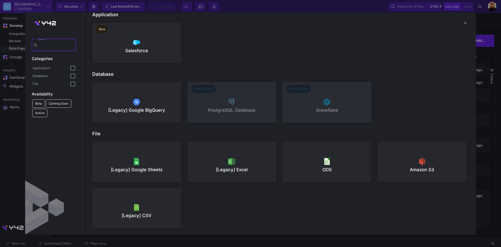
scroll to position [18, 0]
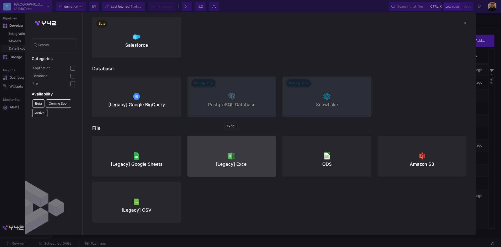
click at [233, 151] on button "[Legacy] Excel" at bounding box center [231, 156] width 89 height 41
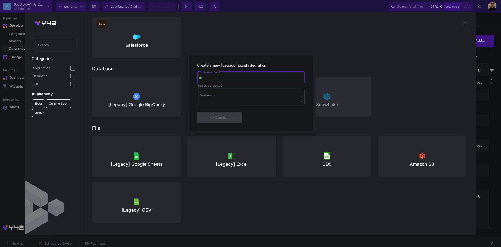
click at [232, 77] on input "[Legacy] Excel *" at bounding box center [252, 78] width 99 height 4
type input "Test Data Export"
click at [229, 115] on div "Commit" at bounding box center [219, 116] width 30 height 9
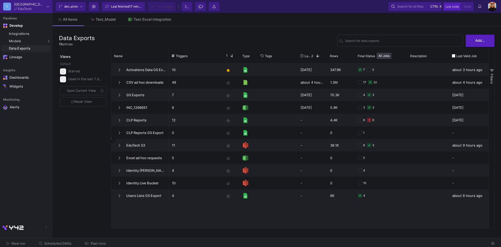
scroll to position [0, 0]
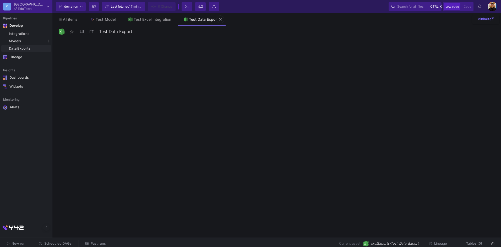
click at [196, 21] on link "Test Data Export" at bounding box center [200, 19] width 47 height 13
drag, startPoint x: 471, startPoint y: 240, endPoint x: 473, endPoint y: 243, distance: 3.5
click at [472, 240] on button "Tables (0)" at bounding box center [471, 244] width 34 height 8
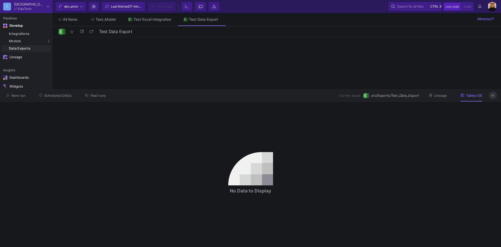
drag, startPoint x: 493, startPoint y: 96, endPoint x: 491, endPoint y: 101, distance: 5.6
click at [493, 96] on icon at bounding box center [492, 95] width 3 height 3
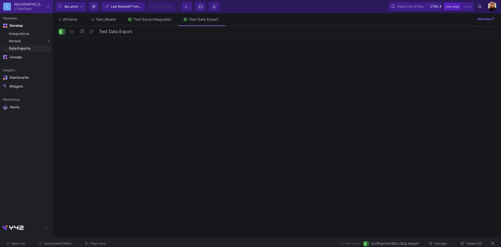
click at [201, 65] on y42-export-detail-structure at bounding box center [276, 136] width 449 height 198
click at [32, 49] on div "Data Exports" at bounding box center [29, 48] width 41 height 4
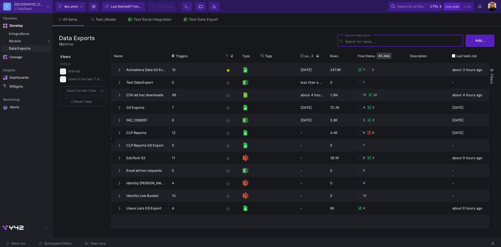
click at [33, 49] on div "Data Exports" at bounding box center [29, 48] width 41 height 4
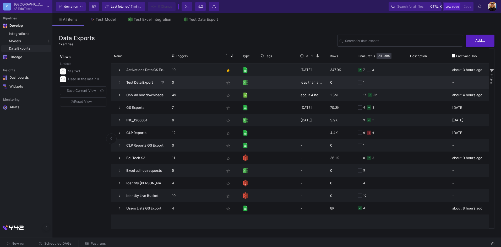
click at [140, 82] on span "Test Data Export" at bounding box center [141, 82] width 36 height 12
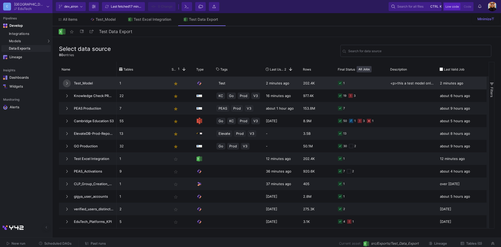
click at [67, 83] on icon at bounding box center [67, 82] width 2 height 3
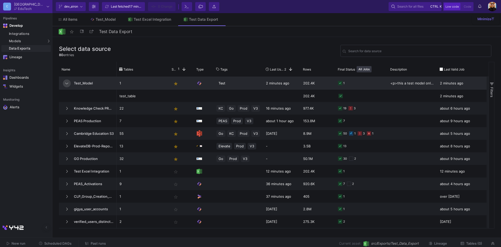
click at [70, 84] on button at bounding box center [67, 83] width 8 height 8
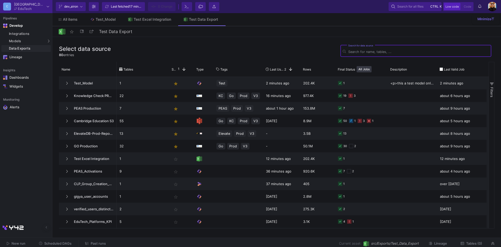
click at [365, 53] on input "Search for data source" at bounding box center [418, 52] width 141 height 4
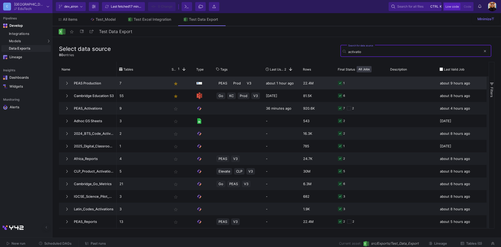
type input "activation"
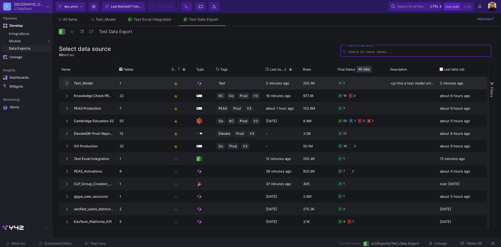
click at [68, 82] on icon at bounding box center [67, 82] width 2 height 3
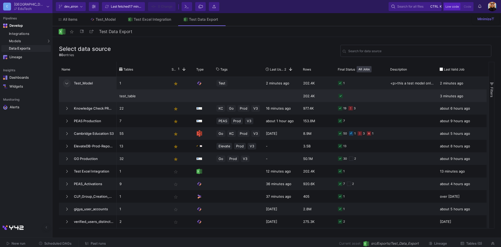
click at [128, 96] on div "test_table" at bounding box center [142, 96] width 47 height 12
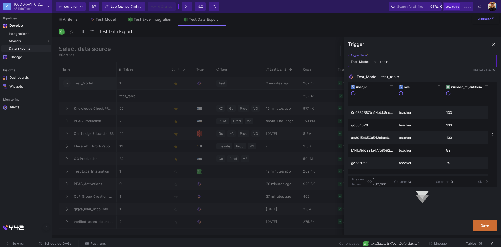
click at [404, 62] on input "Test_Model - test_table" at bounding box center [423, 62] width 144 height 4
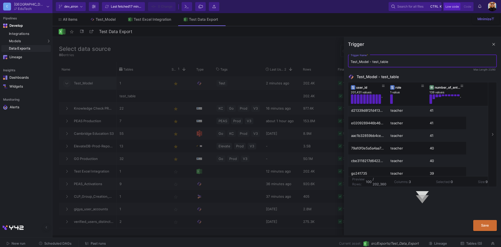
scroll to position [628, 0]
click at [487, 226] on span "Save" at bounding box center [485, 225] width 8 height 4
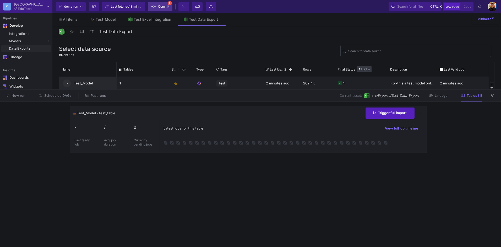
click at [165, 5] on span "Commit" at bounding box center [163, 7] width 11 height 8
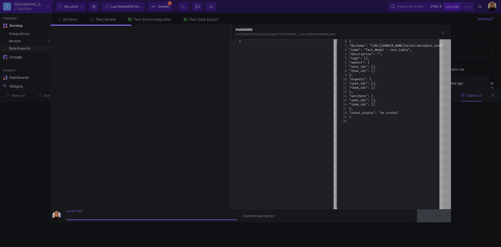
click at [88, 217] on input "Commit Title *" at bounding box center [151, 216] width 171 height 4
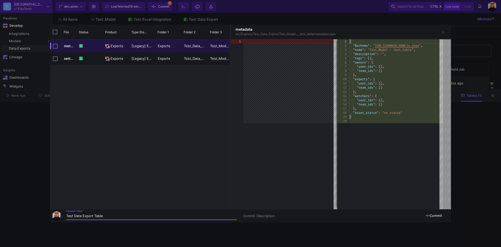
type input "Test Data Export Table"
click at [442, 213] on button "Commit" at bounding box center [434, 215] width 34 height 13
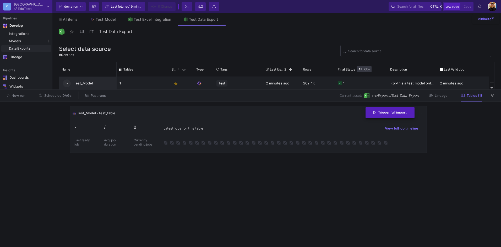
click at [382, 114] on button "Trigger full import" at bounding box center [390, 112] width 49 height 11
click at [204, 131] on div "Latest jobs for this table View full job timeline" at bounding box center [293, 128] width 259 height 8
click at [421, 112] on icon at bounding box center [420, 112] width 3 height 3
click at [421, 112] on div at bounding box center [250, 123] width 501 height 247
click at [421, 112] on icon at bounding box center [420, 112] width 3 height 3
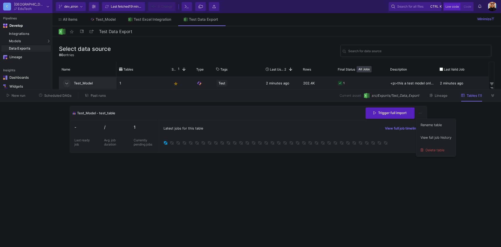
click at [462, 108] on div at bounding box center [250, 123] width 501 height 247
click at [490, 94] on button at bounding box center [493, 95] width 8 height 8
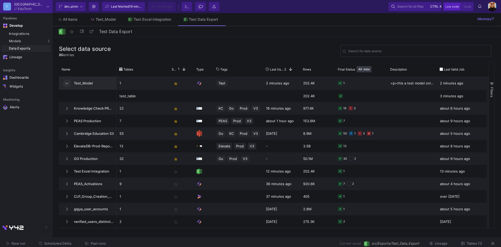
drag, startPoint x: 348, startPoint y: 243, endPoint x: 428, endPoint y: 245, distance: 79.9
click at [428, 245] on div "Current asset: src/Exports/Test_Data_Export Lineage Tables (1)" at bounding box center [301, 244] width 376 height 8
click at [325, 242] on div "Current asset: src/Exports/Test_Data_Export Lineage Tables (1)" at bounding box center [301, 244] width 376 height 8
drag, startPoint x: 340, startPoint y: 243, endPoint x: 336, endPoint y: 241, distance: 4.6
click at [336, 241] on div "Current asset: src/Exports/Test_Data_Export Lineage Tables (1)" at bounding box center [301, 244] width 376 height 8
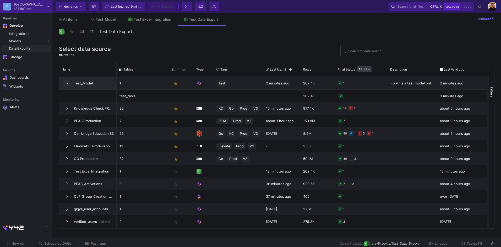
drag, startPoint x: 334, startPoint y: 241, endPoint x: 351, endPoint y: 244, distance: 17.2
click at [337, 241] on div "Current asset: src/Exports/Test_Data_Export Lineage Tables (1)" at bounding box center [301, 244] width 376 height 8
drag, startPoint x: 340, startPoint y: 243, endPoint x: 364, endPoint y: 243, distance: 23.8
click at [364, 243] on div "Current asset: src/Exports/Test_Data_Export Lineage Tables (1)" at bounding box center [301, 244] width 376 height 8
drag, startPoint x: 364, startPoint y: 243, endPoint x: 391, endPoint y: 244, distance: 27.0
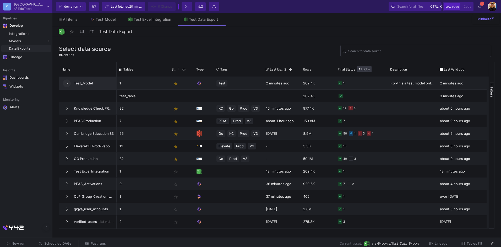
click at [391, 244] on span "src/Exports/Test_Data_Export" at bounding box center [396, 243] width 48 height 5
drag, startPoint x: 419, startPoint y: 243, endPoint x: 375, endPoint y: 244, distance: 44.0
click at [375, 244] on span "src/Exports/Test_Data_Export" at bounding box center [396, 243] width 48 height 5
click at [61, 48] on link "SQL-Models" at bounding box center [72, 50] width 39 height 8
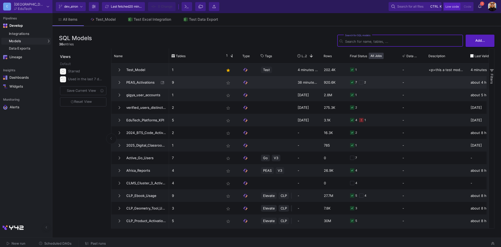
click at [136, 81] on span "PEAS_Activations" at bounding box center [141, 82] width 36 height 12
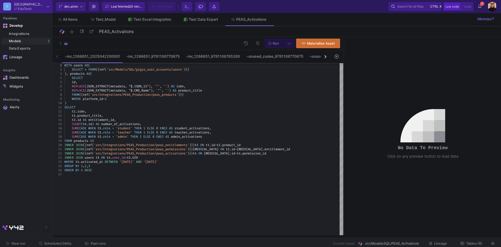
drag, startPoint x: 367, startPoint y: 243, endPoint x: 420, endPoint y: 246, distance: 53.0
click at [420, 246] on div "Current asset: src/Models/SQL/PEAS_Activations Lineage Tables (9)" at bounding box center [301, 244] width 376 height 8
click at [440, 243] on span "Lineage" at bounding box center [440, 243] width 13 height 4
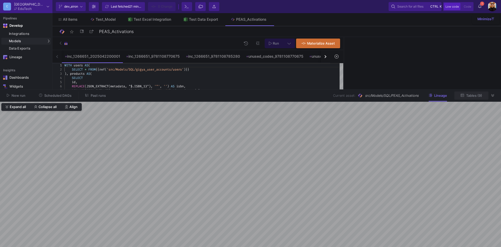
click at [474, 96] on span "Tables (9)" at bounding box center [474, 96] width 16 height 4
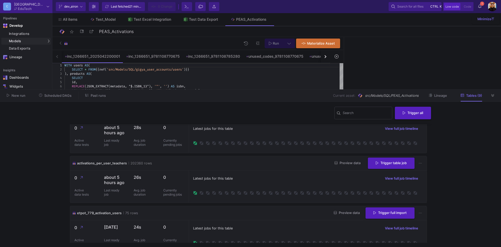
scroll to position [26, 0]
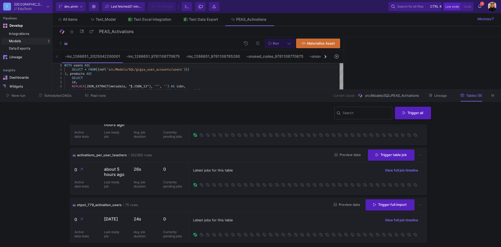
drag, startPoint x: 344, startPoint y: 155, endPoint x: 283, endPoint y: 173, distance: 63.4
click at [283, 173] on div "activations_per_user_teachers 202360 rows Preview data Trigger table job 0 Acti…" at bounding box center [248, 171] width 357 height 47
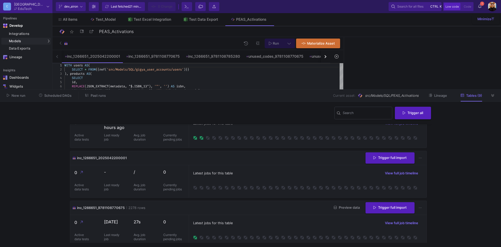
scroll to position [183, 0]
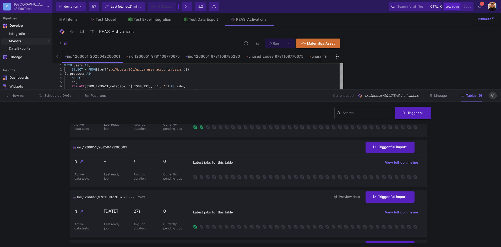
click at [490, 96] on button at bounding box center [493, 95] width 8 height 8
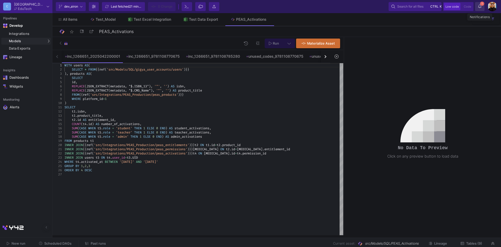
click at [481, 5] on span "1" at bounding box center [482, 4] width 4 height 4
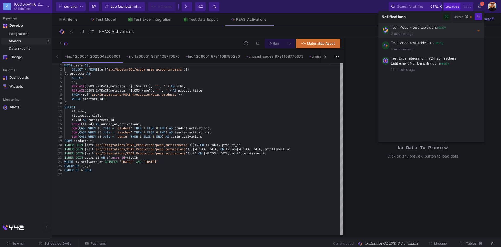
click at [447, 34] on span "2 minutes ago" at bounding box center [433, 33] width 84 height 5
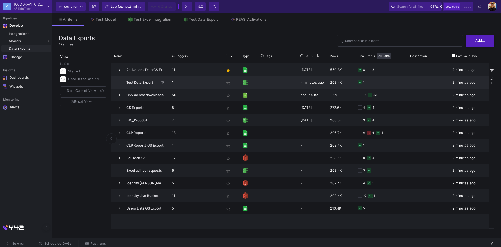
click at [131, 79] on span "Test Data Export" at bounding box center [141, 82] width 36 height 12
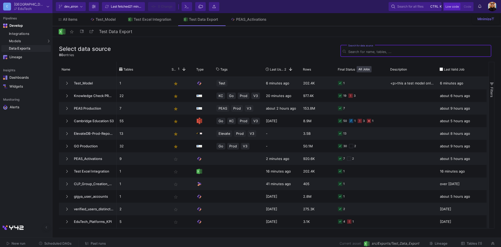
click at [473, 244] on span "Tables (1)" at bounding box center [474, 243] width 15 height 4
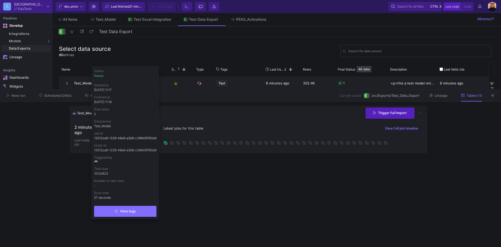
drag, startPoint x: 379, startPoint y: 177, endPoint x: 385, endPoint y: 174, distance: 6.1
click at [380, 177] on cdk-virtual-scroll-viewport "Test_Model - test_table 202360 rows Trigger full import 2 minutes ago Last read…" at bounding box center [250, 174] width 361 height 137
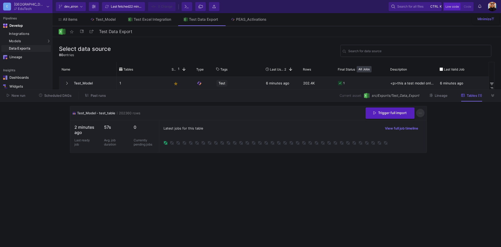
click at [420, 113] on icon at bounding box center [420, 112] width 3 height 3
click at [440, 138] on link "Download CSV" at bounding box center [435, 137] width 39 height 13
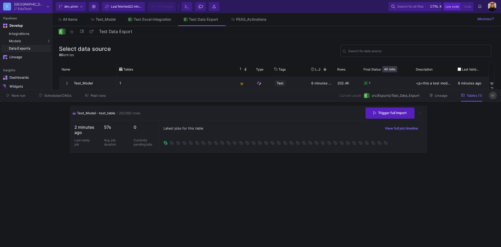
click at [492, 95] on icon at bounding box center [492, 95] width 3 height 3
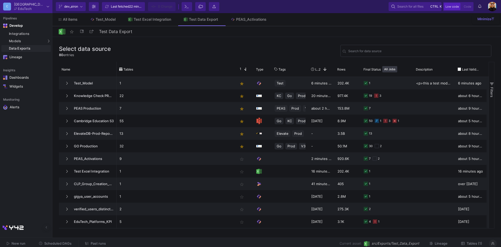
drag, startPoint x: 341, startPoint y: 243, endPoint x: 366, endPoint y: 245, distance: 24.7
click at [366, 245] on div "Current asset: src/Exports/Test_Data_Export Lineage Tables (1)" at bounding box center [301, 244] width 376 height 8
click at [344, 245] on span "Current asset:" at bounding box center [351, 243] width 22 height 5
click at [13, 243] on span "New run" at bounding box center [19, 243] width 14 height 4
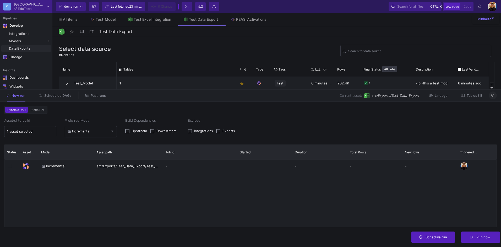
click at [63, 96] on span "Scheduled DAGs" at bounding box center [57, 96] width 27 height 4
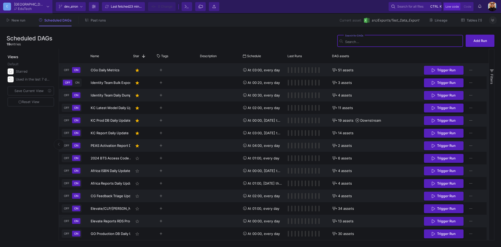
drag, startPoint x: 250, startPoint y: 89, endPoint x: 264, endPoint y: 36, distance: 55.0
click at [261, 14] on div at bounding box center [250, 14] width 501 height 0
click at [495, 17] on button at bounding box center [493, 21] width 8 height 8
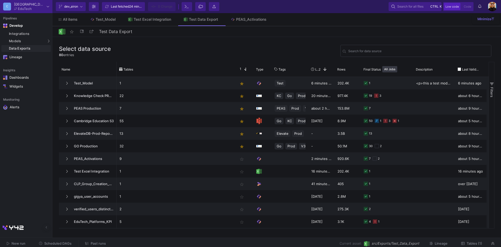
click at [77, 8] on span "dev_airon" at bounding box center [71, 7] width 14 height 8
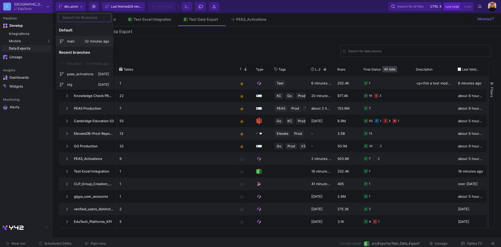
click at [96, 43] on span "32 minutes ago" at bounding box center [97, 41] width 25 height 4
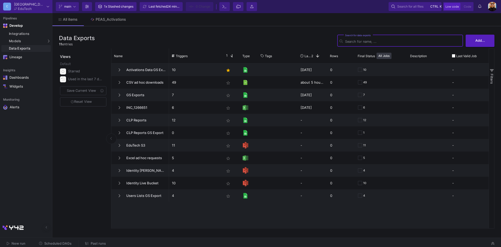
click at [72, 5] on span "main" at bounding box center [67, 7] width 17 height 8
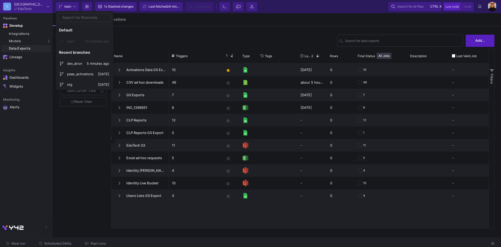
click at [188, 41] on div at bounding box center [250, 123] width 501 height 247
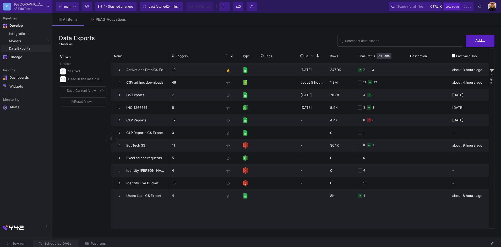
click at [59, 243] on span "Scheduled DAGs" at bounding box center [57, 243] width 27 height 4
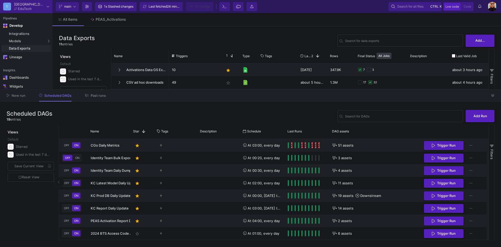
drag, startPoint x: 308, startPoint y: 89, endPoint x: 309, endPoint y: 91, distance: 2.9
click at [309, 91] on as-split "C Cambridge EduTech Current branch main Branch Options 1x Stashed changes Last …" at bounding box center [250, 123] width 501 height 247
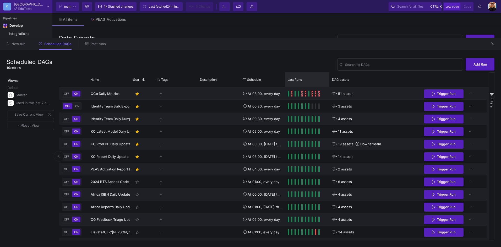
drag, startPoint x: 309, startPoint y: 89, endPoint x: 290, endPoint y: 83, distance: 19.6
click at [312, 35] on as-split "C Cambridge EduTech Current branch main Branch Options 1x Stashed changes Last …" at bounding box center [250, 123] width 501 height 247
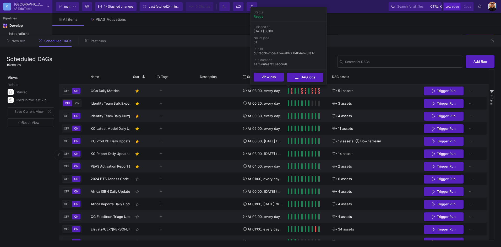
drag, startPoint x: 260, startPoint y: 42, endPoint x: 254, endPoint y: 42, distance: 5.5
click at [254, 42] on div "51" at bounding box center [289, 42] width 70 height 4
click at [265, 78] on button "View run" at bounding box center [269, 76] width 30 height 9
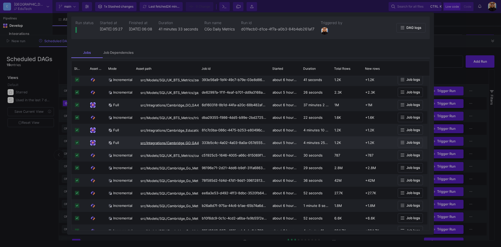
scroll to position [121, 0]
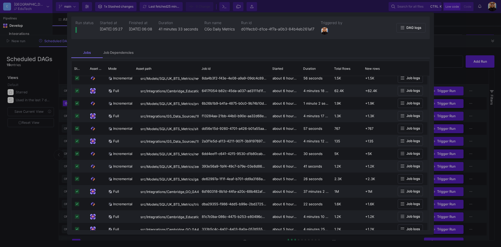
click at [445, 48] on div at bounding box center [250, 123] width 501 height 247
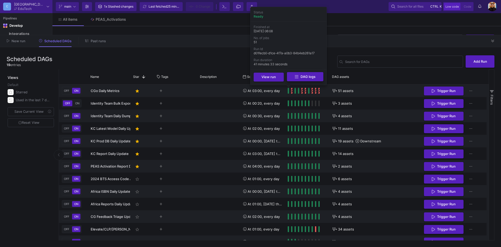
click at [306, 77] on span "DAG logs" at bounding box center [308, 77] width 15 height 4
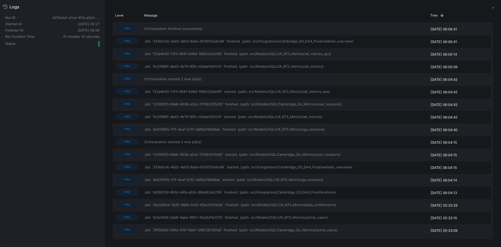
click at [66, 134] on div "Logs Run ID: d01fecb0-d1ce-4f7a-a0b3-84b4eb261a17 Started At: 25/09/25, 05:27 F…" at bounding box center [52, 123] width 105 height 247
drag, startPoint x: 205, startPoint y: 26, endPoint x: 153, endPoint y: 29, distance: 52.7
click at [152, 29] on span "Orchestration finished successfully" at bounding box center [284, 29] width 280 height 6
click at [494, 8] on button at bounding box center [493, 8] width 10 height 10
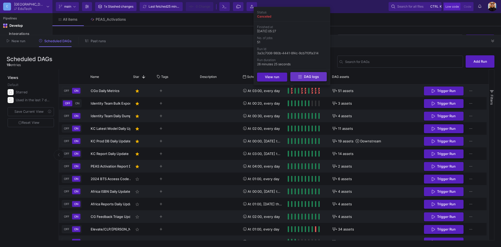
click at [309, 79] on button "DAG logs" at bounding box center [308, 76] width 36 height 9
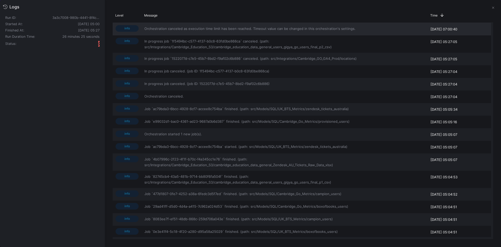
drag, startPoint x: 145, startPoint y: 29, endPoint x: 162, endPoint y: 30, distance: 17.6
click at [162, 30] on span "Orchestration canceled as execution time limit has been reached. Timeout value …" at bounding box center [284, 29] width 280 height 6
click at [493, 8] on icon at bounding box center [493, 8] width 2 height 2
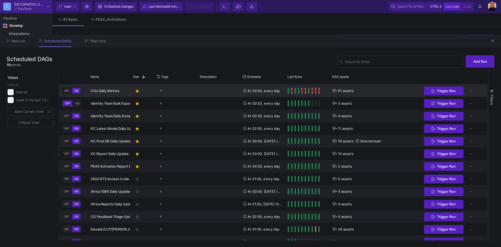
click at [197, 90] on div "Press SPACE to select this row." at bounding box center [175, 90] width 43 height 13
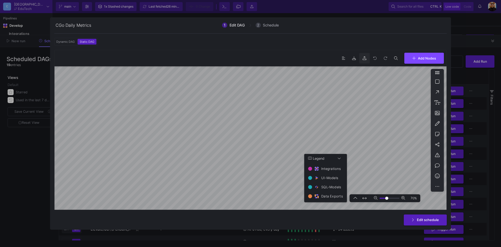
click at [363, 61] on div ". 0 0 Add Nodes 70% Legend Integrations UI-Models SQL-Models Data Exports" at bounding box center [250, 130] width 393 height 160
click at [375, 199] on icon at bounding box center [376, 198] width 4 height 4
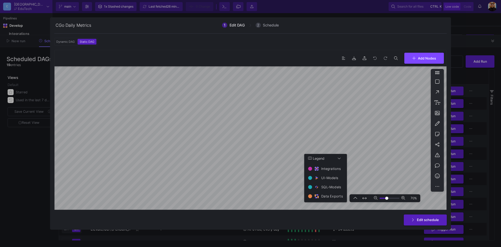
click at [375, 199] on icon at bounding box center [376, 198] width 4 height 4
click at [344, 236] on div "1 Edit DAG 2 Schedule Dynamic DAG Static DAG Asset(s) to build Preferred Mode I…" at bounding box center [250, 123] width 501 height 247
type input "-7"
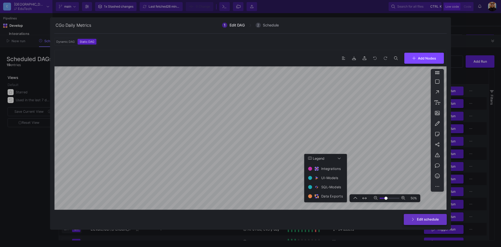
click at [417, 221] on button "Edit schedule" at bounding box center [425, 219] width 43 height 11
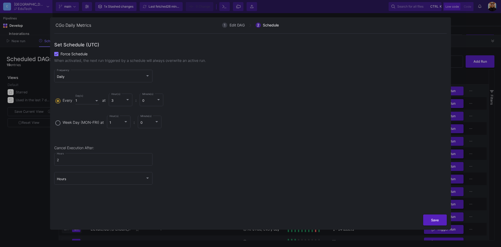
drag, startPoint x: 88, startPoint y: 43, endPoint x: 96, endPoint y: 43, distance: 8.6
click at [96, 43] on h4 "Set Schedule (UTC)" at bounding box center [250, 45] width 393 height 6
click at [87, 45] on h4 "Set Schedule (UTC)" at bounding box center [250, 45] width 393 height 6
click at [87, 44] on h4 "Set Schedule (UTC)" at bounding box center [250, 45] width 393 height 6
drag, startPoint x: 86, startPoint y: 45, endPoint x: 95, endPoint y: 47, distance: 9.1
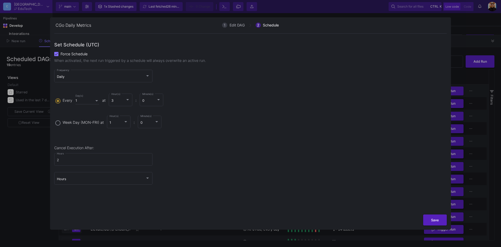
click at [95, 47] on h4 "Set Schedule (UTC)" at bounding box center [250, 45] width 393 height 6
drag, startPoint x: 95, startPoint y: 47, endPoint x: 181, endPoint y: 50, distance: 85.7
click at [181, 50] on form "Set Schedule (UTC) Force Schedule When activated, the next run triggered by a s…" at bounding box center [250, 116] width 393 height 148
drag, startPoint x: 181, startPoint y: 50, endPoint x: 243, endPoint y: 128, distance: 99.2
click at [243, 127] on label "Week Day (MON-FRI) at 1 Hour(s) : 0 Minute(s)" at bounding box center [250, 125] width 390 height 20
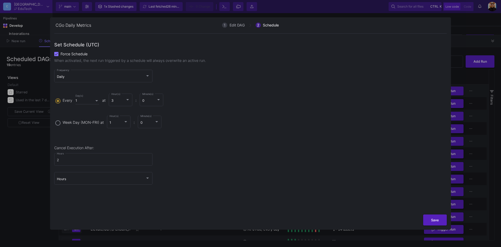
click at [61, 124] on input "Week Day (MON-FRI) at 1 Hour(s) : 0 Minute(s)" at bounding box center [57, 122] width 5 height 4
radio input "true"
click at [62, 99] on span "Every 1 Day(s) at 3 Hour(s) : 0 Minute(s)" at bounding box center [114, 101] width 106 height 19
click at [61, 99] on input "Every 1 Day(s) at 3 Hour(s) : 0 Minute(s)" at bounding box center [57, 100] width 5 height 4
radio input "true"
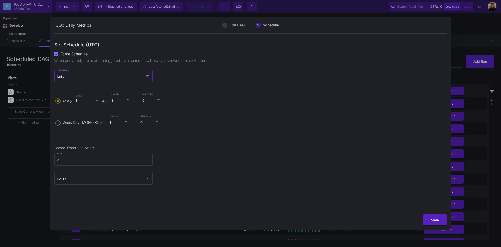
click at [140, 75] on div "Daily" at bounding box center [101, 77] width 88 height 4
click at [228, 81] on div at bounding box center [250, 123] width 501 height 247
drag, startPoint x: 104, startPoint y: 149, endPoint x: 54, endPoint y: 149, distance: 50.1
click at [54, 149] on form "1 Edit DAG 2 Schedule Asset(s) to build Preferred Mode Incremental Build Depend…" at bounding box center [250, 123] width 401 height 212
drag, startPoint x: 54, startPoint y: 149, endPoint x: 105, endPoint y: 147, distance: 51.4
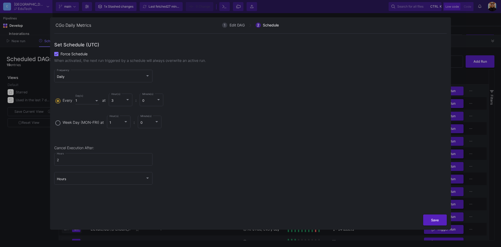
click at [105, 147] on span "Cancel Execution After:" at bounding box center [250, 148] width 393 height 4
drag, startPoint x: 60, startPoint y: 159, endPoint x: 55, endPoint y: 160, distance: 5.8
click at [55, 160] on div "2 Hours" at bounding box center [103, 159] width 98 height 14
click at [75, 168] on div "2 Hours" at bounding box center [103, 161] width 98 height 17
click at [112, 177] on div "Hours" at bounding box center [103, 178] width 93 height 14
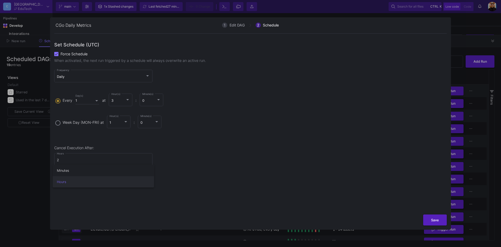
click at [54, 148] on div at bounding box center [250, 123] width 501 height 247
drag, startPoint x: 58, startPoint y: 148, endPoint x: 80, endPoint y: 149, distance: 22.0
click at [80, 149] on span "Cancel Execution After:" at bounding box center [250, 148] width 393 height 4
drag, startPoint x: 80, startPoint y: 149, endPoint x: 195, endPoint y: 157, distance: 115.6
click at [195, 157] on div "Cancel Execution After: 2 Hours Hours" at bounding box center [250, 168] width 393 height 44
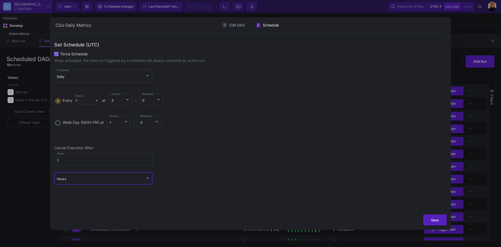
click at [136, 179] on div "Hours" at bounding box center [101, 179] width 88 height 4
click at [238, 158] on div at bounding box center [250, 123] width 501 height 247
click at [474, 42] on div at bounding box center [250, 123] width 501 height 247
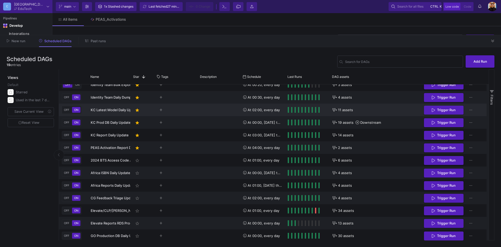
scroll to position [26, 0]
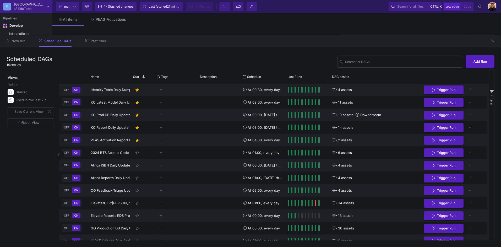
click at [96, 42] on span "Past runs" at bounding box center [98, 41] width 15 height 4
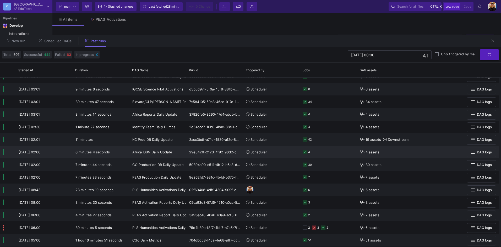
scroll to position [131, 0]
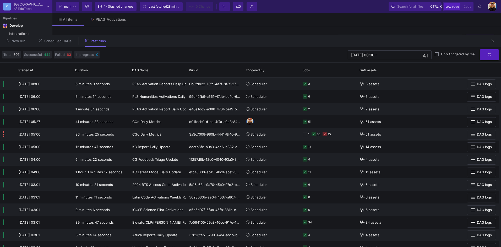
click at [61, 43] on button "Scheduled DAGs" at bounding box center [55, 41] width 45 height 8
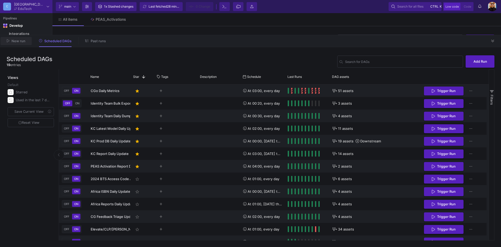
click at [18, 41] on span "New run" at bounding box center [19, 41] width 14 height 4
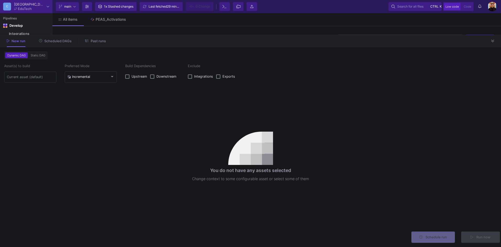
click at [33, 55] on span "Static DAG" at bounding box center [38, 55] width 17 height 4
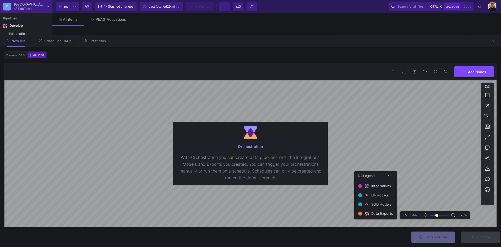
click at [13, 56] on span "Dynamic DAG" at bounding box center [15, 55] width 20 height 4
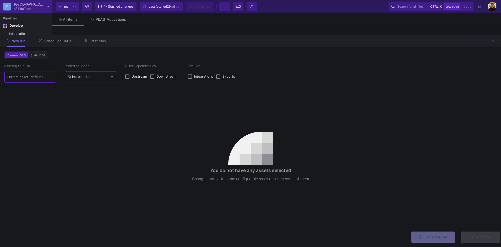
click at [33, 76] on input at bounding box center [30, 77] width 47 height 4
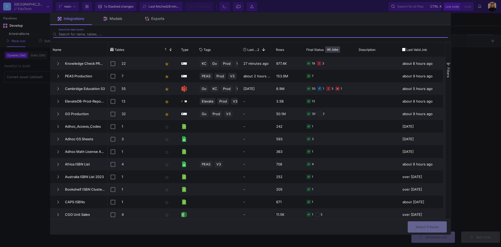
click at [26, 116] on div at bounding box center [250, 123] width 501 height 247
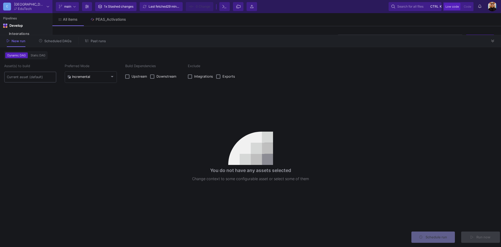
click at [35, 77] on input at bounding box center [30, 77] width 47 height 4
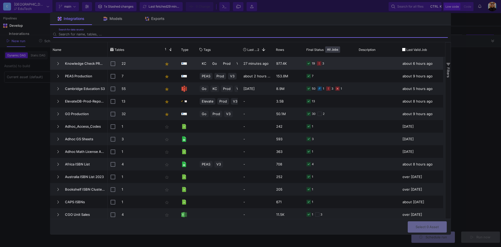
click at [113, 64] on input "Press Space to toggle row selection (unchecked)" at bounding box center [113, 63] width 5 height 5
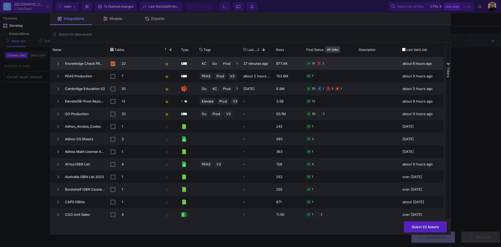
click at [114, 64] on input "Press Space to toggle row selection (checked)" at bounding box center [113, 63] width 5 height 5
checkbox input "false"
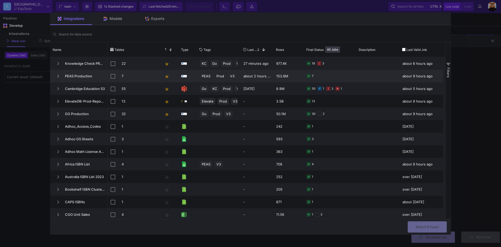
click at [113, 76] on input "Press Space to toggle row selection (unchecked)" at bounding box center [113, 76] width 5 height 5
checkbox input "true"
click at [430, 224] on span "Select 7 Assets" at bounding box center [426, 226] width 25 height 4
type input "7 assets selected"
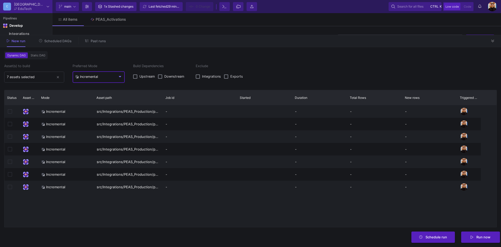
click at [121, 77] on div at bounding box center [120, 77] width 5 height 4
click at [91, 79] on div "Incremental" at bounding box center [86, 77] width 23 height 11
click at [114, 77] on mat-select-trigger "Incremental" at bounding box center [96, 77] width 42 height 4
click at [92, 79] on div "Incremental" at bounding box center [86, 77] width 23 height 11
drag, startPoint x: 134, startPoint y: 77, endPoint x: 162, endPoint y: 84, distance: 28.9
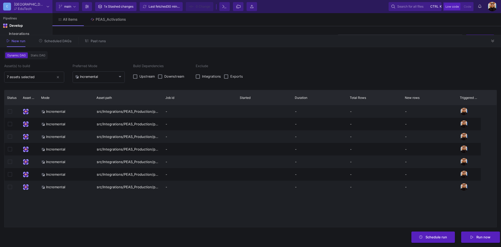
click at [162, 84] on y42-orchestration-dynamic-configurator "Asset(s) to build 7 assets selected Preferred Mode Incremental Build Dependenci…" at bounding box center [250, 145] width 493 height 164
click at [163, 77] on label "Downstream" at bounding box center [172, 76] width 29 height 5
click at [160, 79] on input "Downstream" at bounding box center [160, 79] width 0 height 0
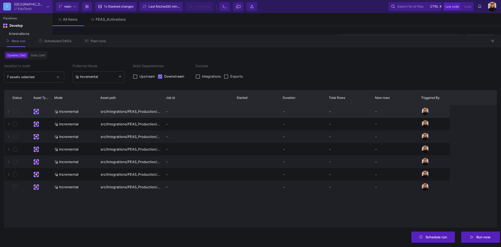
click at [7, 113] on div at bounding box center [7, 111] width 6 height 13
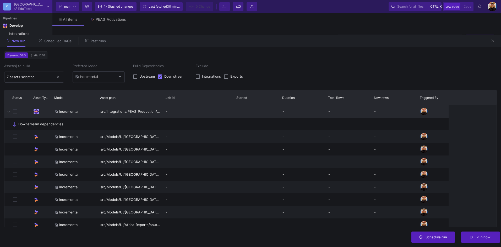
click at [9, 110] on icon at bounding box center [8, 111] width 3 height 3
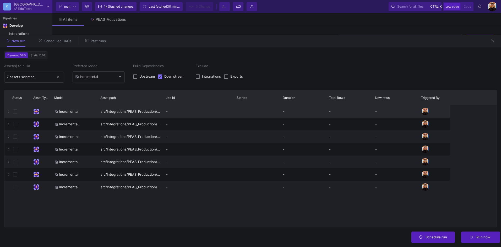
click at [164, 77] on label "Downstream" at bounding box center [172, 76] width 29 height 5
click at [160, 79] on input "Downstream" at bounding box center [160, 79] width 0 height 0
checkbox input "false"
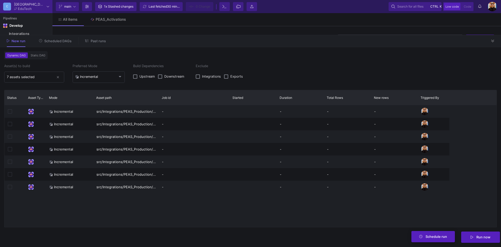
click at [438, 238] on span "Schedule run" at bounding box center [436, 237] width 21 height 4
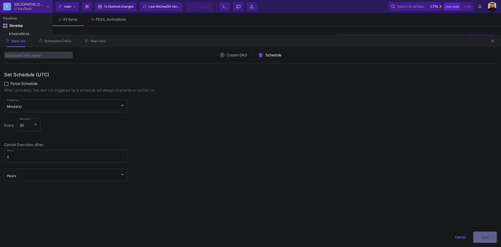
click at [28, 54] on input "scheduledDagName" at bounding box center [38, 55] width 69 height 7
type input "Test PEAS PROD DAG"
click at [97, 105] on div "Minute(s)" at bounding box center [63, 107] width 113 height 4
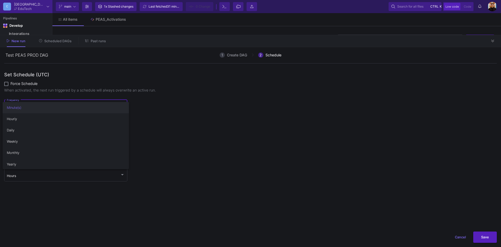
click at [220, 118] on div at bounding box center [250, 123] width 501 height 247
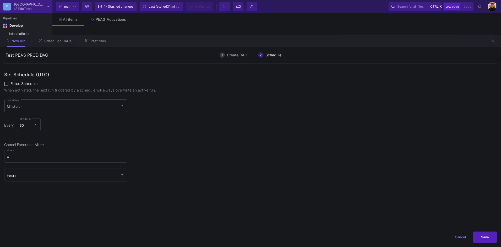
click at [63, 107] on div "Minute(s)" at bounding box center [63, 107] width 113 height 4
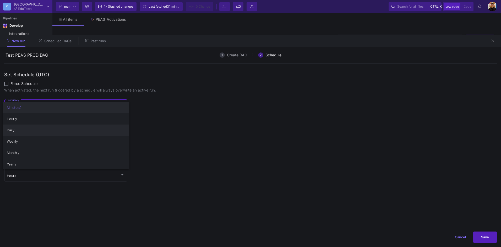
click at [18, 131] on span "Daily" at bounding box center [66, 129] width 118 height 11
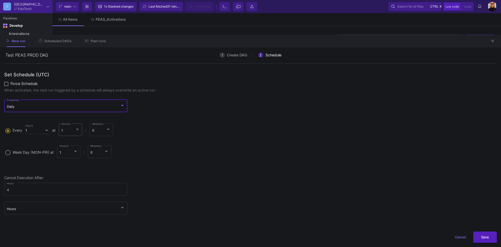
click at [79, 130] on div at bounding box center [77, 129] width 5 height 4
click at [10, 130] on input "Every 1 Day(s) at 1 Hour(s) : 0 Minute(s)" at bounding box center [7, 130] width 5 height 4
click at [75, 122] on span "0" at bounding box center [73, 121] width 19 height 11
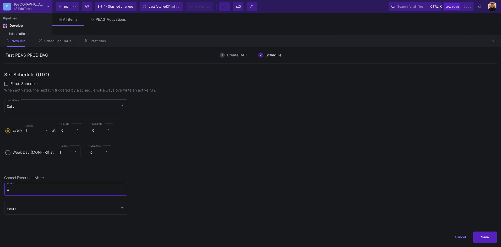
drag, startPoint x: 79, startPoint y: 190, endPoint x: 1, endPoint y: 190, distance: 78.4
click at [1, 190] on form "1 Create DAG 2 Schedule Asset(s) to build 7 assets selected Preferred Mode Incr…" at bounding box center [250, 147] width 501 height 200
click at [461, 237] on span "Cancel" at bounding box center [460, 237] width 11 height 4
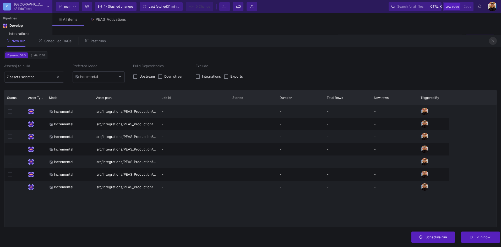
click at [494, 41] on icon at bounding box center [492, 41] width 3 height 3
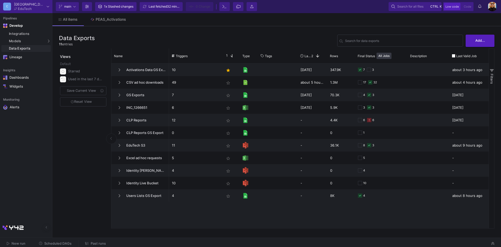
click at [244, 228] on div "10 star 10 days ago 347.9K 7 3 about 3 hours ago 49 star_border about 5 hours a…" at bounding box center [329, 145] width 320 height 165
click at [53, 243] on span "Scheduled DAGs" at bounding box center [57, 243] width 27 height 4
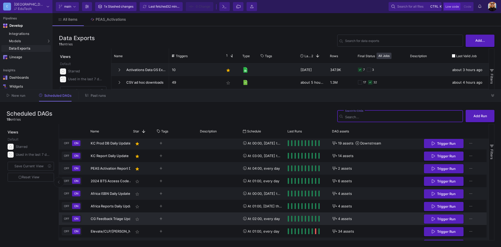
scroll to position [138, 0]
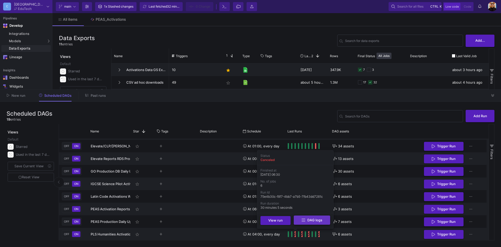
click at [309, 221] on span "DAG logs" at bounding box center [314, 220] width 15 height 4
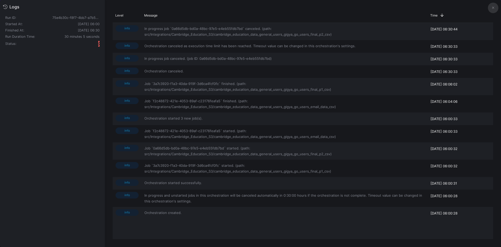
click at [493, 7] on icon at bounding box center [493, 7] width 2 height 3
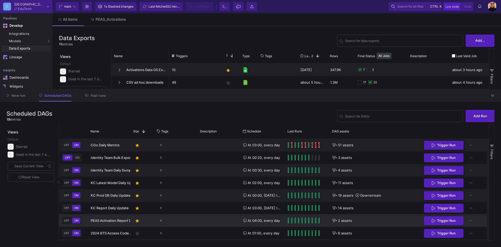
scroll to position [0, 0]
click at [492, 96] on icon at bounding box center [492, 95] width 3 height 3
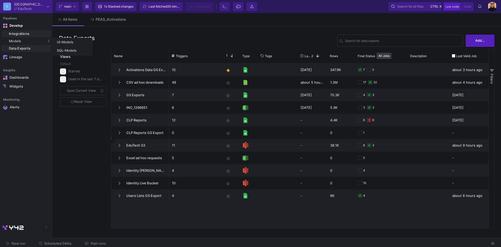
click at [38, 35] on div "Integrations" at bounding box center [29, 34] width 41 height 4
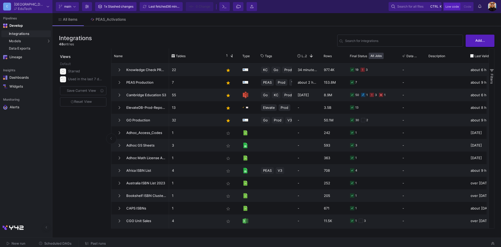
click at [60, 244] on span "Scheduled DAGs" at bounding box center [57, 243] width 27 height 4
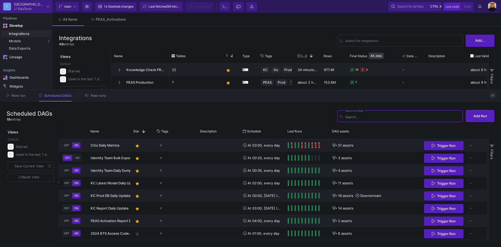
click at [491, 96] on button at bounding box center [493, 95] width 8 height 8
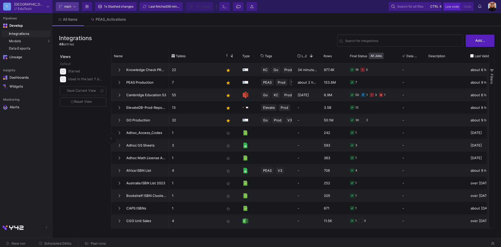
click at [73, 8] on span "main" at bounding box center [67, 7] width 17 height 8
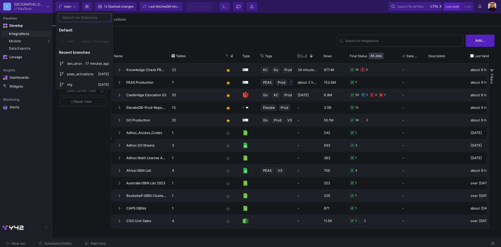
click at [272, 37] on div at bounding box center [250, 123] width 501 height 247
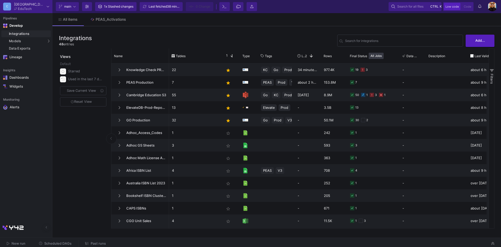
click at [489, 5] on img at bounding box center [492, 6] width 9 height 9
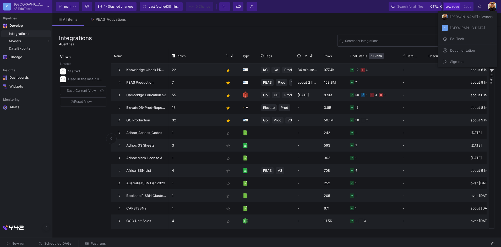
click at [463, 50] on span "Documentation" at bounding box center [461, 50] width 27 height 8
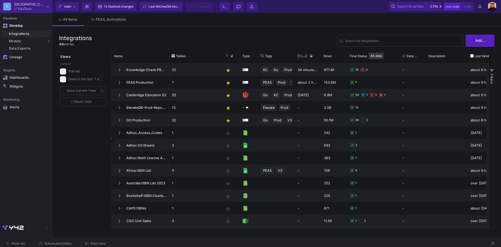
click at [494, 6] on img at bounding box center [492, 6] width 9 height 9
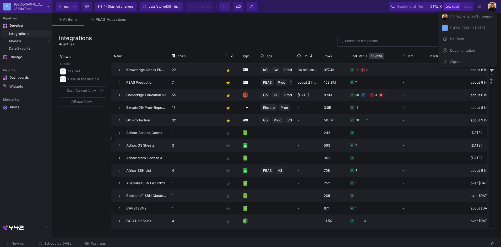
click at [476, 20] on span "[PERSON_NAME] (Owner)" at bounding box center [470, 17] width 45 height 8
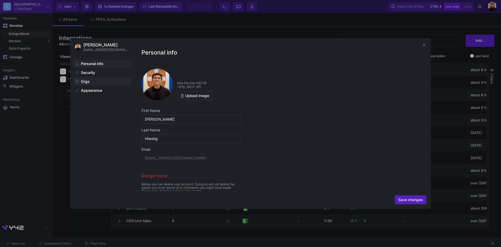
click at [91, 83] on span at bounding box center [102, 81] width 58 height 7
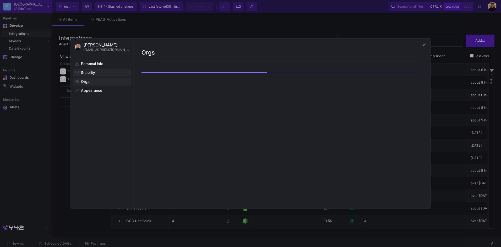
click at [96, 74] on span at bounding box center [102, 72] width 58 height 7
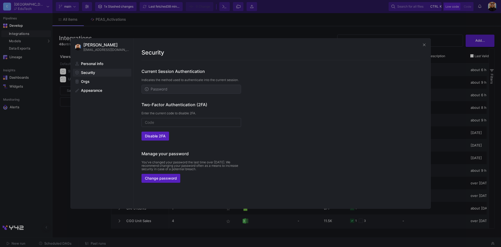
drag, startPoint x: 479, startPoint y: 18, endPoint x: 489, endPoint y: 9, distance: 13.0
click at [481, 17] on div at bounding box center [250, 123] width 501 height 247
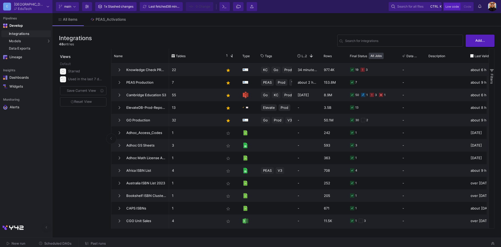
click at [492, 6] on img at bounding box center [492, 6] width 9 height 9
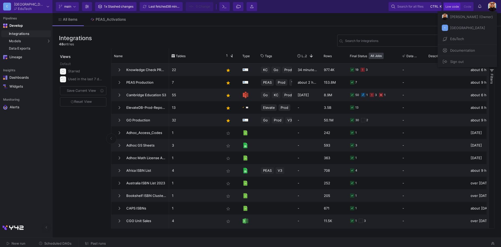
click at [478, 14] on span "[PERSON_NAME] (Owner)" at bounding box center [470, 17] width 45 height 8
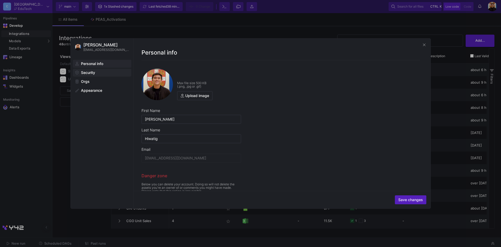
click at [89, 73] on span "Security" at bounding box center [88, 72] width 14 height 4
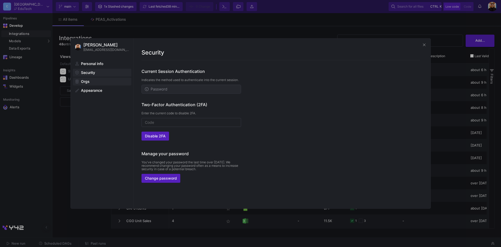
click at [89, 81] on span at bounding box center [102, 81] width 58 height 7
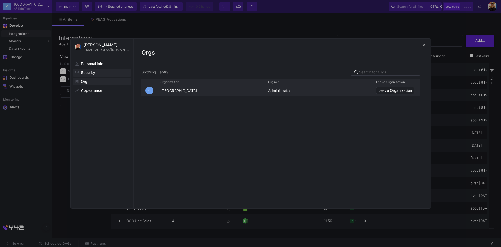
click at [94, 72] on span "Security" at bounding box center [88, 72] width 14 height 4
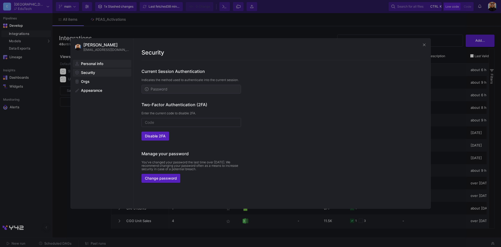
click at [99, 64] on span "Personal info" at bounding box center [92, 64] width 22 height 4
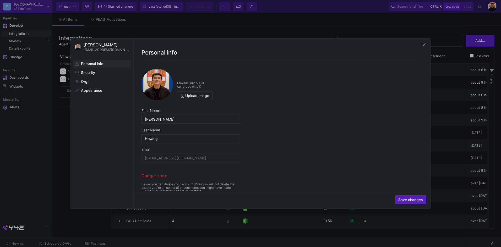
drag, startPoint x: 451, startPoint y: 43, endPoint x: 469, endPoint y: 26, distance: 24.1
click at [451, 43] on div at bounding box center [250, 123] width 501 height 247
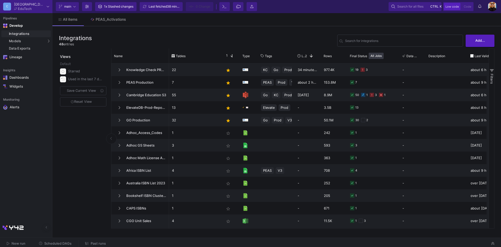
click at [491, 7] on img at bounding box center [492, 6] width 9 height 9
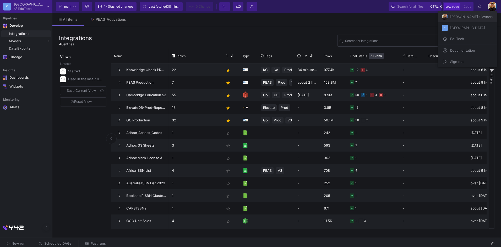
click at [457, 17] on span "[PERSON_NAME] (Owner)" at bounding box center [470, 17] width 45 height 8
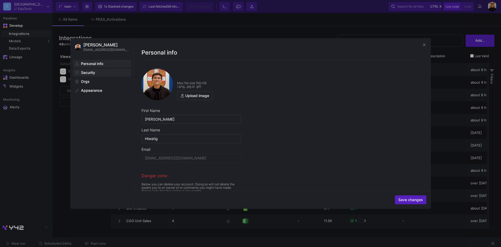
click at [90, 72] on span "Security" at bounding box center [88, 72] width 14 height 4
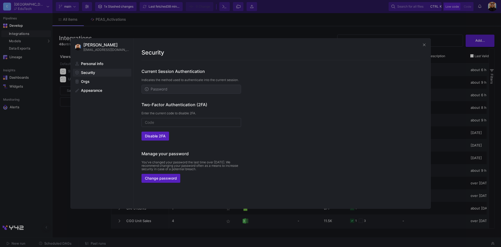
click at [378, 24] on div at bounding box center [250, 123] width 501 height 247
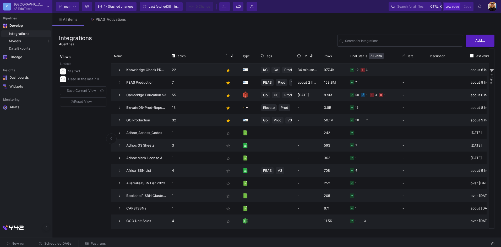
click at [490, 4] on img at bounding box center [492, 6] width 9 height 9
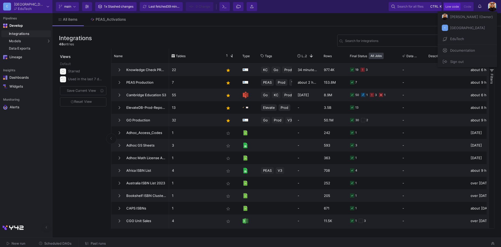
click at [492, 7] on div at bounding box center [250, 123] width 501 height 247
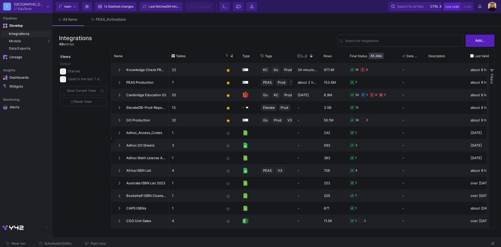
click at [494, 3] on img at bounding box center [492, 6] width 9 height 9
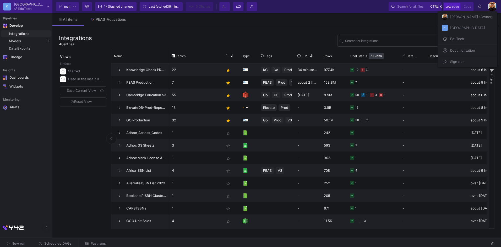
click at [458, 28] on span "[GEOGRAPHIC_DATA]" at bounding box center [466, 28] width 37 height 8
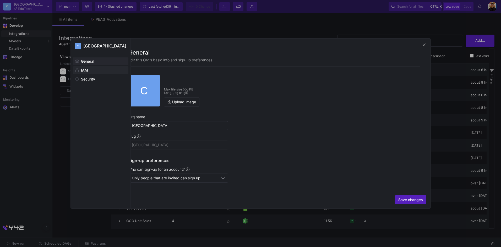
click at [92, 70] on span at bounding box center [100, 70] width 55 height 7
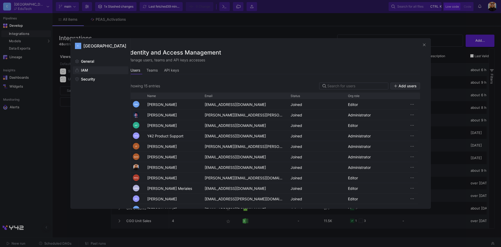
click at [407, 86] on span "Add users" at bounding box center [408, 86] width 18 height 4
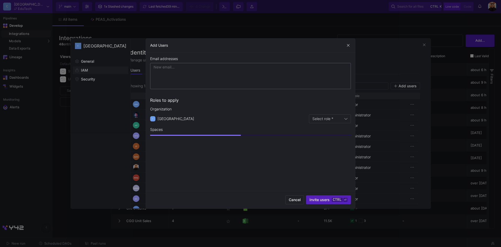
click at [165, 65] on div at bounding box center [251, 67] width 194 height 8
click at [171, 68] on input at bounding box center [250, 67] width 192 height 4
click at [227, 67] on input at bounding box center [250, 67] width 192 height 4
click at [216, 109] on span "Organization" at bounding box center [250, 109] width 201 height 4
click at [341, 117] on div "Select role *" at bounding box center [328, 119] width 32 height 4
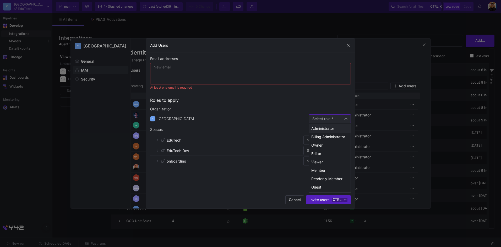
click at [264, 190] on mat-tooltip-component "Permission to discover the organization, receive further grants, but not read a…" at bounding box center [281, 187] width 52 height 32
click at [224, 109] on div at bounding box center [250, 123] width 501 height 247
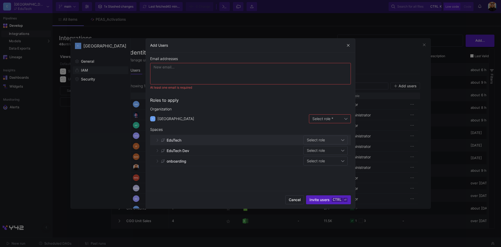
click at [328, 138] on div "Select role" at bounding box center [325, 140] width 37 height 8
click at [188, 153] on div at bounding box center [250, 123] width 501 height 247
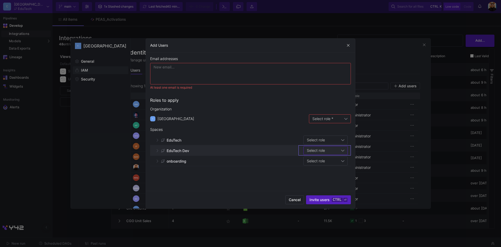
click at [336, 150] on div "Select role" at bounding box center [324, 150] width 34 height 4
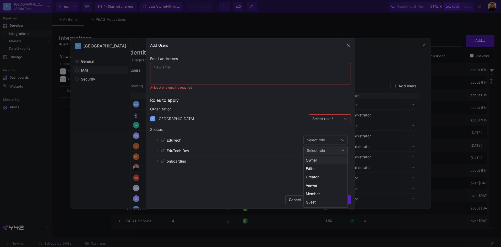
click at [313, 138] on div at bounding box center [250, 123] width 501 height 247
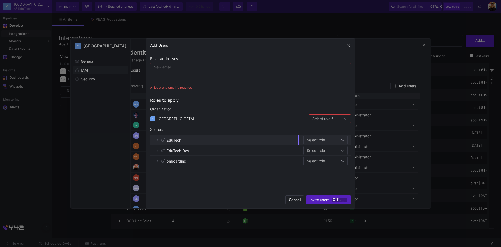
click at [328, 136] on div "Select role" at bounding box center [325, 140] width 37 height 8
click at [265, 122] on div at bounding box center [250, 123] width 501 height 247
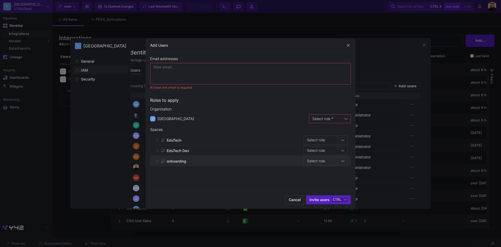
click at [320, 161] on span "Select role" at bounding box center [316, 161] width 18 height 4
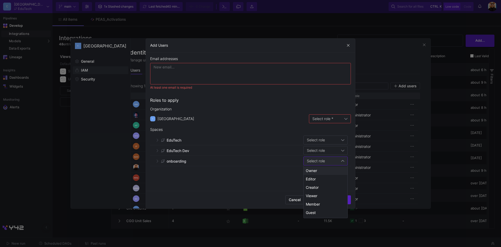
click at [279, 181] on div at bounding box center [250, 123] width 501 height 247
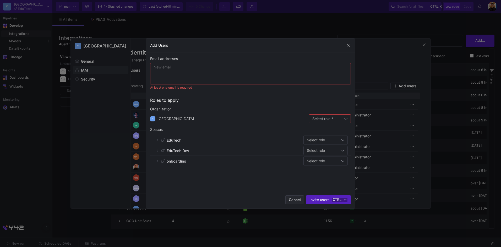
click at [296, 200] on span "Cancel" at bounding box center [295, 200] width 12 height 4
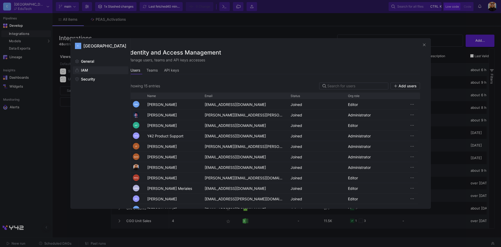
click at [446, 53] on div at bounding box center [250, 123] width 501 height 247
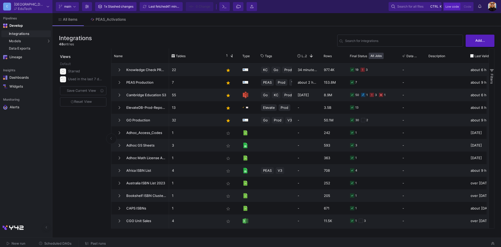
click at [70, 4] on span "main" at bounding box center [67, 7] width 7 height 8
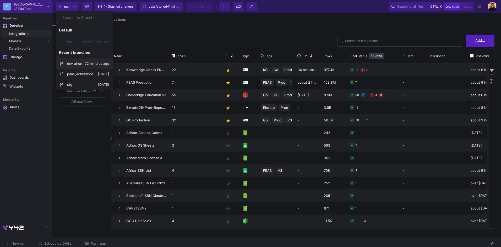
click at [89, 63] on span "22 minutes ago" at bounding box center [97, 64] width 25 height 4
